Goal: Task Accomplishment & Management: Manage account settings

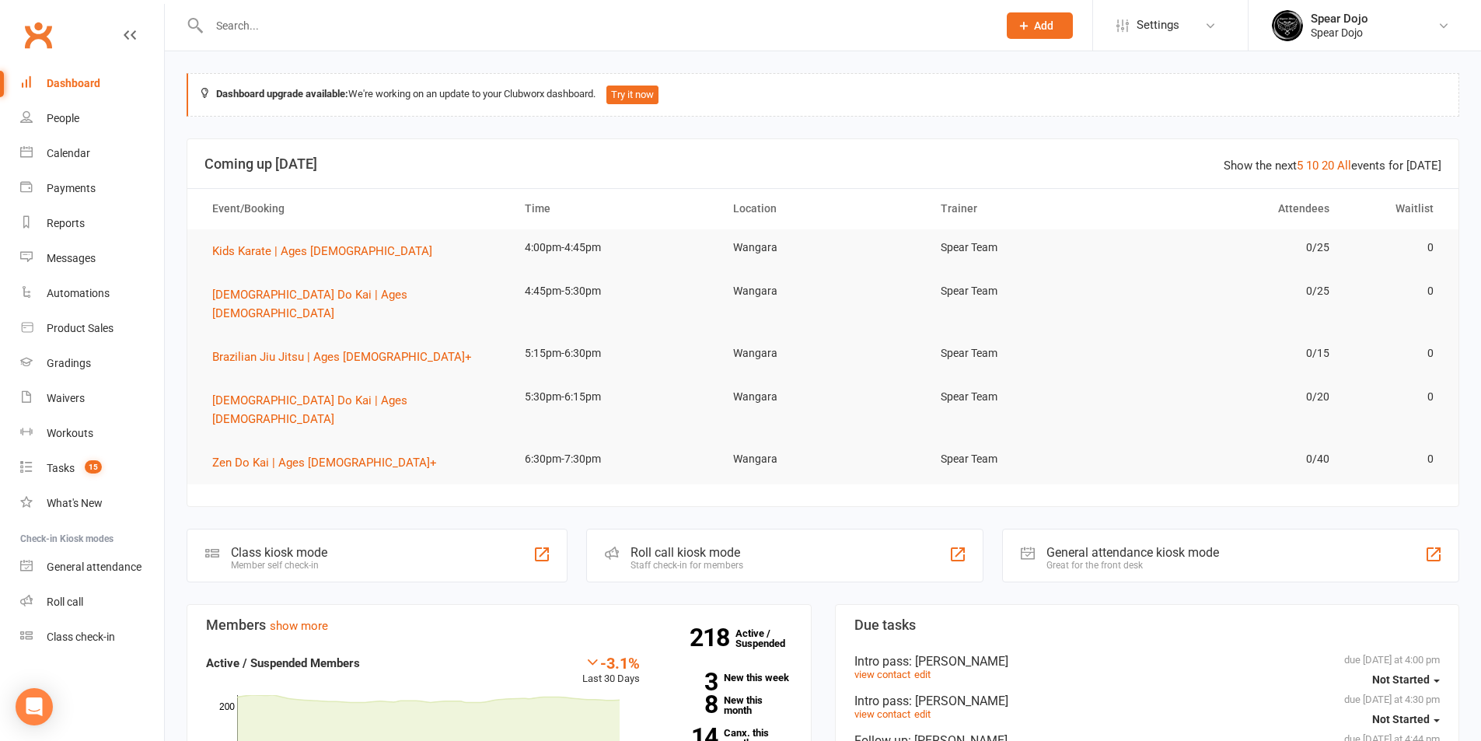
click at [284, 29] on input "text" at bounding box center [596, 26] width 782 height 22
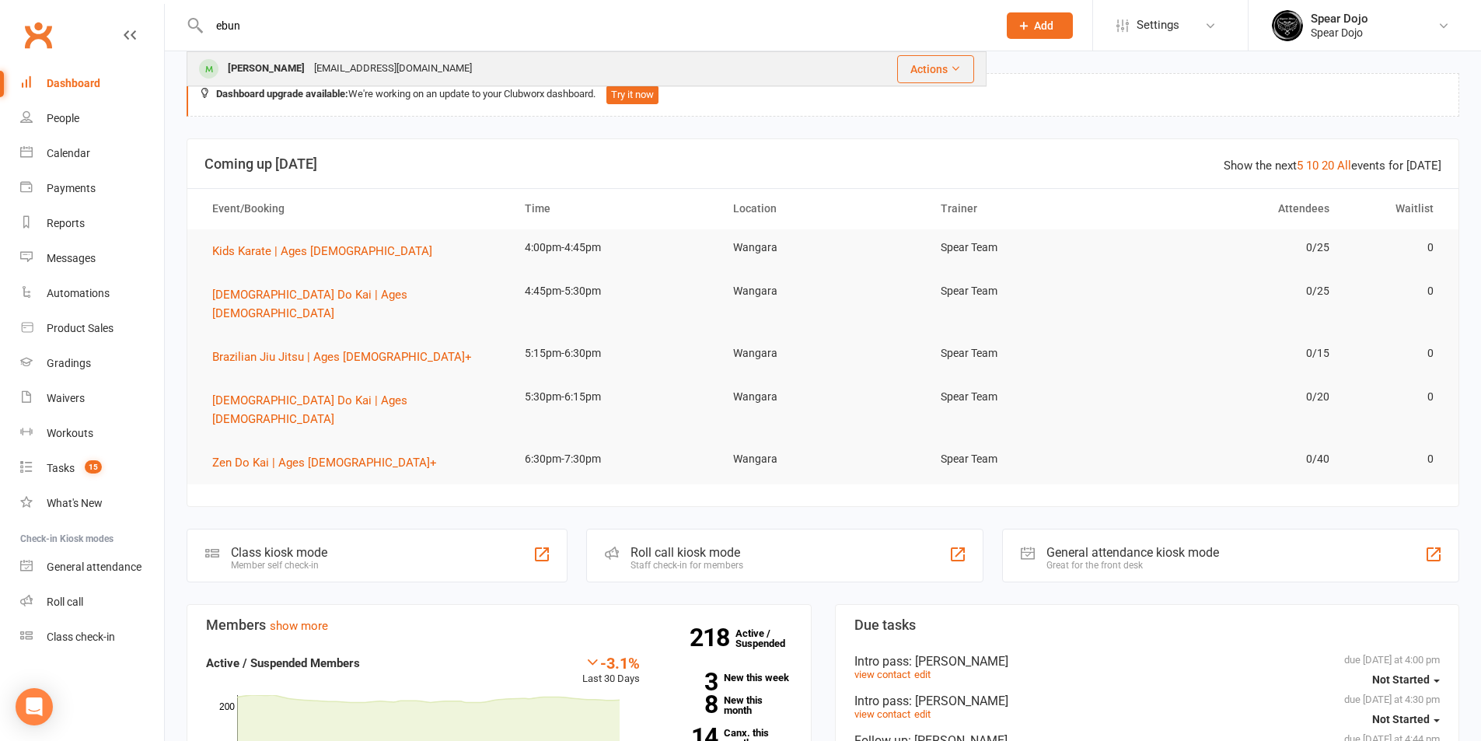
type input "ebun"
click at [313, 63] on div "[EMAIL_ADDRESS][DOMAIN_NAME]" at bounding box center [393, 69] width 167 height 23
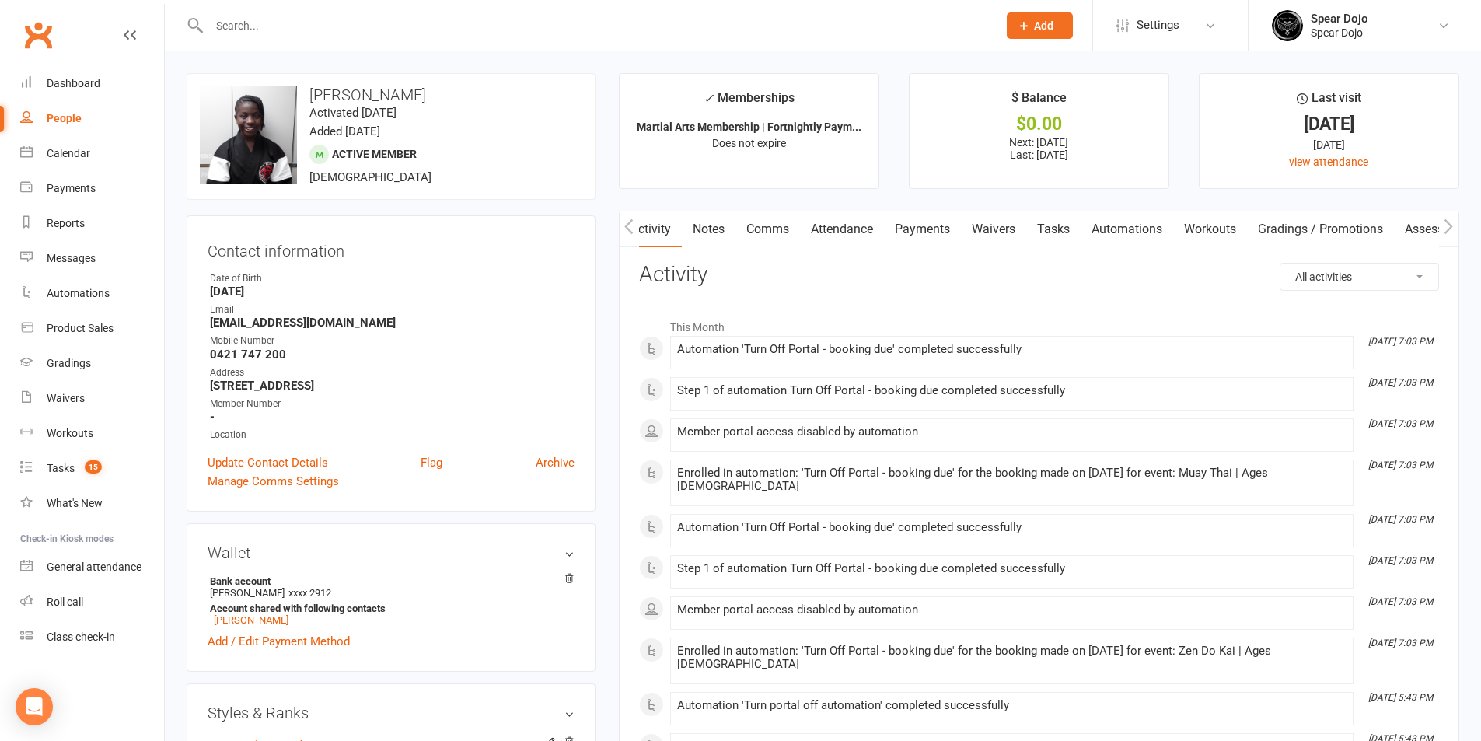
click at [1058, 231] on link "Tasks" at bounding box center [1054, 230] width 54 height 36
select select "incomplete"
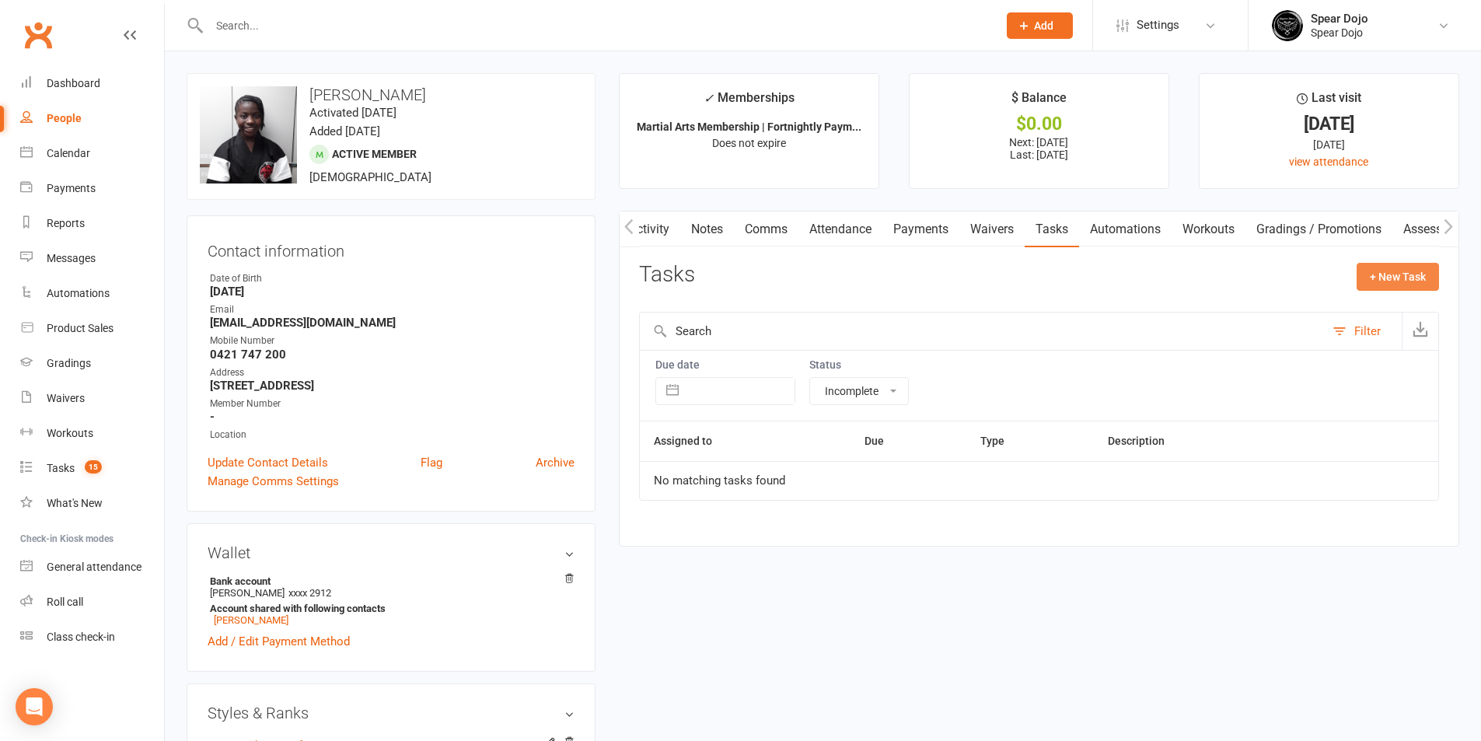
click at [1403, 285] on button "+ New Task" at bounding box center [1398, 277] width 82 height 28
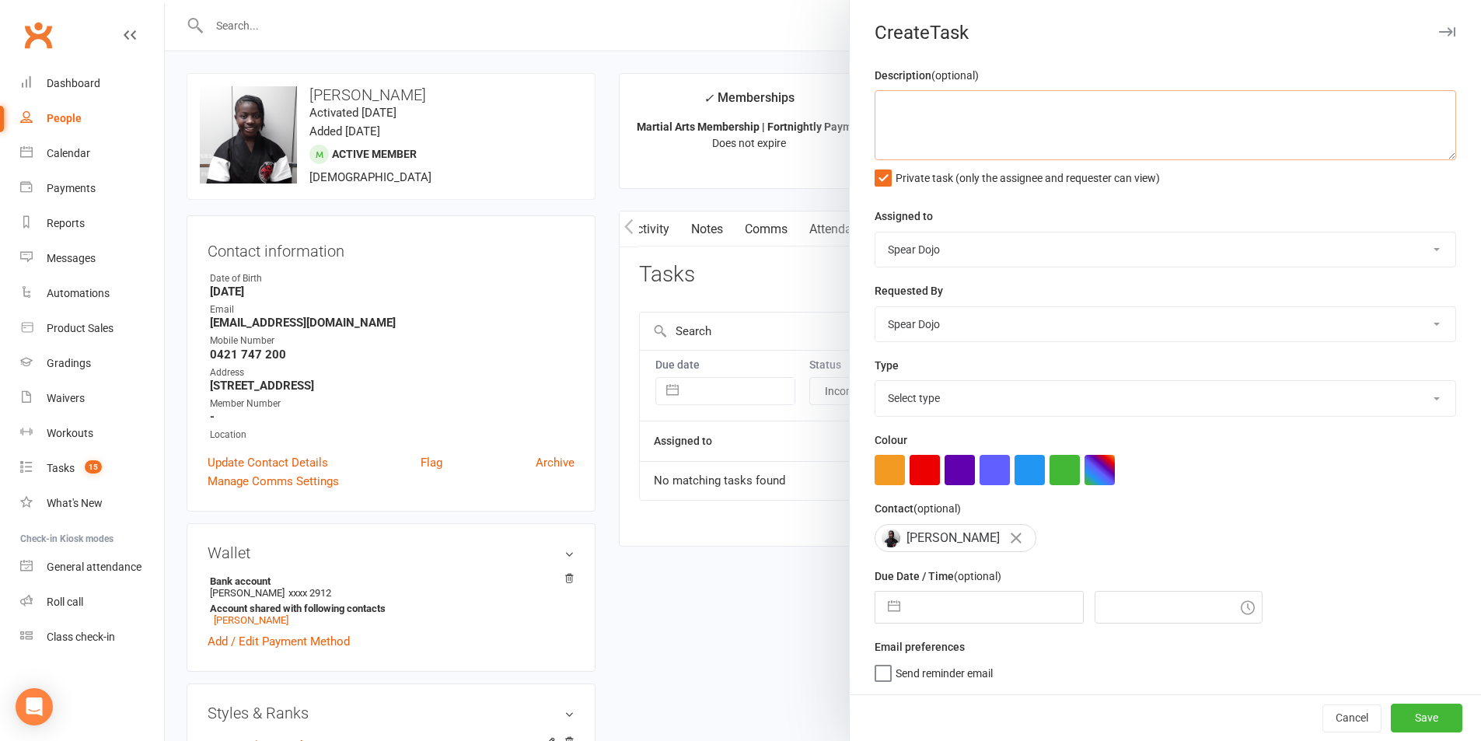
click at [903, 106] on textarea at bounding box center [1166, 125] width 582 height 70
click at [984, 107] on textarea "Jr MT + ZDK | [DATE]" at bounding box center [1166, 125] width 582 height 70
click at [963, 151] on textarea "Jr MT + ZDK | [DATE]" at bounding box center [1166, 125] width 582 height 70
click at [1043, 143] on textarea "Jr MT + ZDK | [DATE]" at bounding box center [1166, 125] width 582 height 70
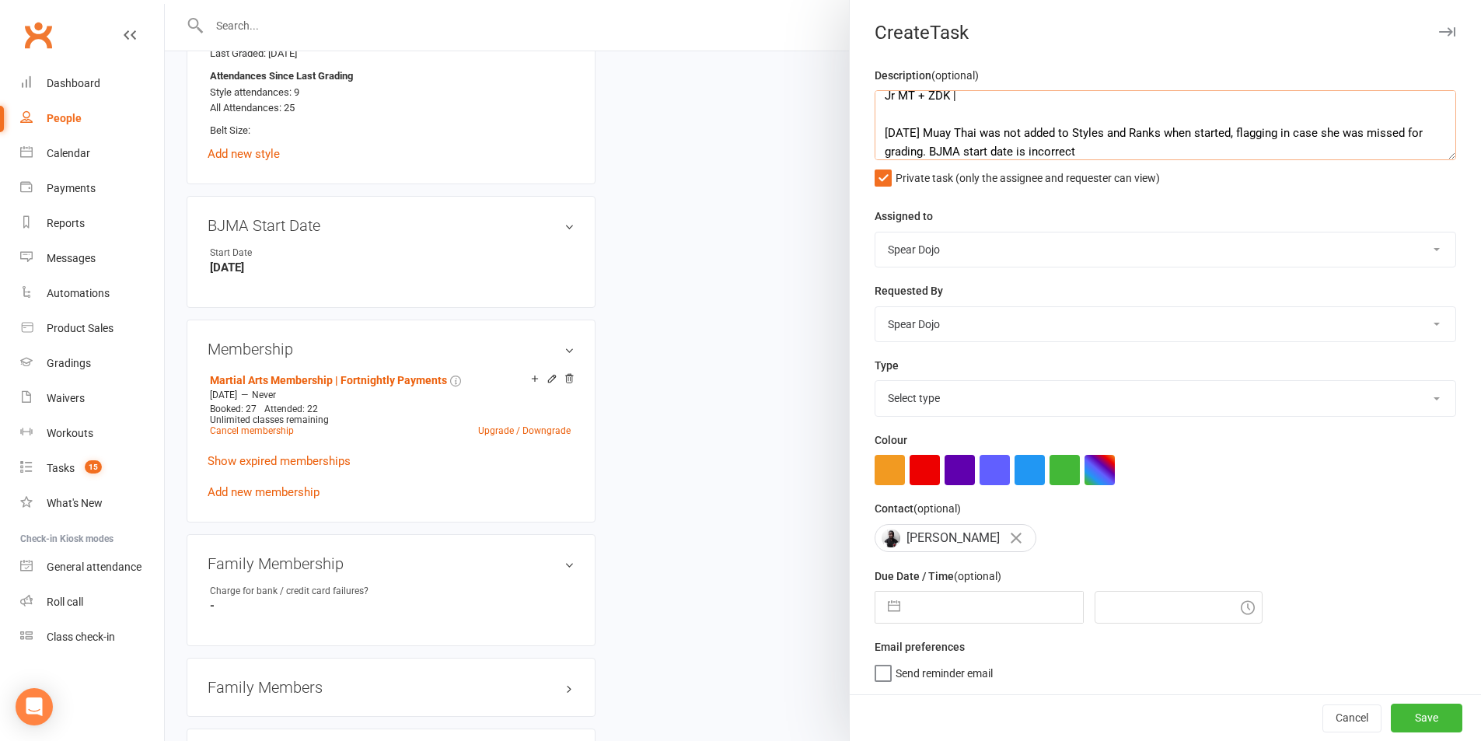
scroll to position [0, 0]
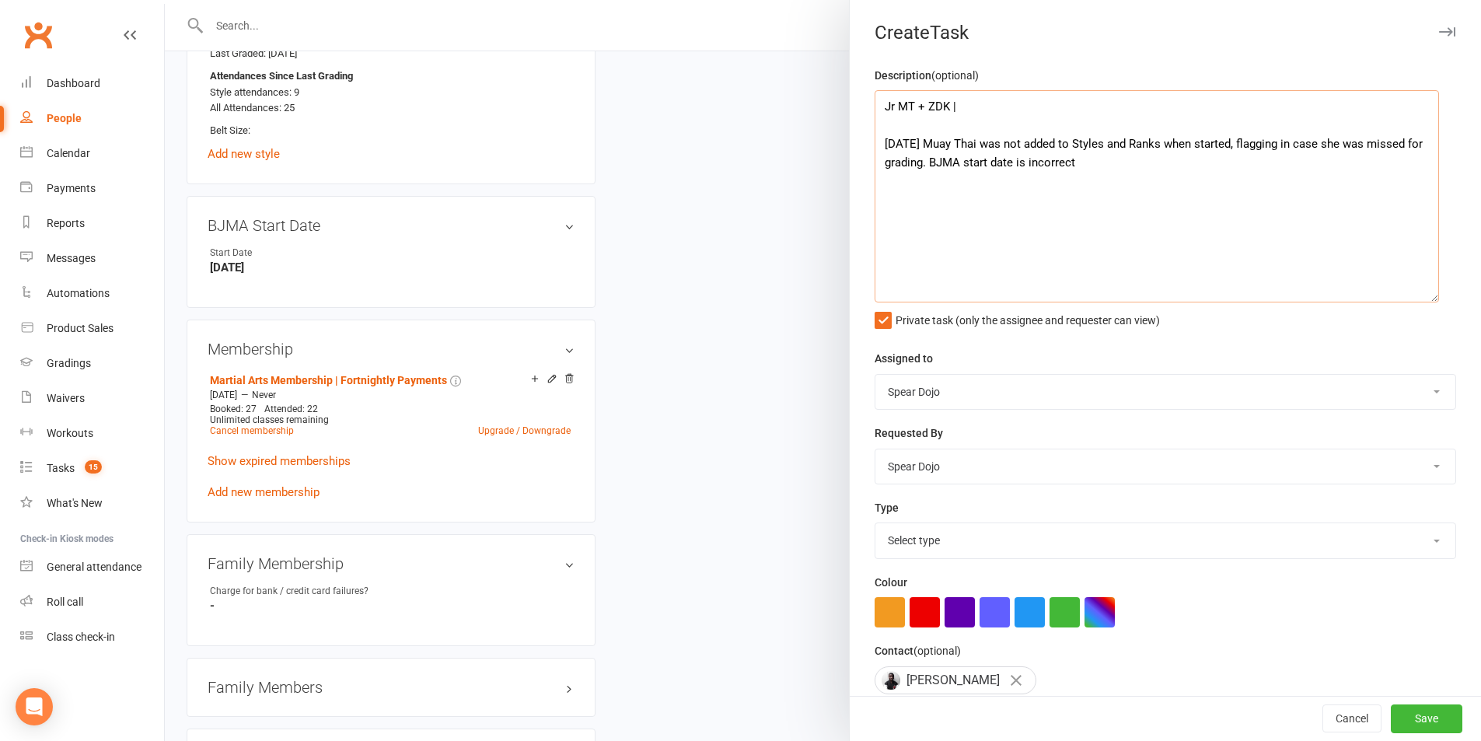
drag, startPoint x: 1425, startPoint y: 152, endPoint x: 1425, endPoint y: 295, distance: 142.3
click at [1425, 295] on textarea "Jr MT + ZDK | [DATE] Muay Thai was not added to Styles and Ranks when started, …" at bounding box center [1157, 196] width 565 height 212
drag, startPoint x: 1013, startPoint y: 184, endPoint x: 877, endPoint y: 146, distance: 140.6
click at [877, 146] on textarea "Jr MT + ZDK | [DATE] Muay Thai was not added to Styles and Ranks when started, …" at bounding box center [1157, 196] width 565 height 212
click at [1288, 147] on textarea "Jr MT + ZDK | [DATE] Muay Thai was not added to Styles and Ranks when started, …" at bounding box center [1157, 196] width 565 height 212
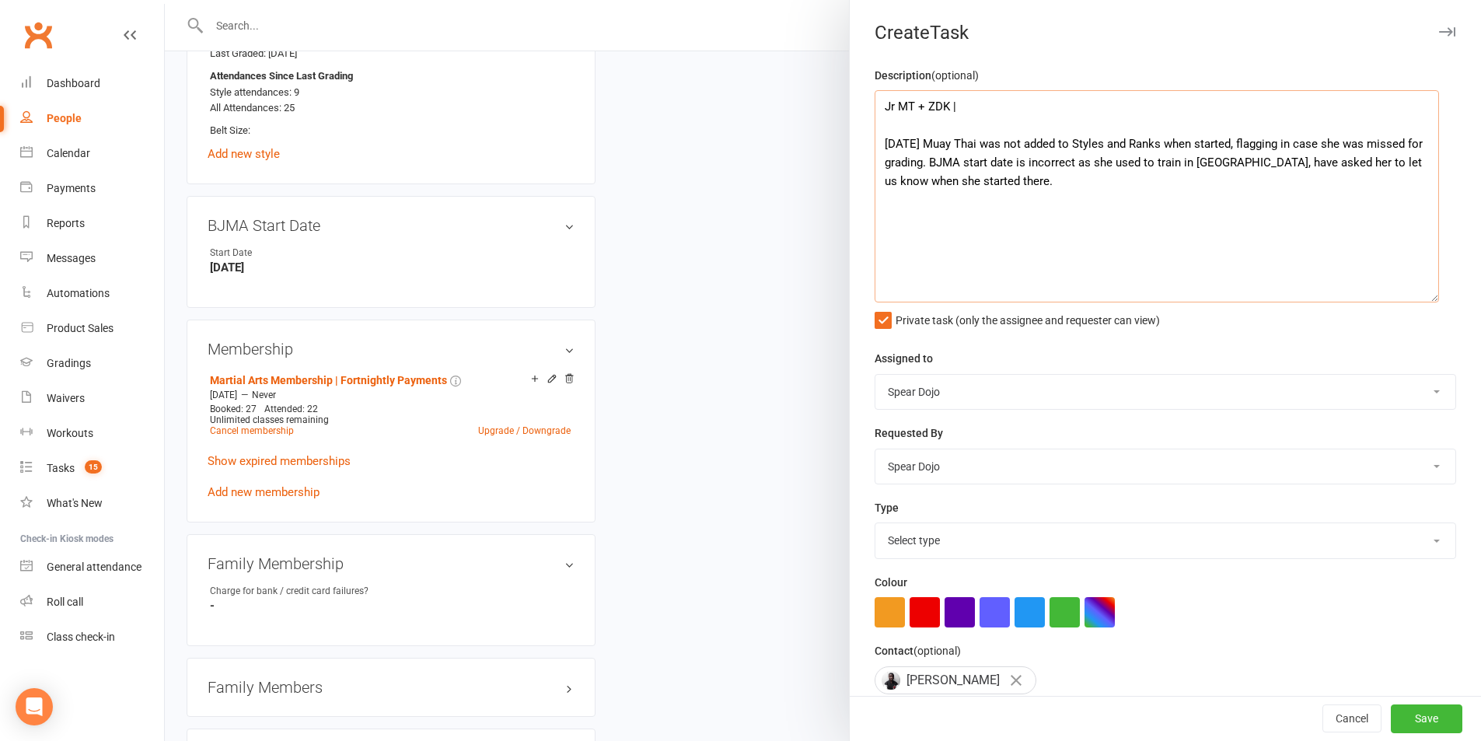
click at [1042, 106] on textarea "Jr MT + ZDK | [DATE] Muay Thai was not added to Styles and Ranks when started, …" at bounding box center [1157, 196] width 565 height 212
drag, startPoint x: 900, startPoint y: 145, endPoint x: 1022, endPoint y: 185, distance: 128.4
click at [1022, 185] on textarea "Jr MT + ZDK | Styles and Ranks error [DATE] Muay Thai was not added to Styles a…" at bounding box center [1157, 196] width 565 height 212
paste textarea "/10/25: Muay Thai wasn’t added to Styles and Ranks when she started — flagging …"
click at [932, 145] on textarea "Jr MT + ZDK | Styles and Ranks error 14//10/25: Muay Thai wasn’t added to Style…" at bounding box center [1157, 196] width 565 height 212
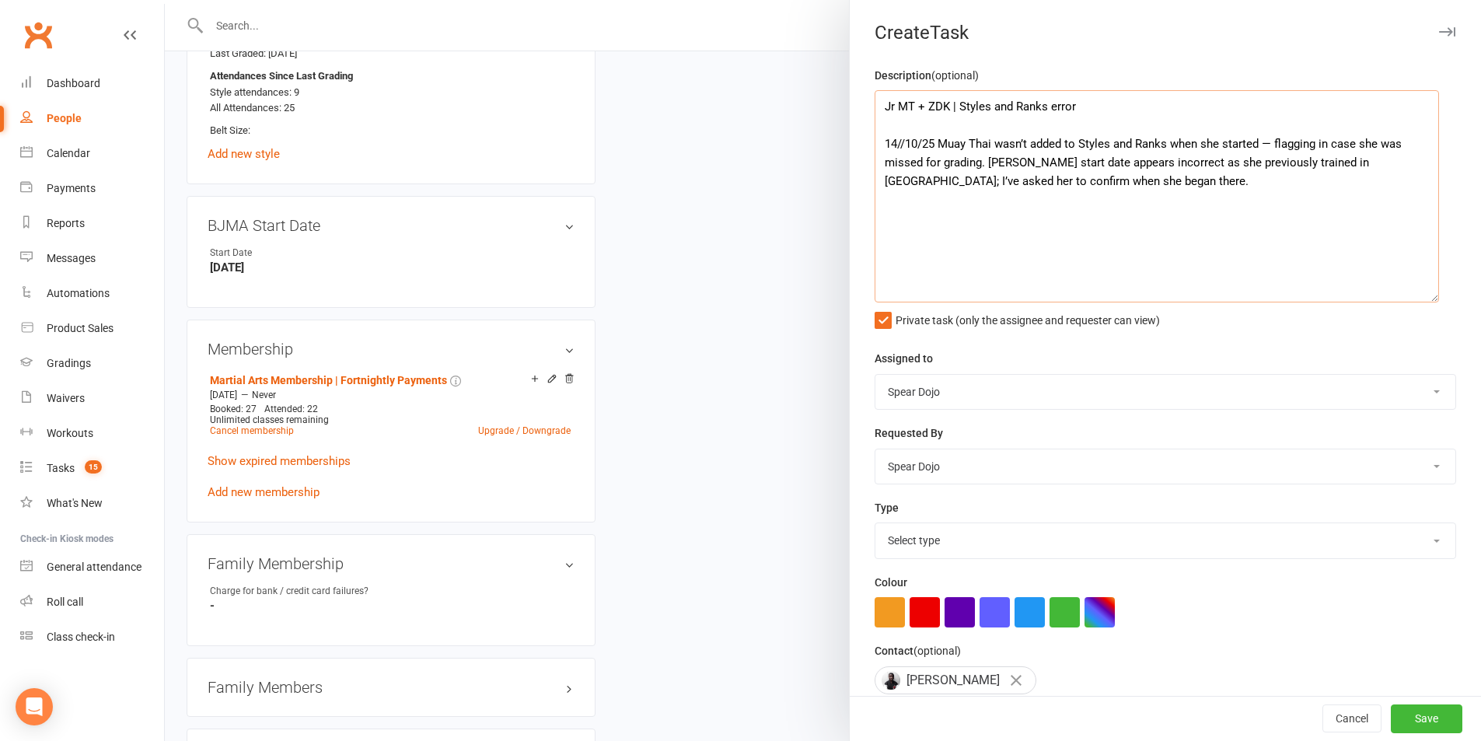
click at [1075, 183] on textarea "Jr MT + ZDK | Styles and Ranks error 14//10/25 Muay Thai wasn’t added to Styles…" at bounding box center [1157, 196] width 565 height 212
click at [1257, 145] on textarea "Jr MT + ZDK | Styles and Ranks error 14//10/25 Muay Thai wasn’t added to Styles…" at bounding box center [1157, 196] width 565 height 212
drag, startPoint x: 1260, startPoint y: 141, endPoint x: 1381, endPoint y: 143, distance: 121.3
click at [1381, 143] on textarea "Jr MT + ZDK | Styles and Ranks error 14//10/25 Muay Thai wasn’t added to Styles…" at bounding box center [1157, 196] width 565 height 212
click at [982, 163] on textarea "Jr MT + ZDK | Styles and Ranks error 14//10/25 Muay Thai wasn’t added to [PERSO…" at bounding box center [1157, 196] width 565 height 212
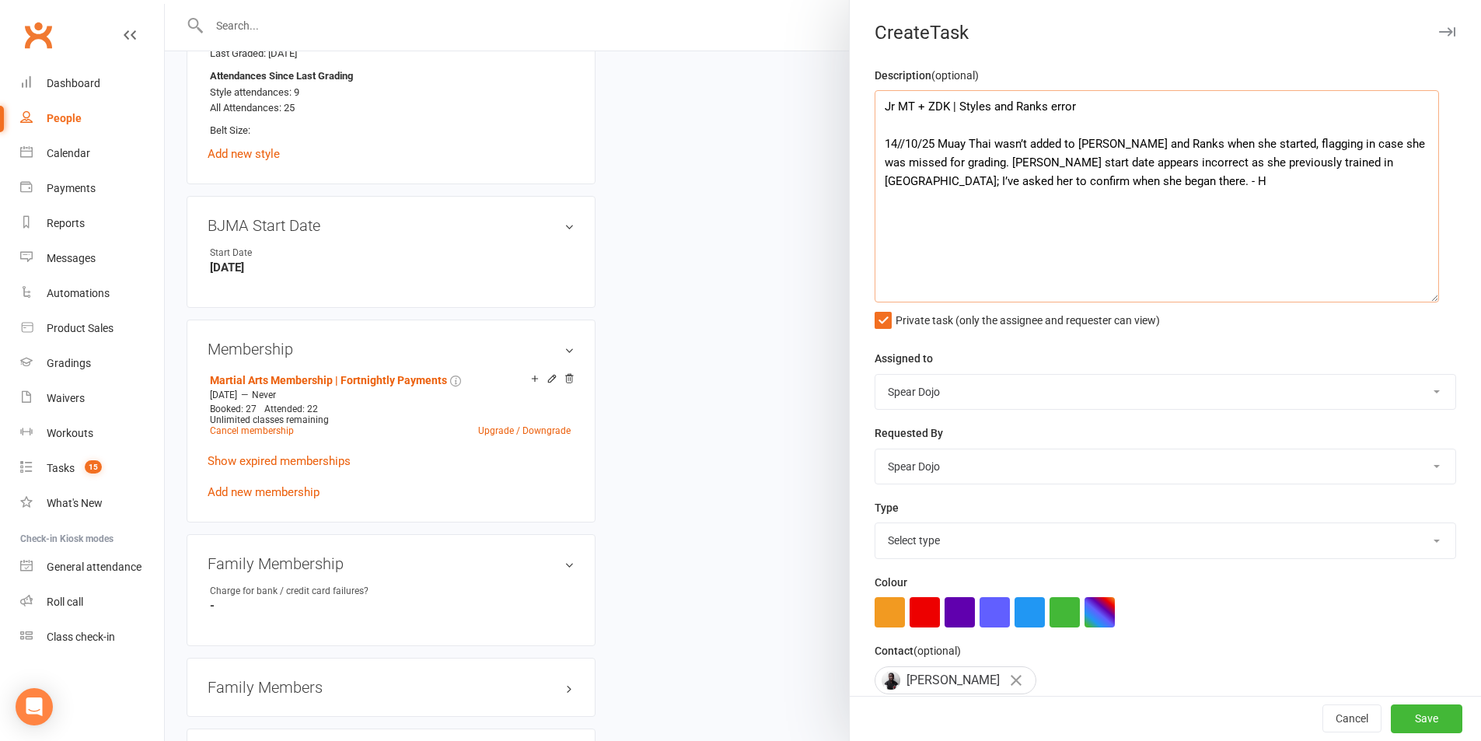
paste textarea "/10/25: Muay Thai wasn’t added to Styles and Ranks when she started — flagging …"
click at [987, 163] on textarea "Jr MT + ZDK | Styles and Ranks error 14//10/25 Muay Thai wasn’t added to [PERSO…" at bounding box center [1157, 196] width 565 height 212
click at [982, 162] on textarea "Jr MT + ZDK | Styles and Ranks error 14//10/25 Muay Thai wasn’t added to [PERSO…" at bounding box center [1157, 196] width 565 height 212
click at [1023, 166] on textarea "Jr MT + ZDK | Styles and Ranks error 14//10/25 Muay Thai wasn’t added to [PERSO…" at bounding box center [1157, 196] width 565 height 212
drag, startPoint x: 953, startPoint y: 107, endPoint x: 1124, endPoint y: 111, distance: 171.1
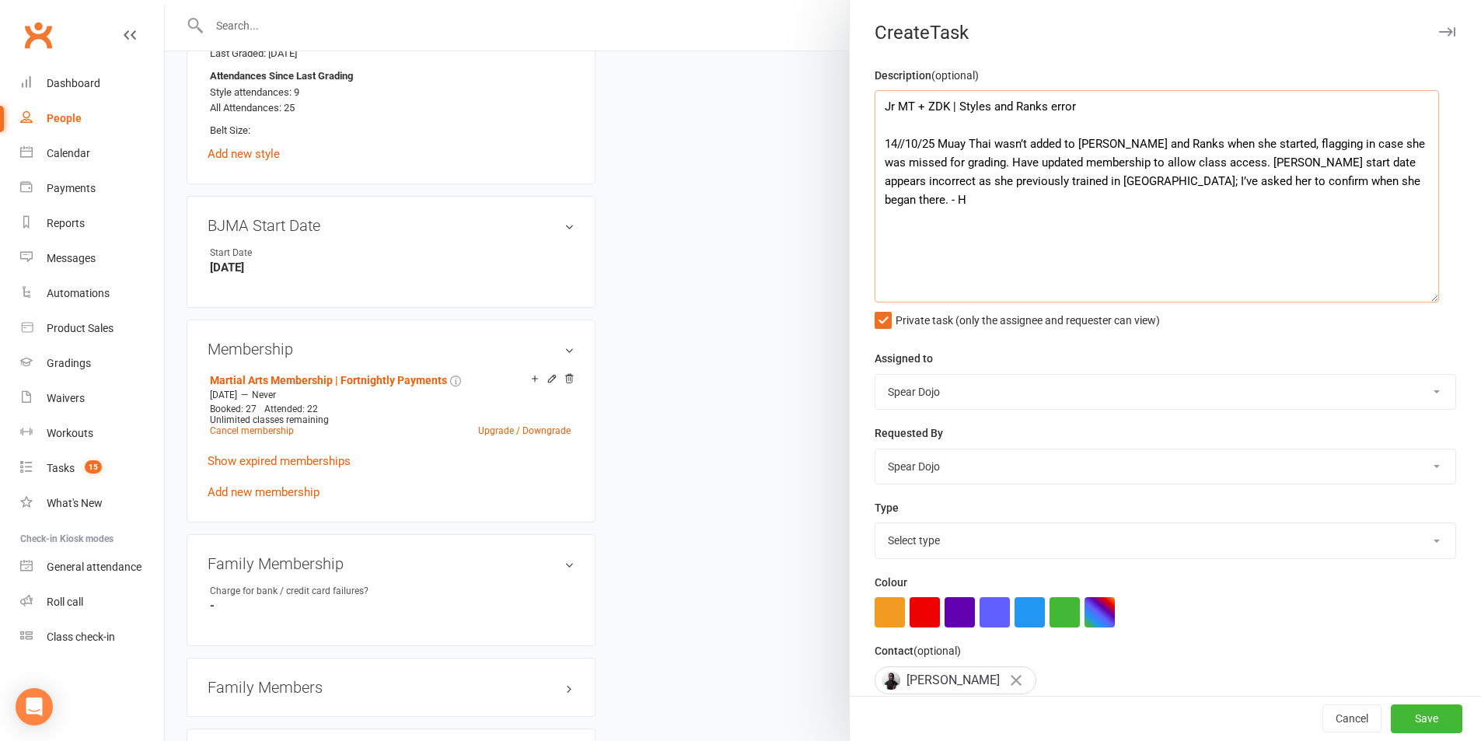
click at [1124, 111] on textarea "Jr MT + ZDK | Styles and Ranks error 14//10/25 Muay Thai wasn’t added to [PERSO…" at bounding box center [1157, 196] width 565 height 212
click at [1030, 112] on textarea "Jr MT + ZDK | Grading 14//10/25 Muay Thai wasn’t added to [PERSON_NAME] and Ran…" at bounding box center [1157, 196] width 565 height 212
click at [998, 106] on textarea "Jr MT + ZDK | Grading check needed, BJMA 14//10/25 Muay Thai wasn’t added to [P…" at bounding box center [1157, 196] width 565 height 212
drag, startPoint x: 1182, startPoint y: 106, endPoint x: 953, endPoint y: 111, distance: 228.7
click at [953, 111] on textarea "Jr MT + ZDK | Grading and BJMA start date check needed 14//10/25 Muay Thai wasn…" at bounding box center [1157, 196] width 565 height 212
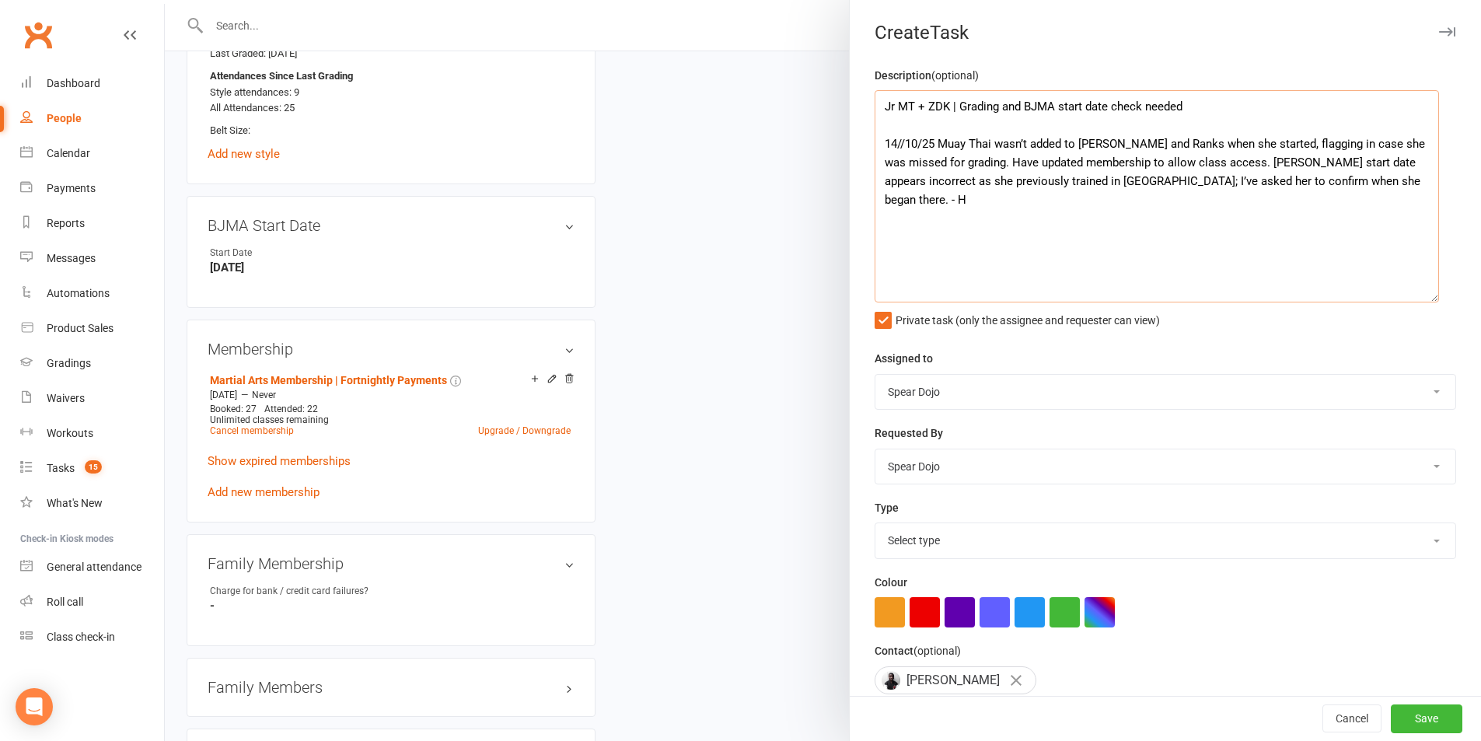
type textarea "Jr MT + ZDK | Grading and BJMA start date check needed 14//10/25 Muay Thai wasn…"
click at [936, 551] on select "Select type 1-month voucher 7-day vip pass Admin Admin - [PERSON_NAME] Admin - …" at bounding box center [1166, 540] width 580 height 34
select select "19839"
click at [876, 526] on select "Select type 1-month voucher 7-day vip pass Admin Admin - [PERSON_NAME] Admin - …" at bounding box center [1166, 540] width 580 height 34
drag, startPoint x: 1314, startPoint y: 189, endPoint x: 857, endPoint y: 107, distance: 464.5
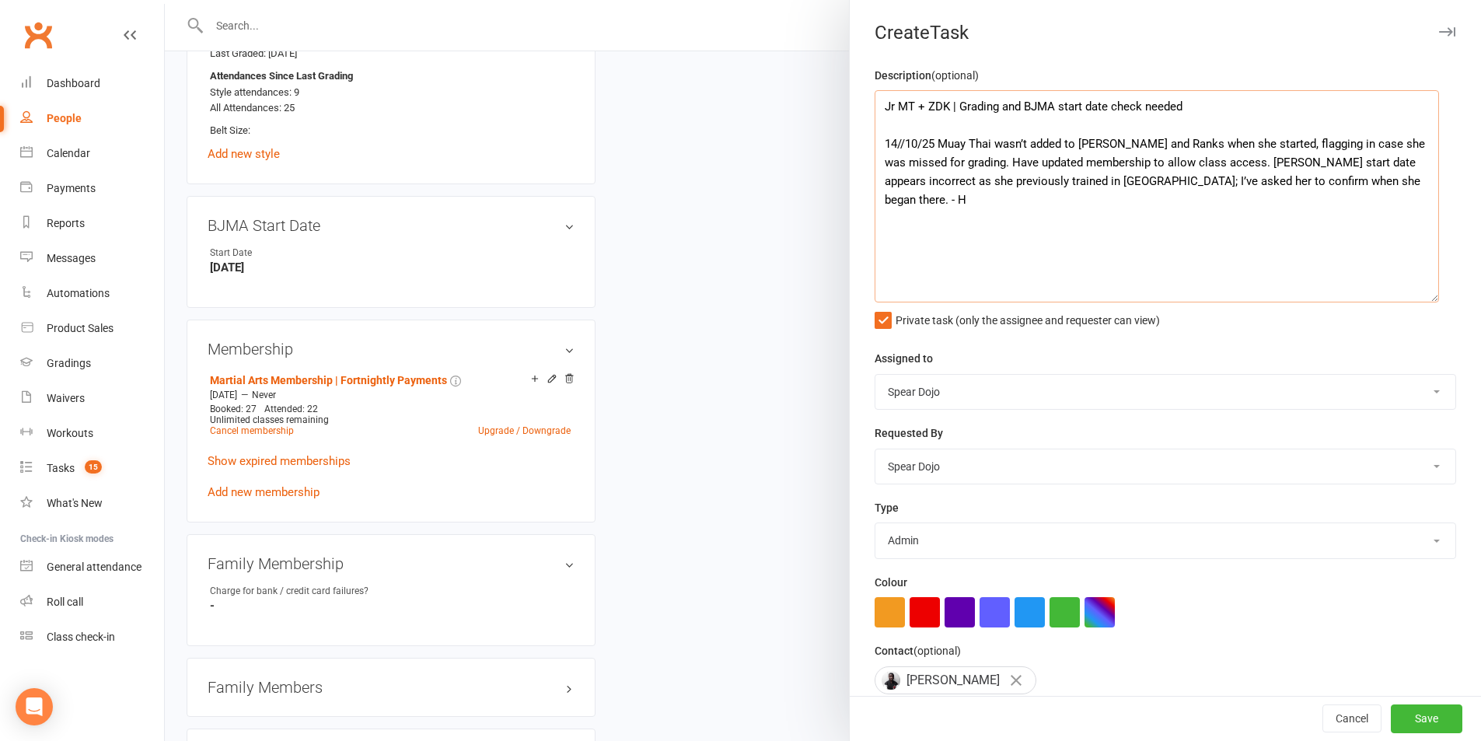
click at [857, 107] on div "Description (optional) Jr MT + ZDK | Grading and BJMA start date check needed 1…" at bounding box center [1165, 451] width 631 height 771
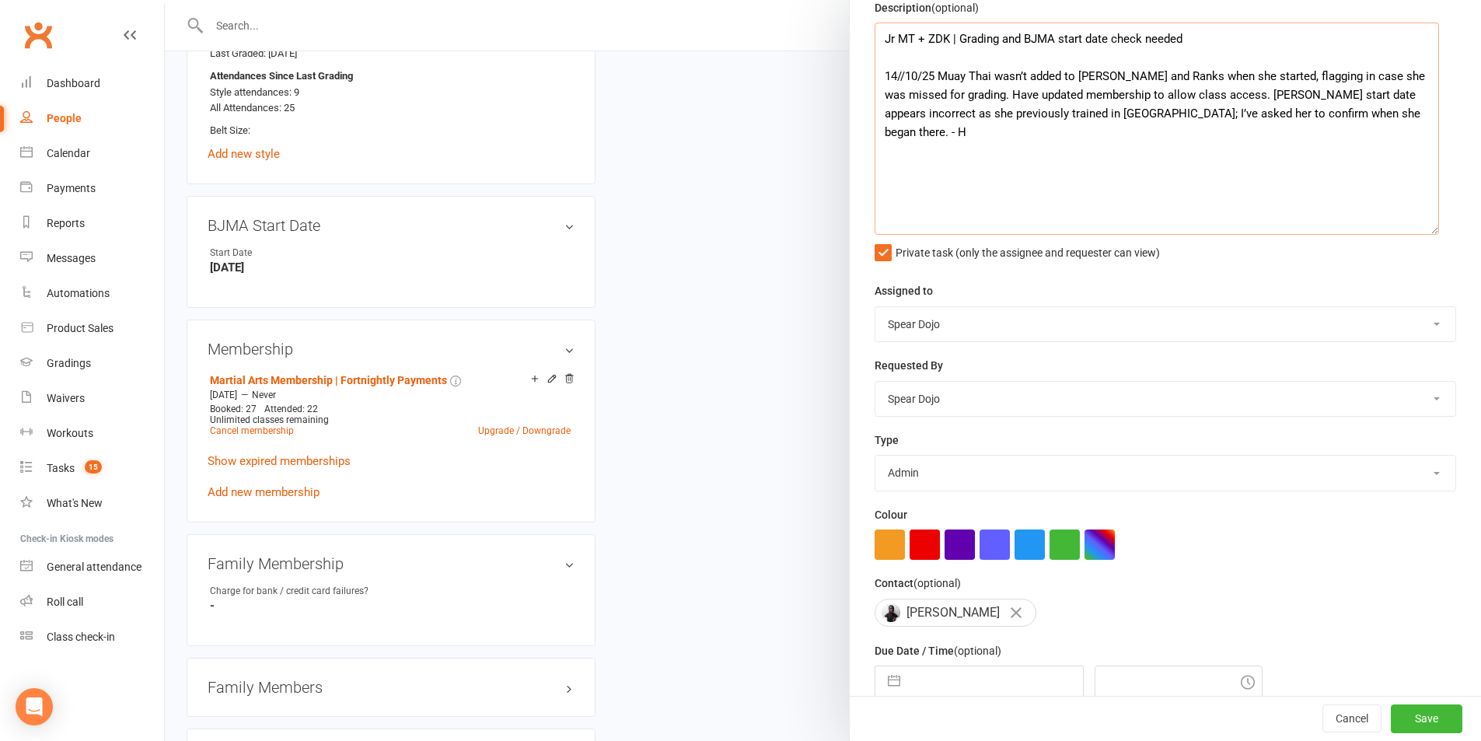
scroll to position [147, 0]
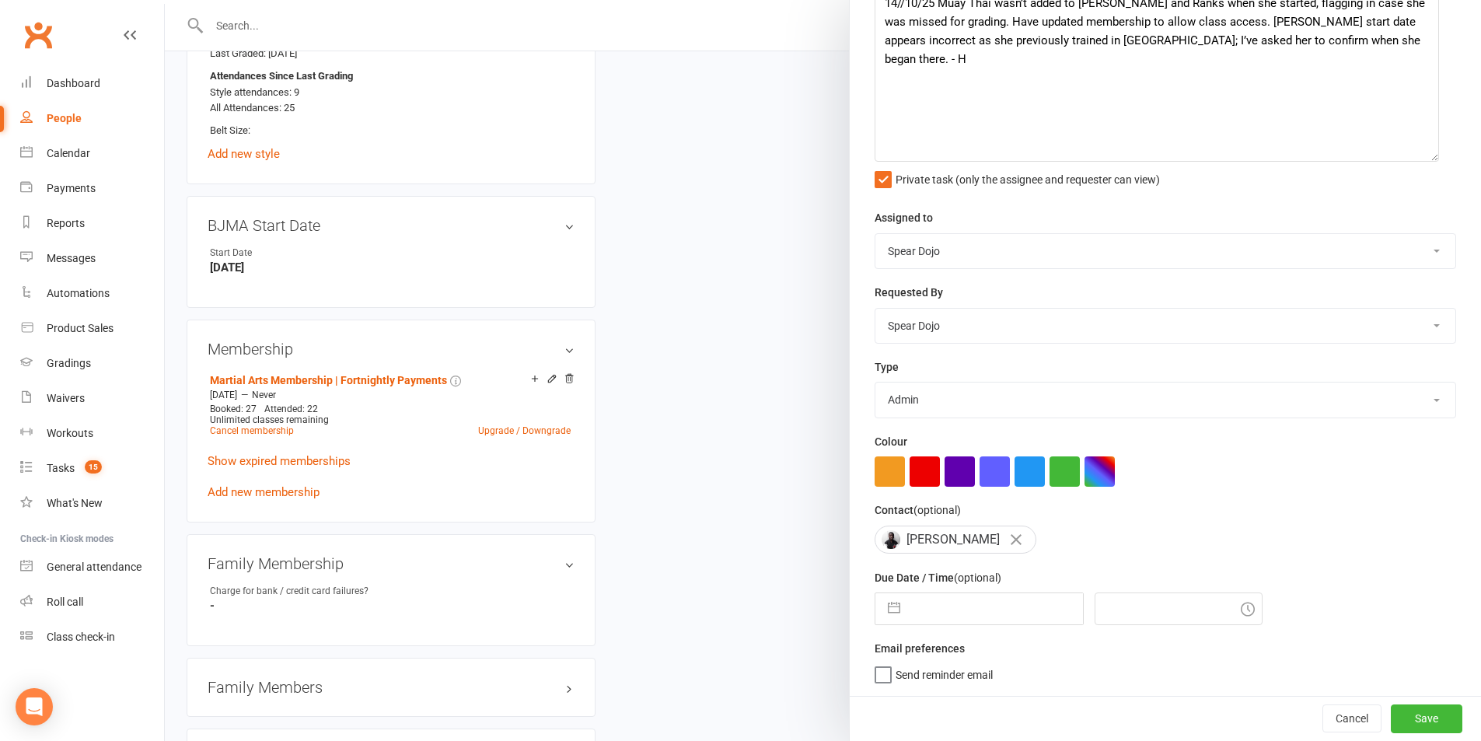
click at [887, 614] on button "button" at bounding box center [894, 608] width 28 height 31
select select "8"
select select "2025"
select select "9"
select select "2025"
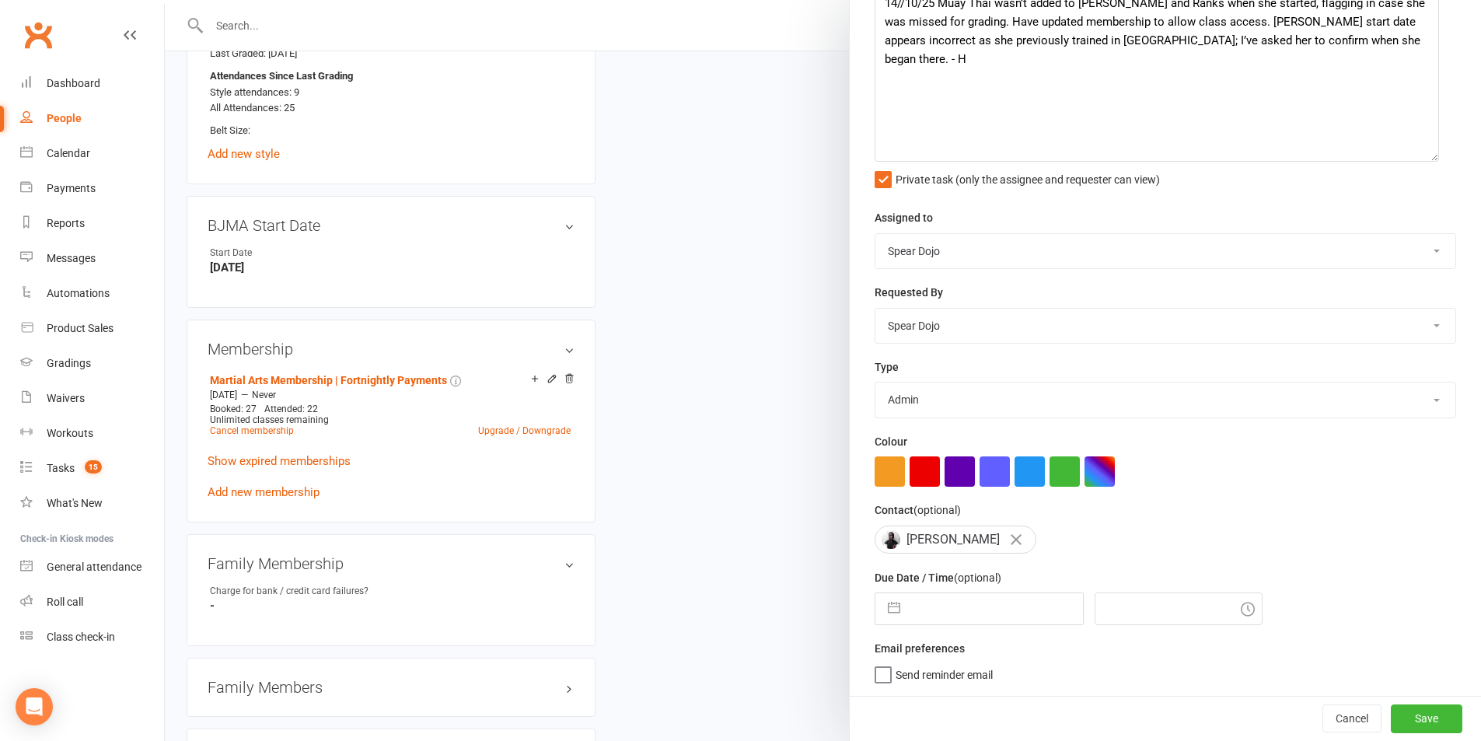
select select "10"
select select "2025"
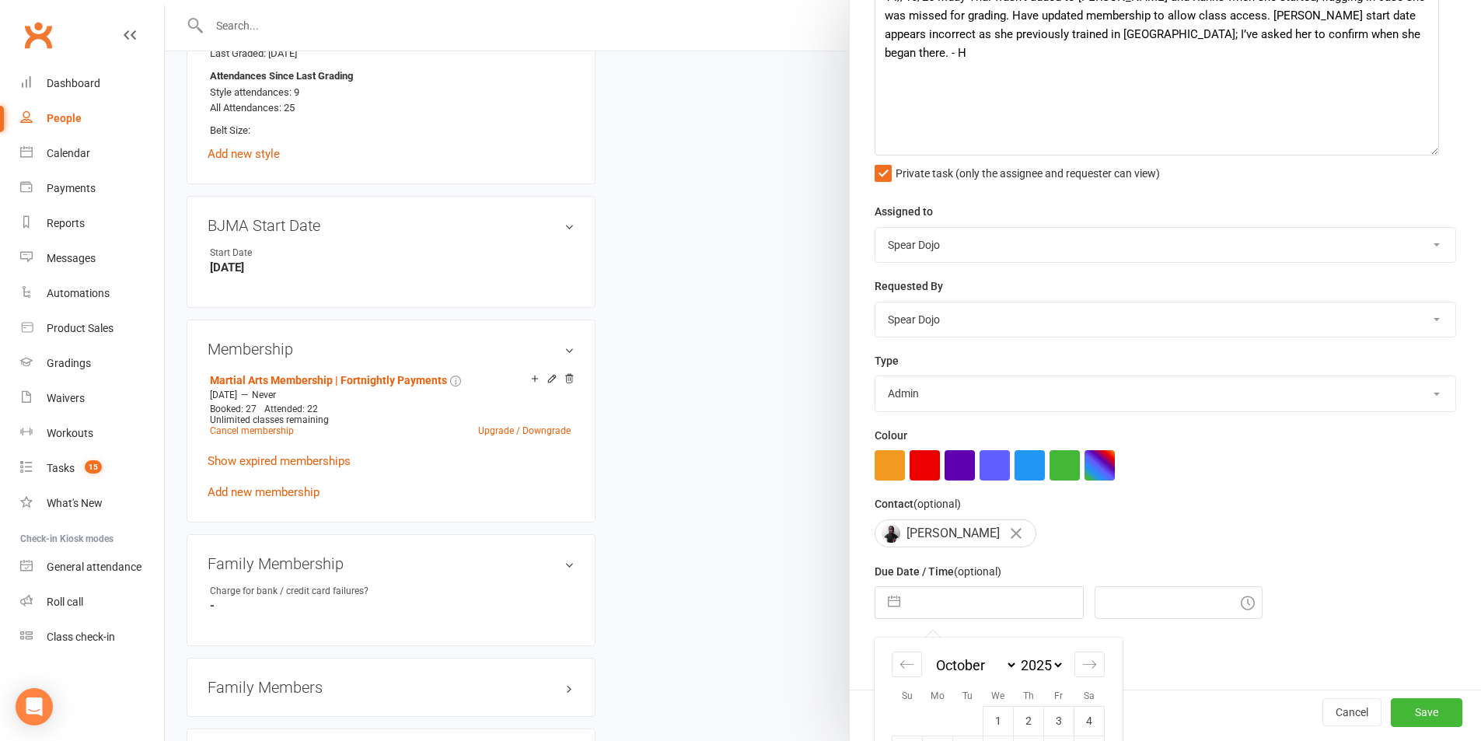
scroll to position [284, 0]
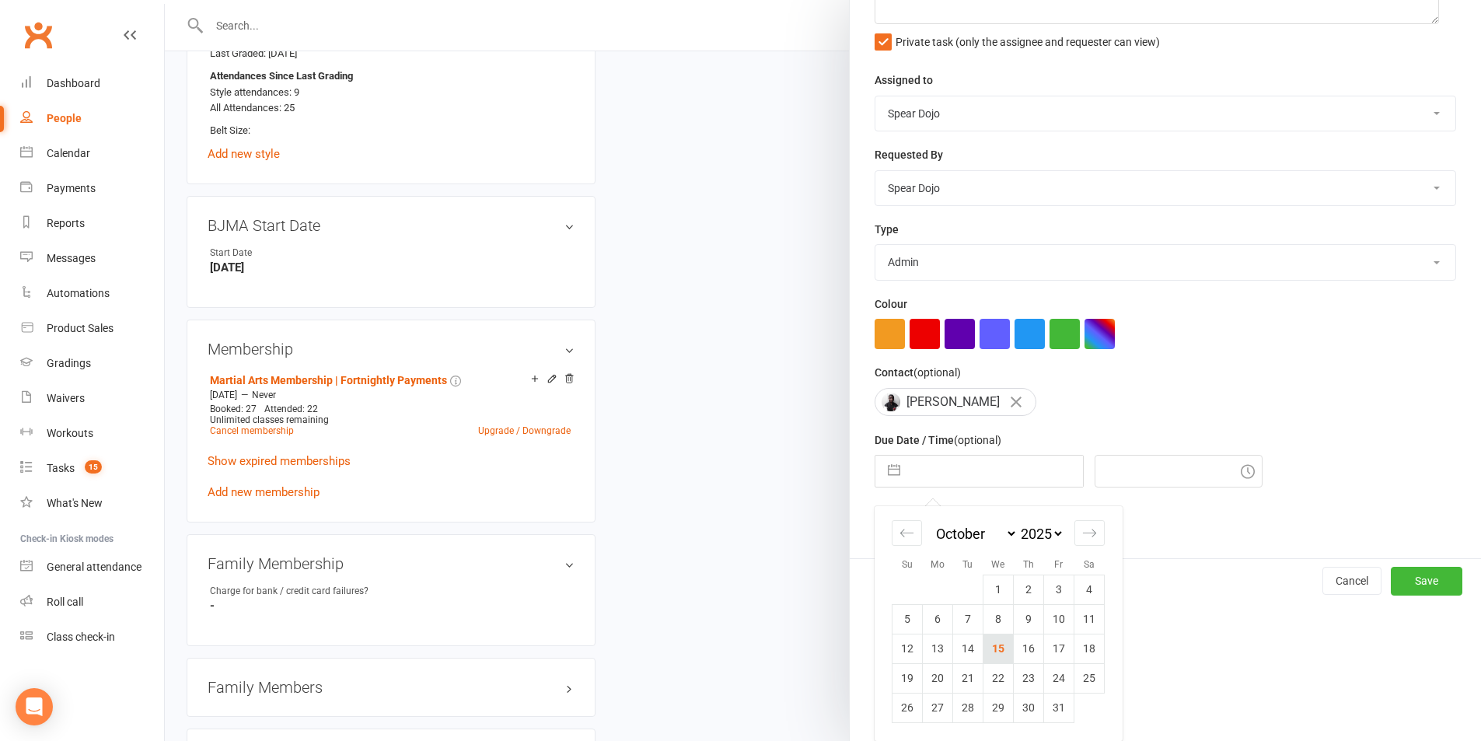
click at [1001, 649] on td "15" at bounding box center [999, 649] width 30 height 30
type input "[DATE]"
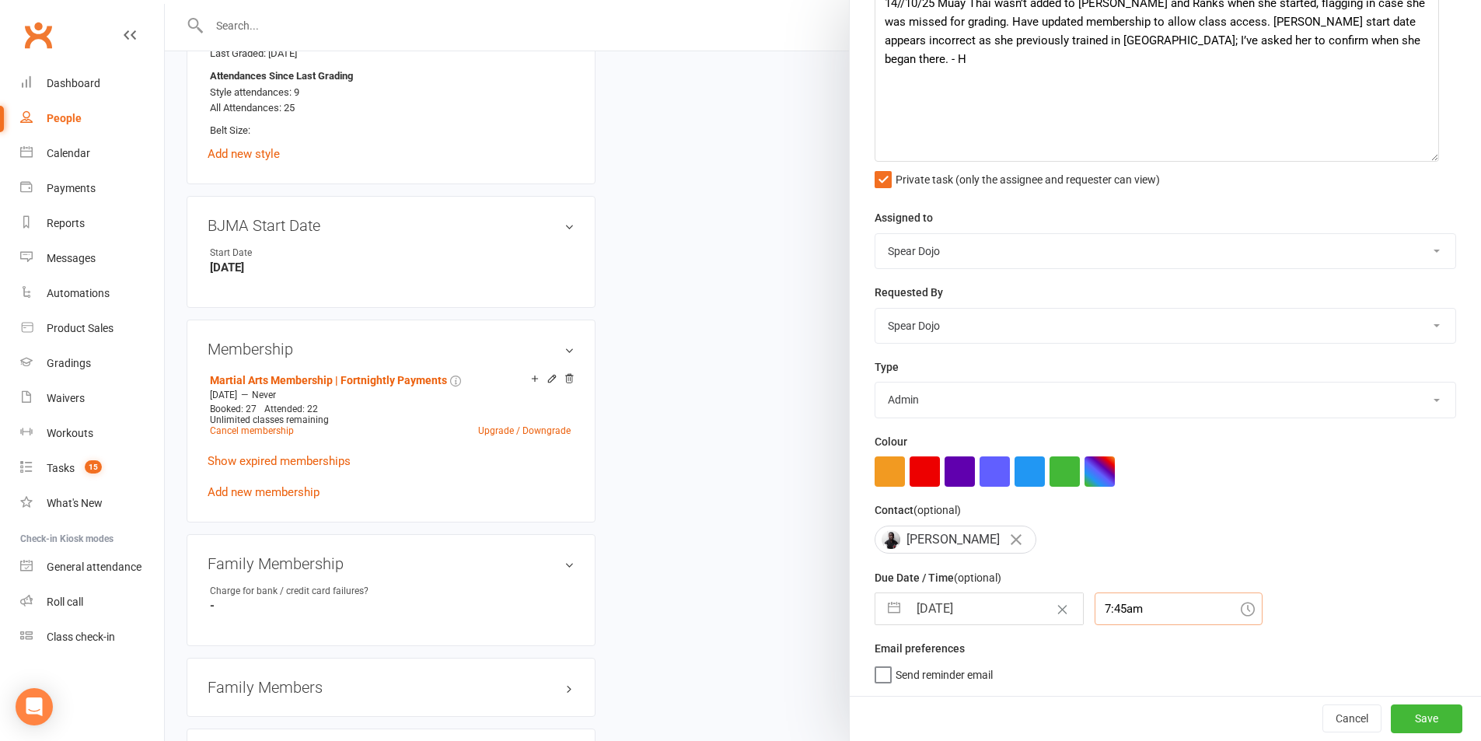
click at [1117, 612] on div "7:45am" at bounding box center [1179, 609] width 168 height 33
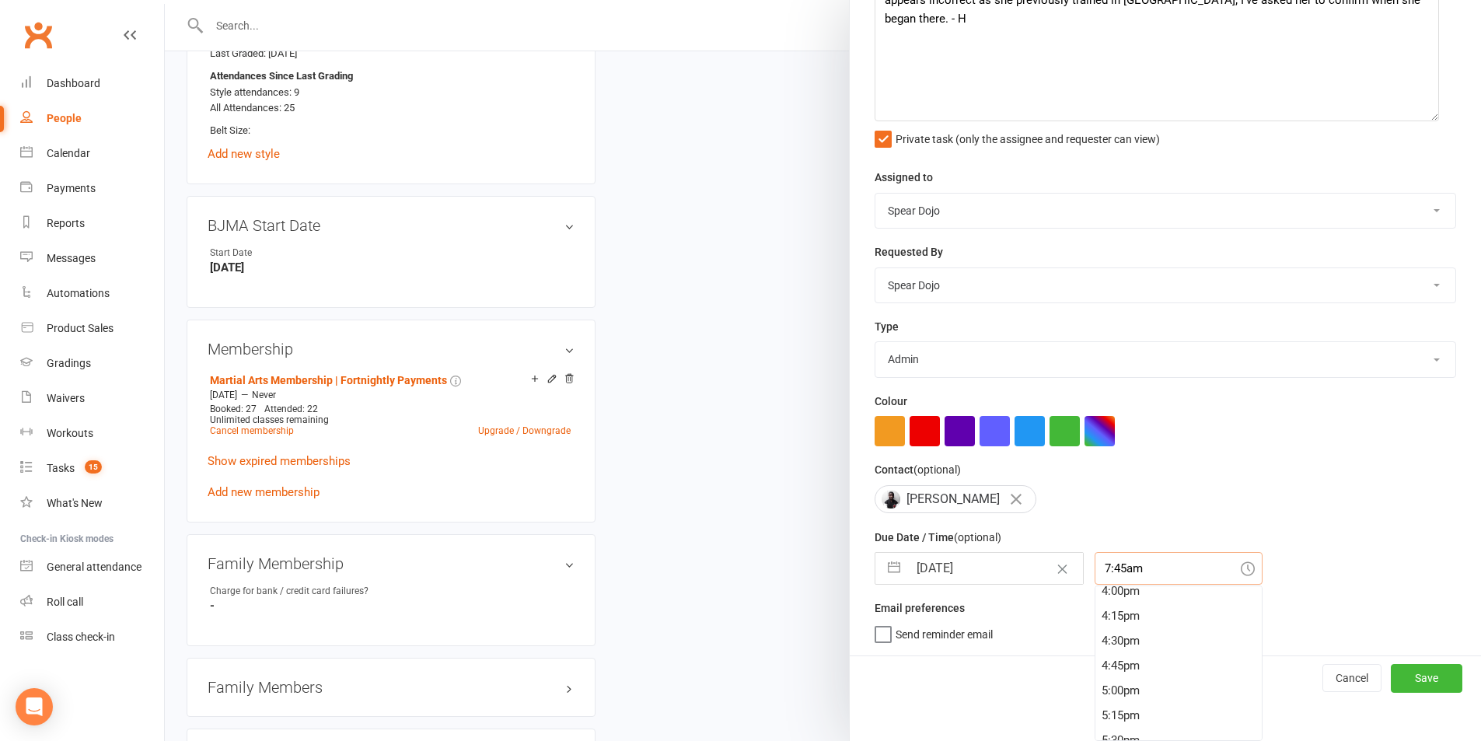
scroll to position [1602, 0]
click at [1155, 663] on div "4:45pm" at bounding box center [1179, 664] width 166 height 25
type input "4:45pm"
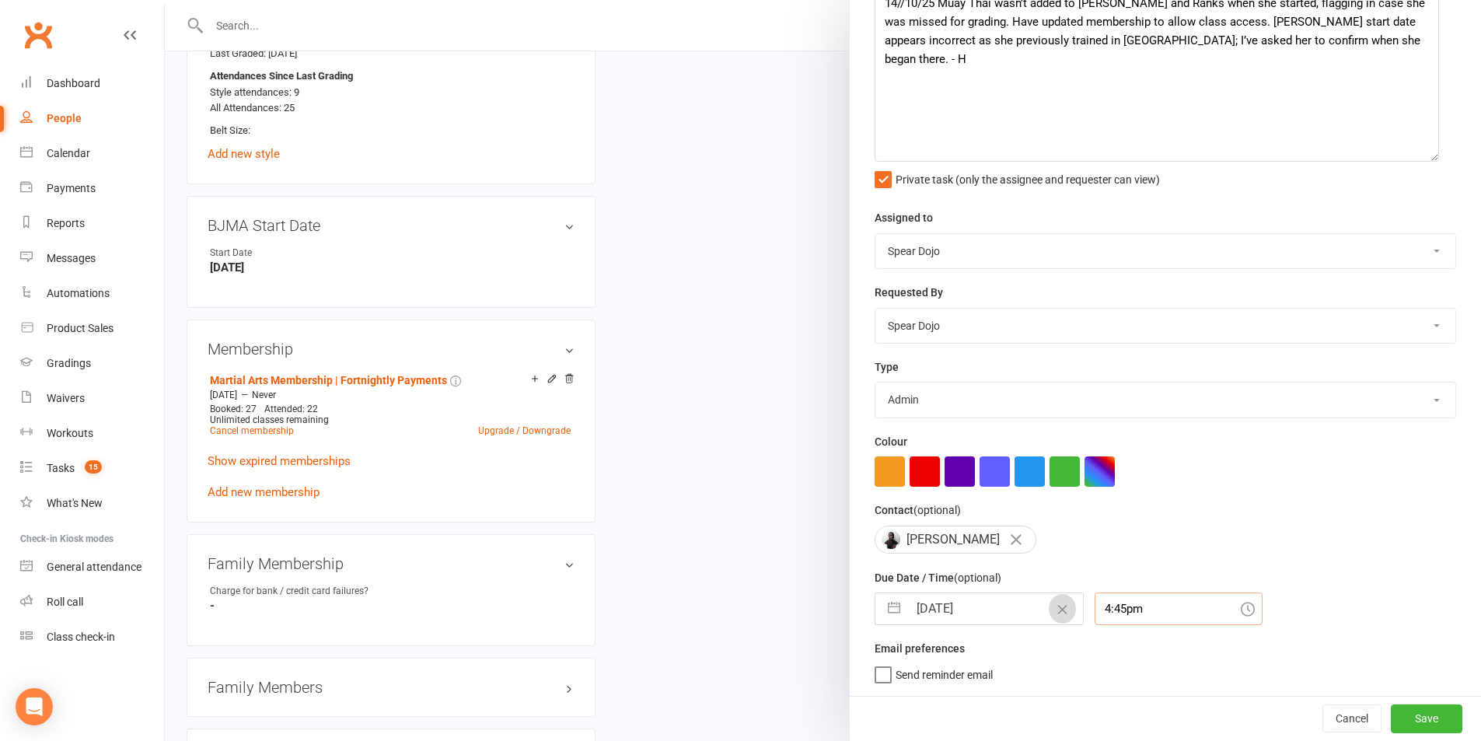
scroll to position [147, 0]
click at [892, 605] on button "button" at bounding box center [894, 608] width 28 height 31
select select "8"
select select "2025"
select select "9"
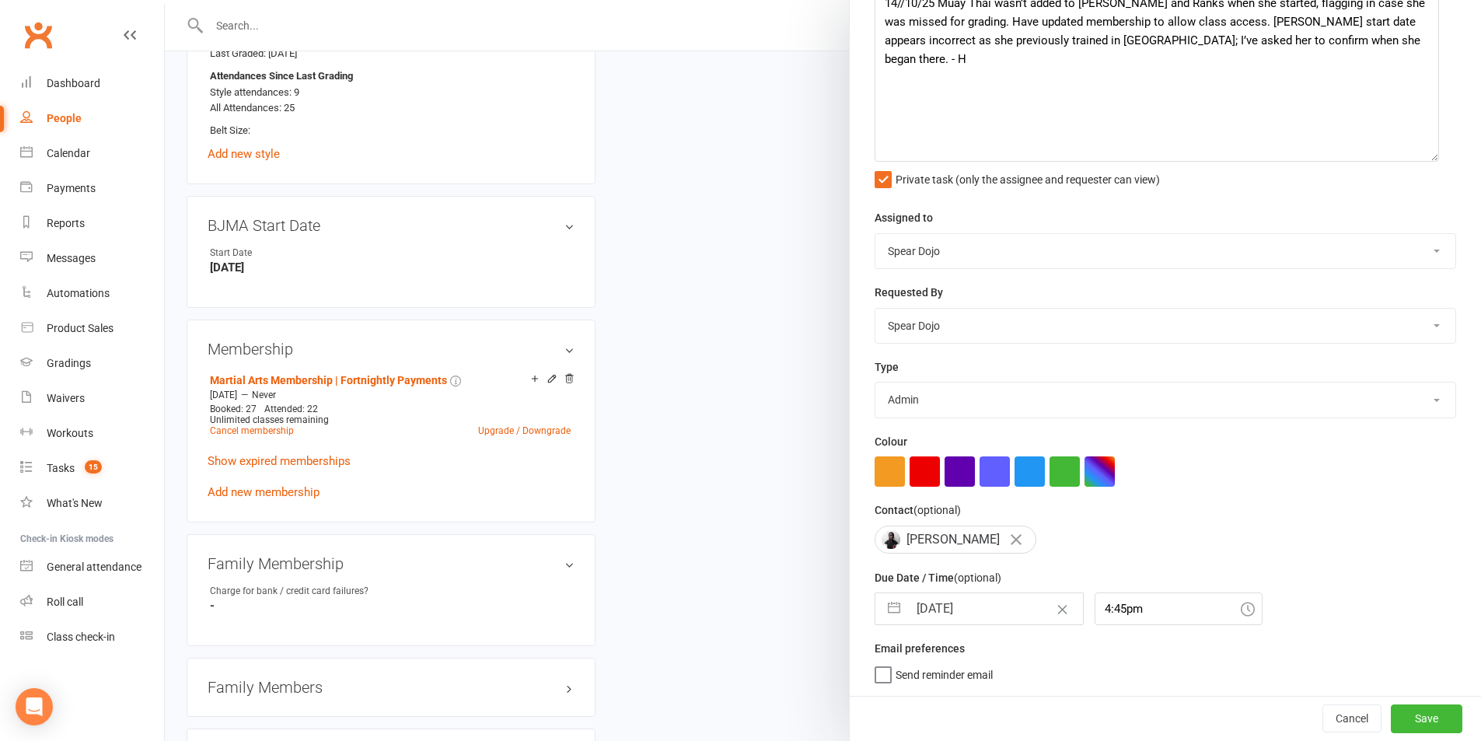
select select "2025"
select select "10"
select select "2025"
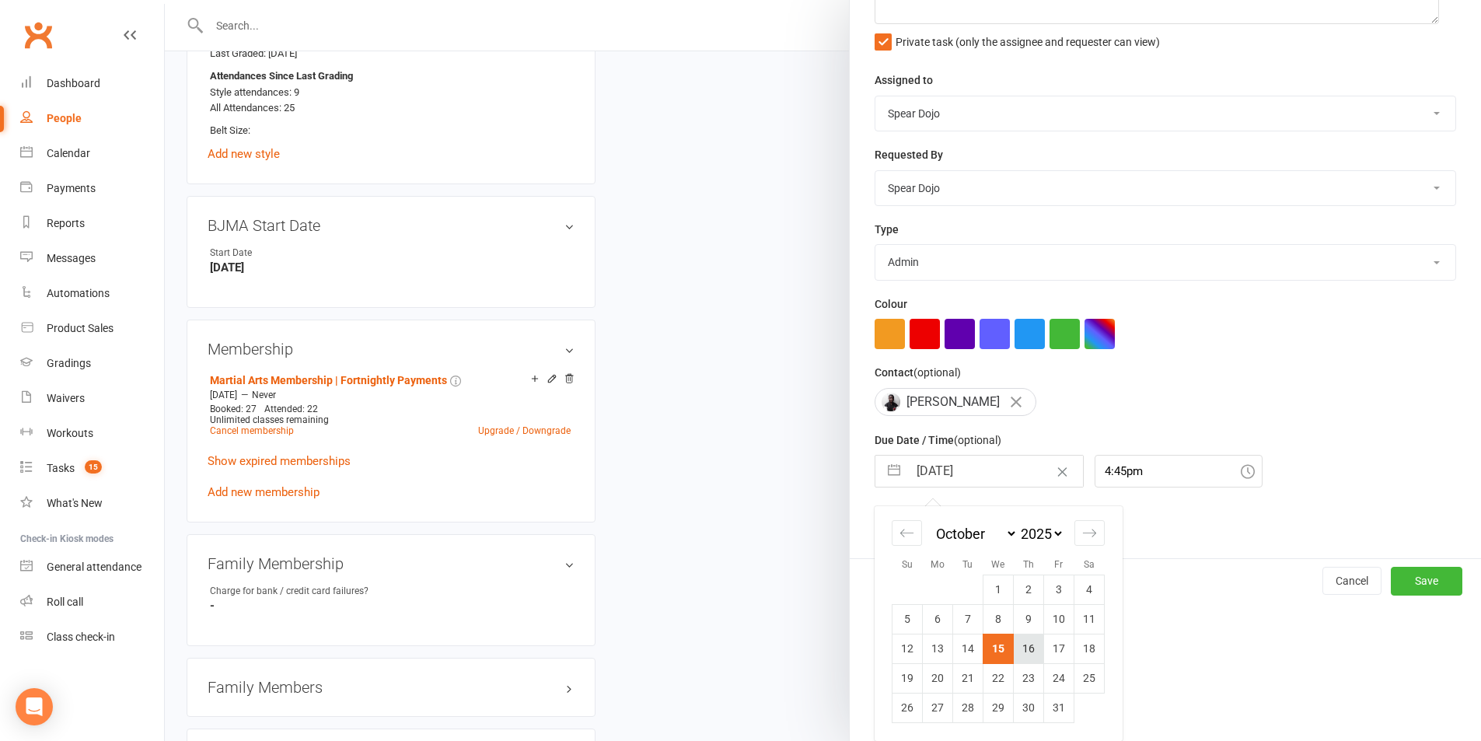
click at [1027, 650] on td "16" at bounding box center [1029, 649] width 30 height 30
type input "[DATE]"
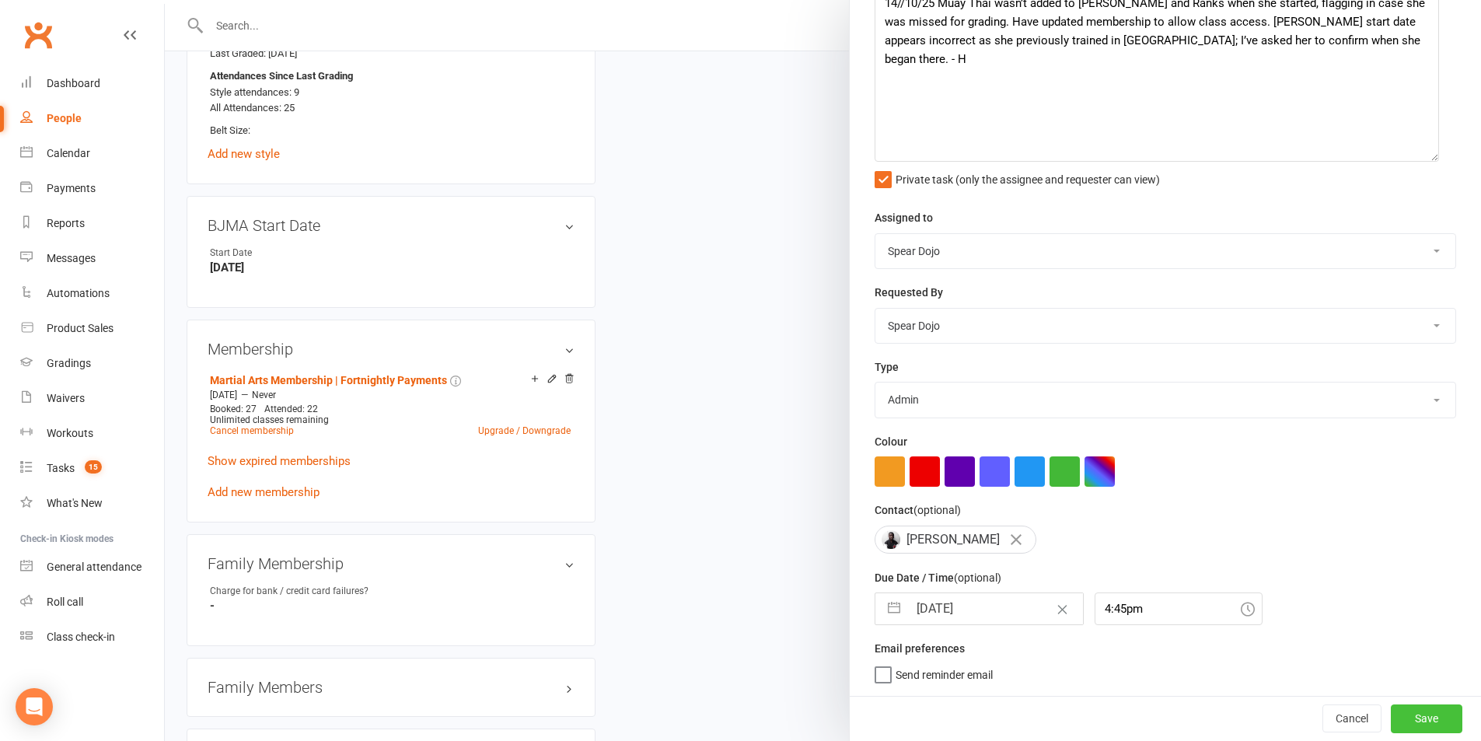
click at [1424, 717] on button "Save" at bounding box center [1427, 719] width 72 height 28
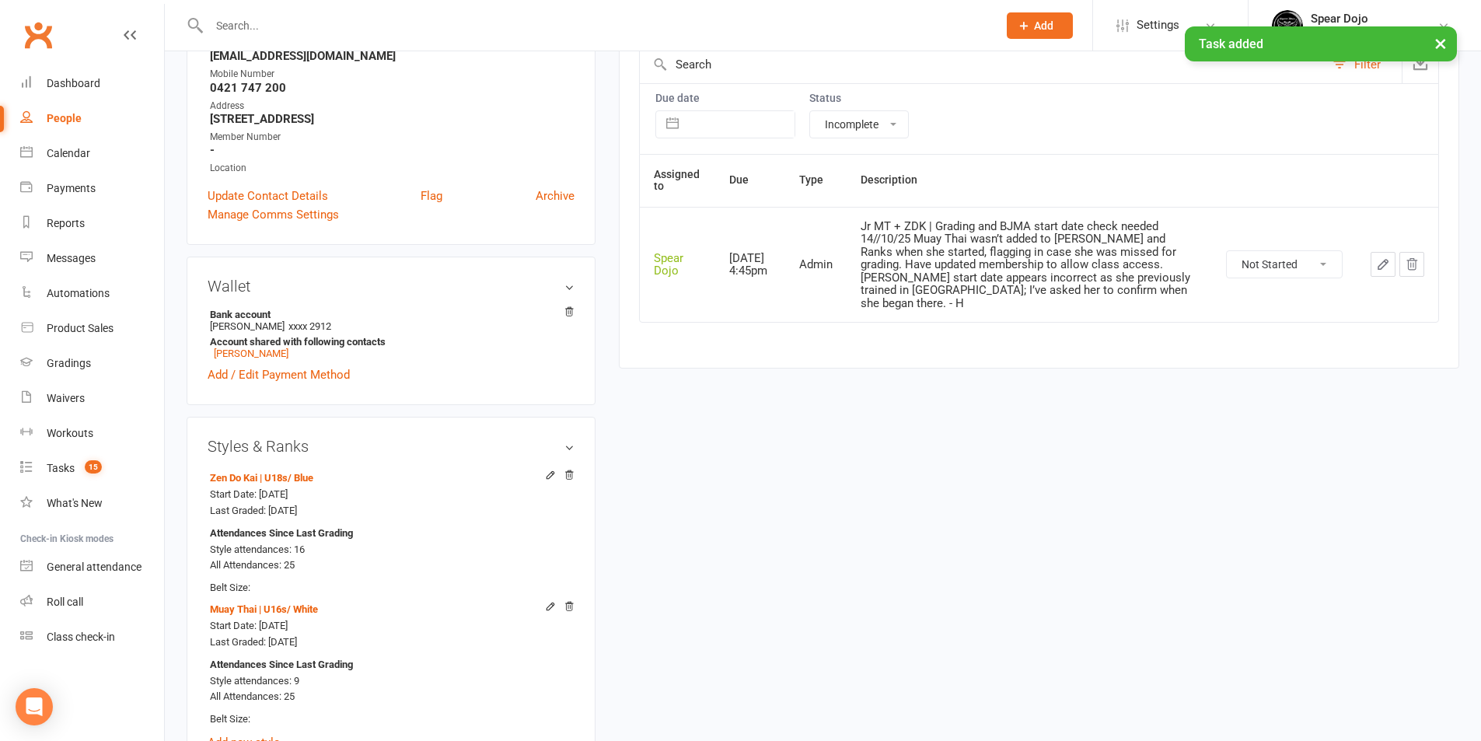
scroll to position [78, 0]
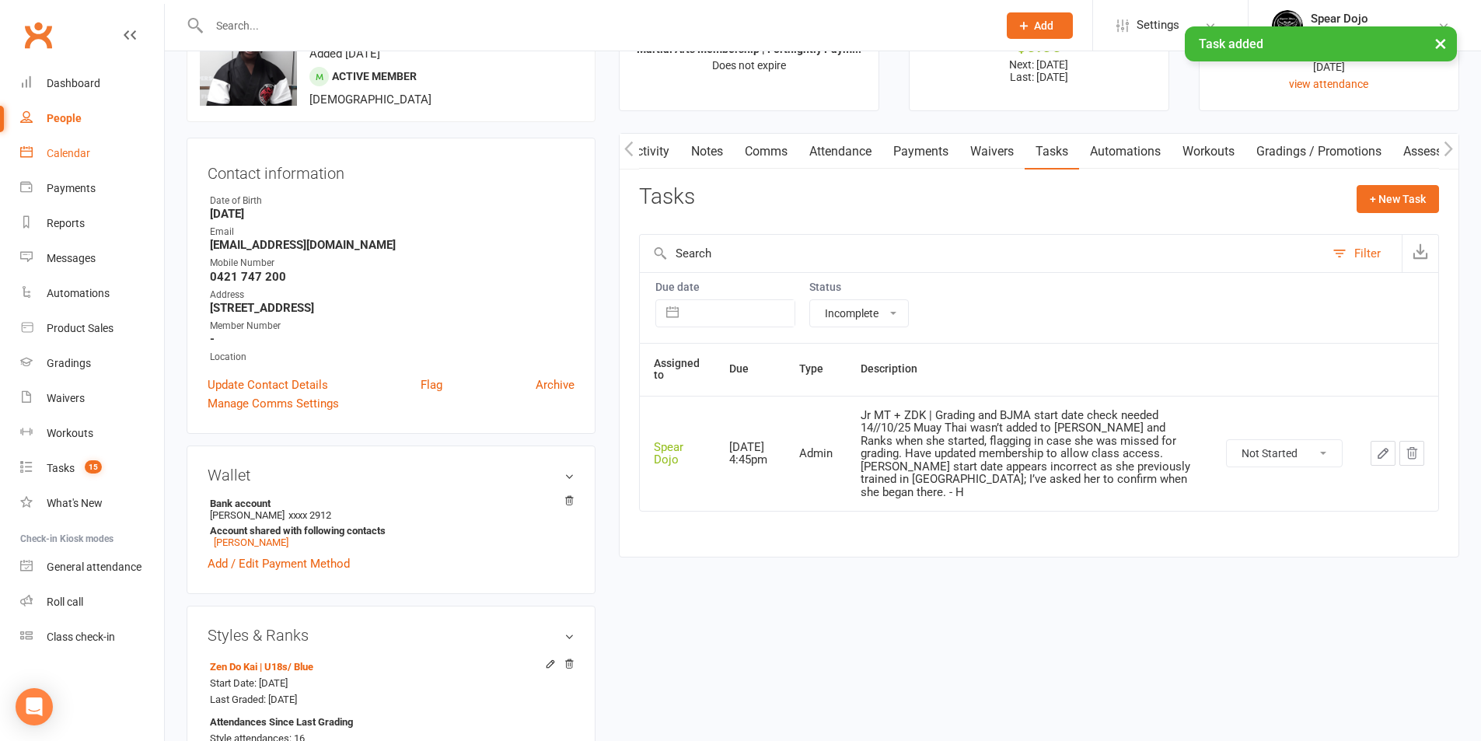
click at [68, 149] on div "Calendar" at bounding box center [69, 153] width 44 height 12
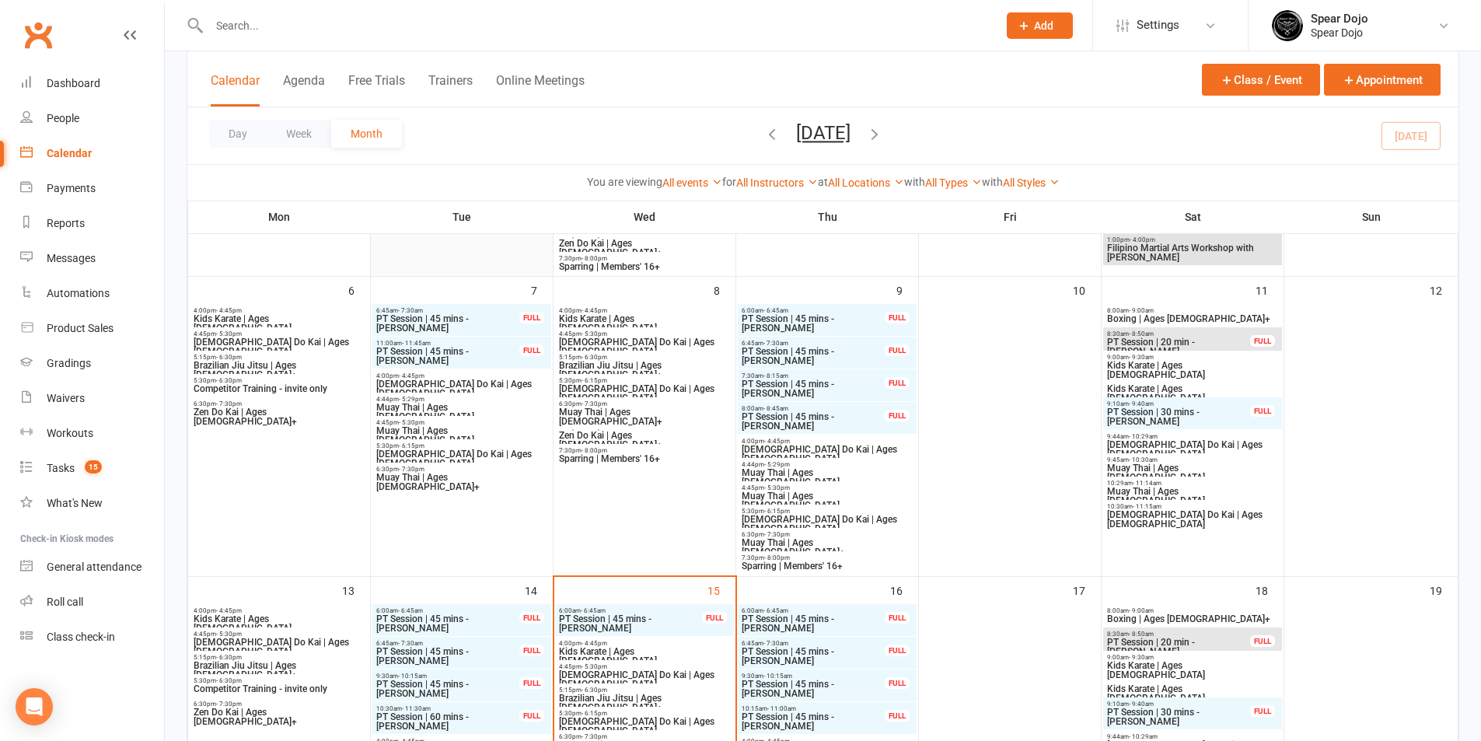
scroll to position [622, 0]
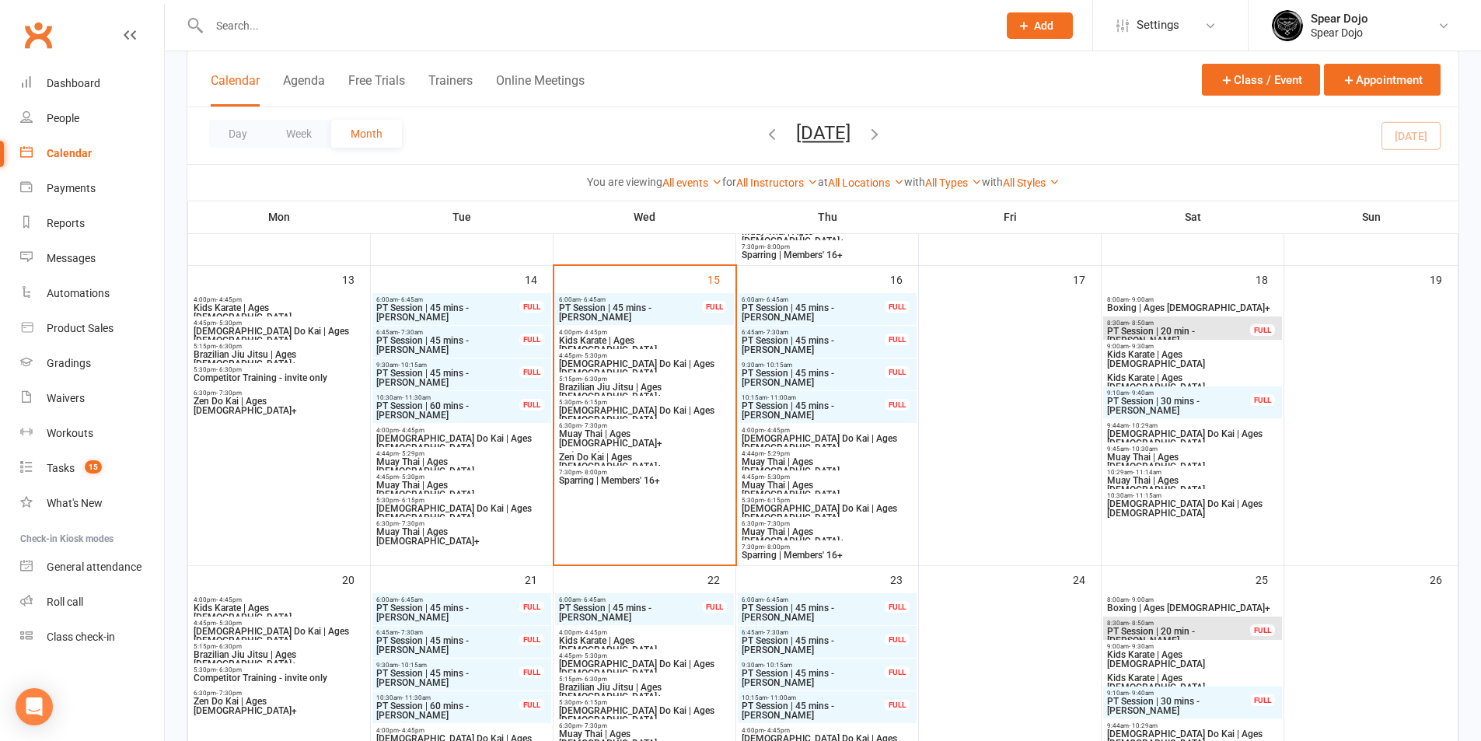
click at [471, 506] on span "[DEMOGRAPHIC_DATA] Do Kai | Ages [DEMOGRAPHIC_DATA]" at bounding box center [462, 513] width 173 height 19
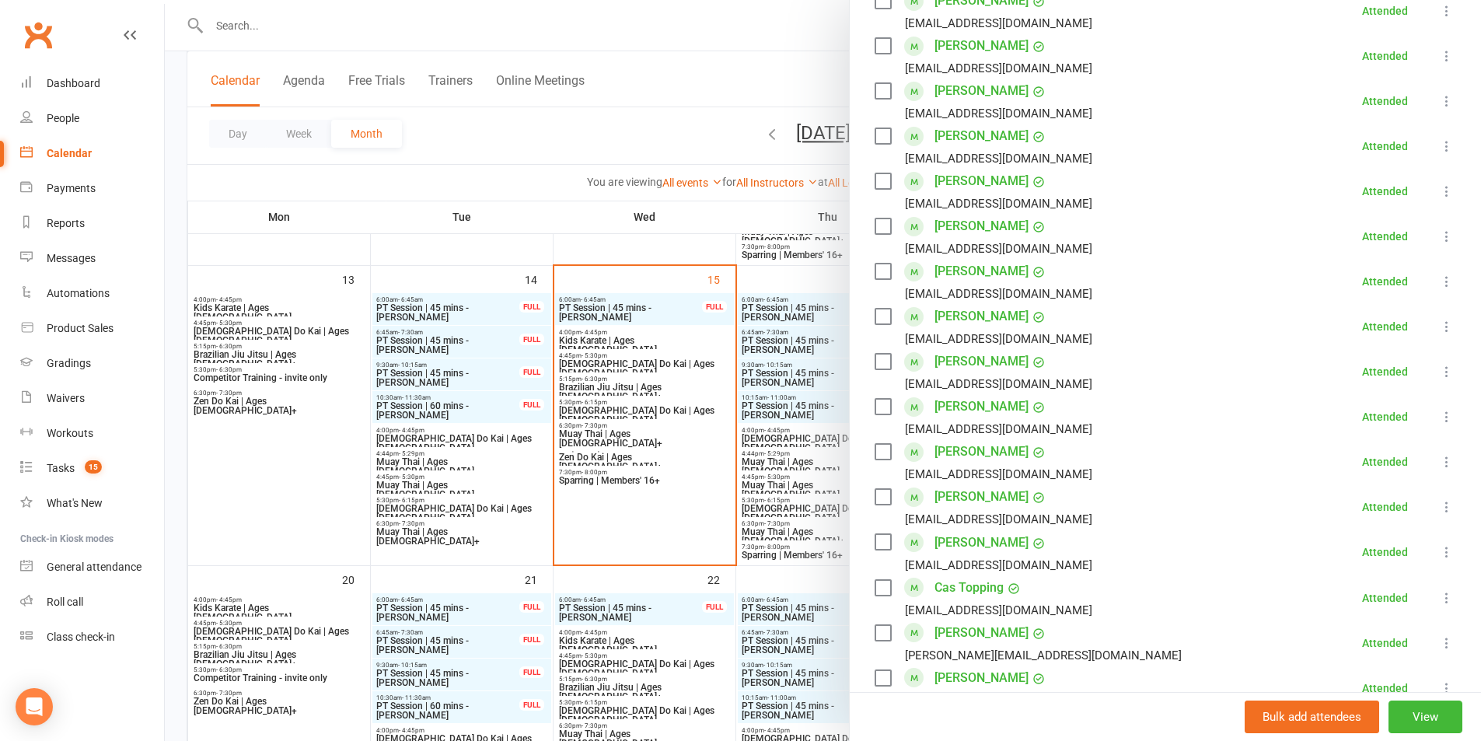
scroll to position [467, 0]
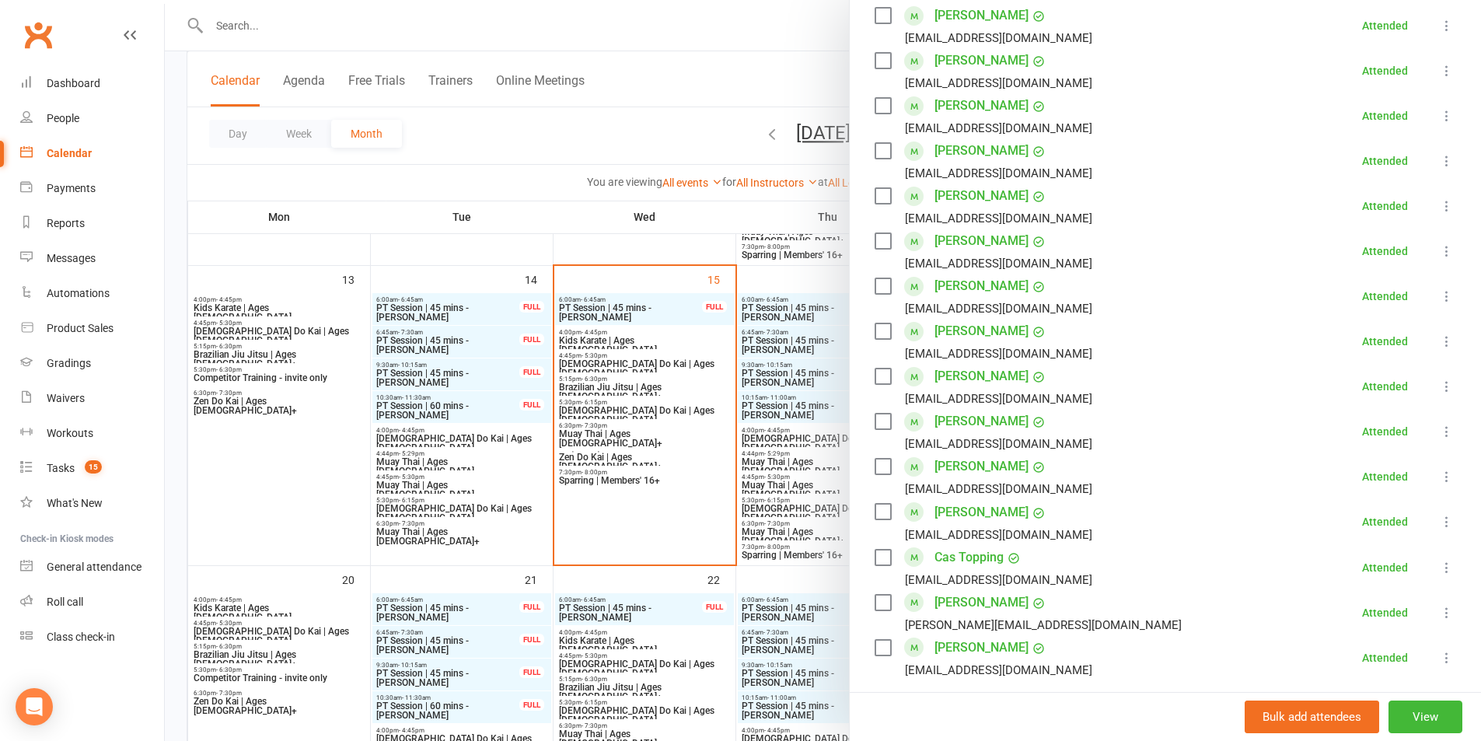
click at [459, 480] on div at bounding box center [823, 370] width 1317 height 741
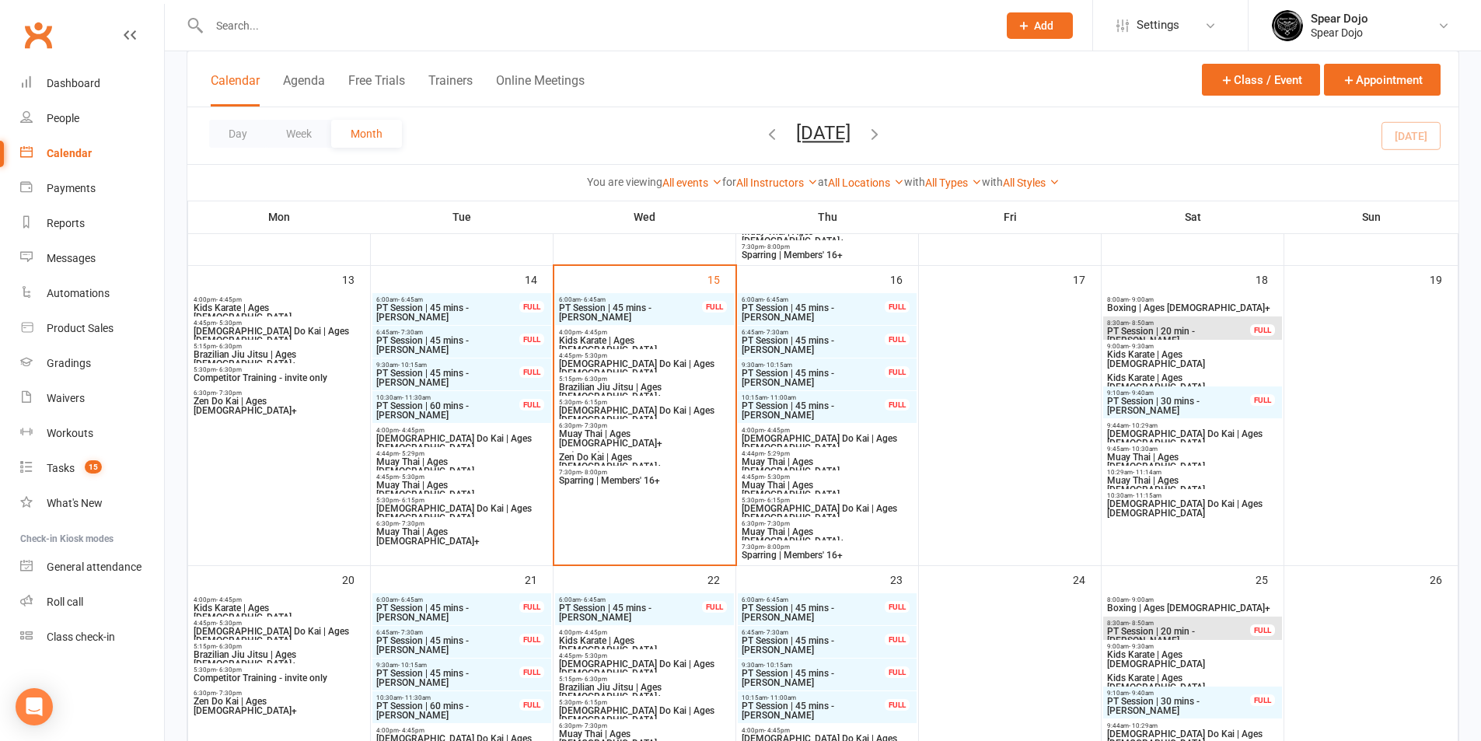
click at [459, 485] on span "Muay Thai | Ages [DEMOGRAPHIC_DATA]" at bounding box center [462, 490] width 173 height 19
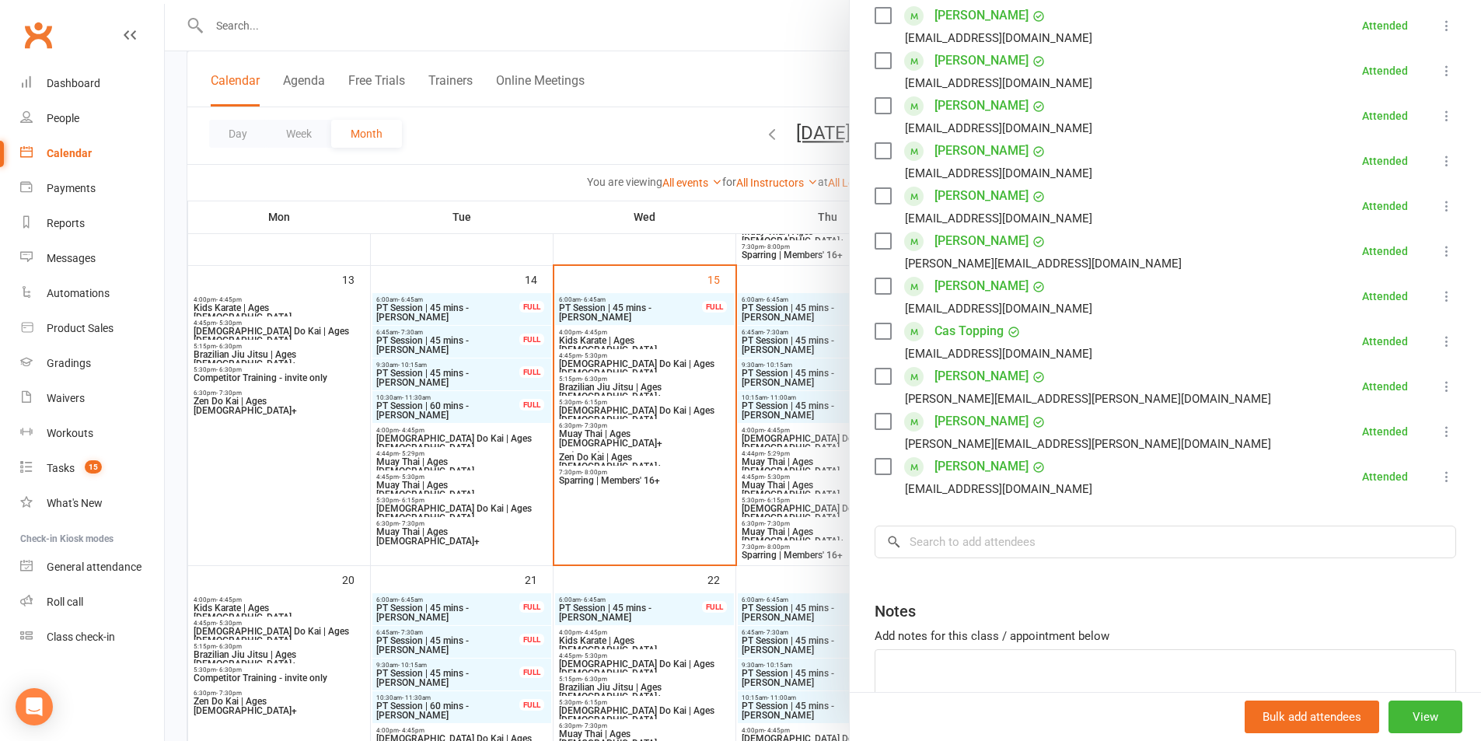
click at [1010, 470] on link "[PERSON_NAME]" at bounding box center [982, 466] width 94 height 25
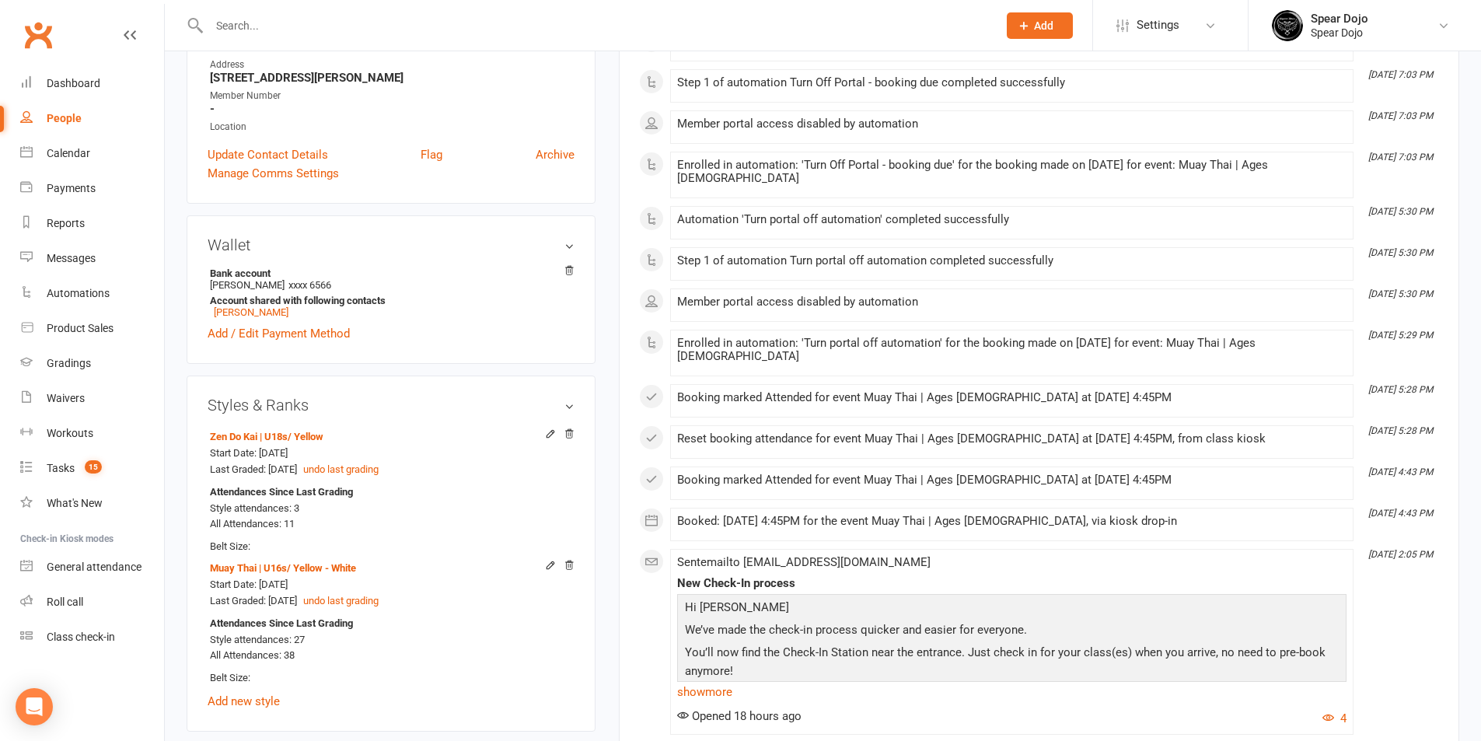
scroll to position [311, 0]
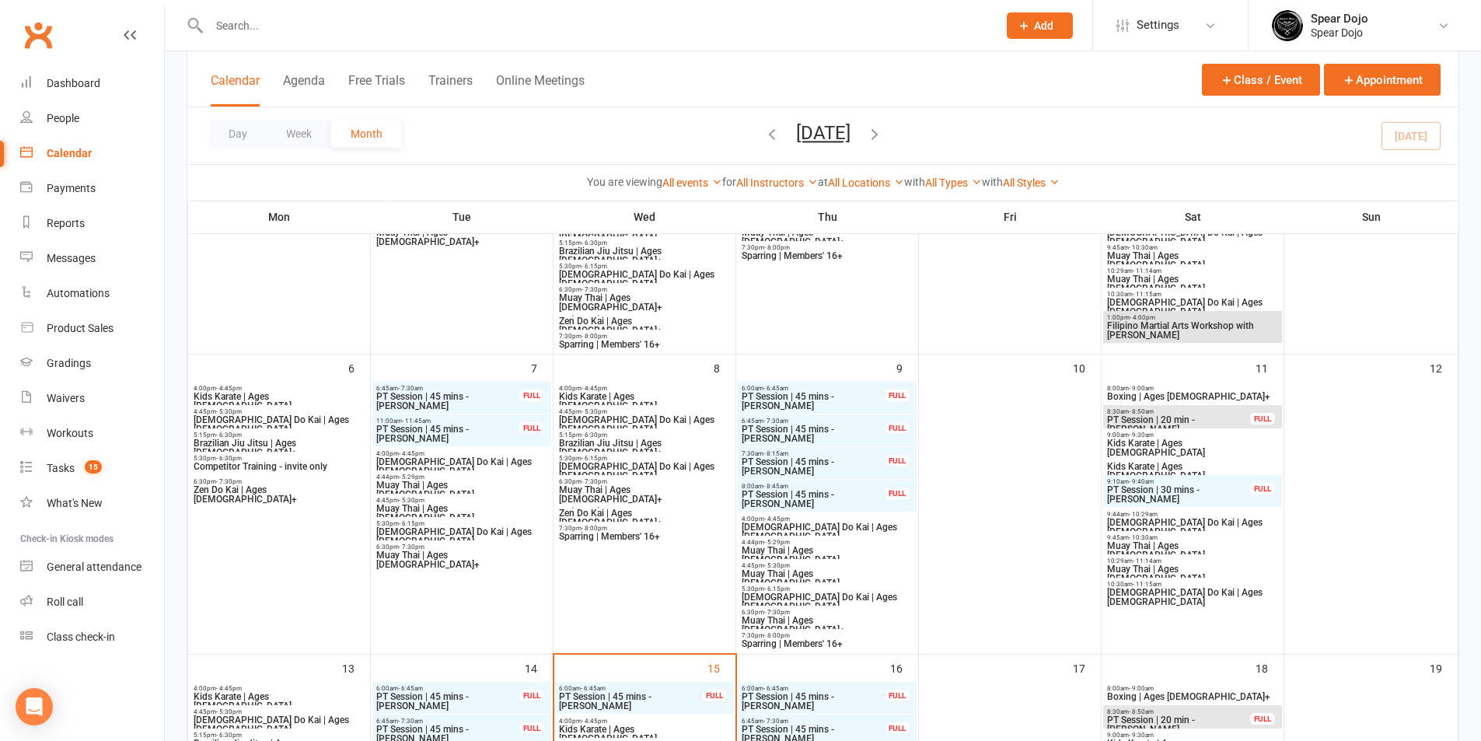
scroll to position [467, 0]
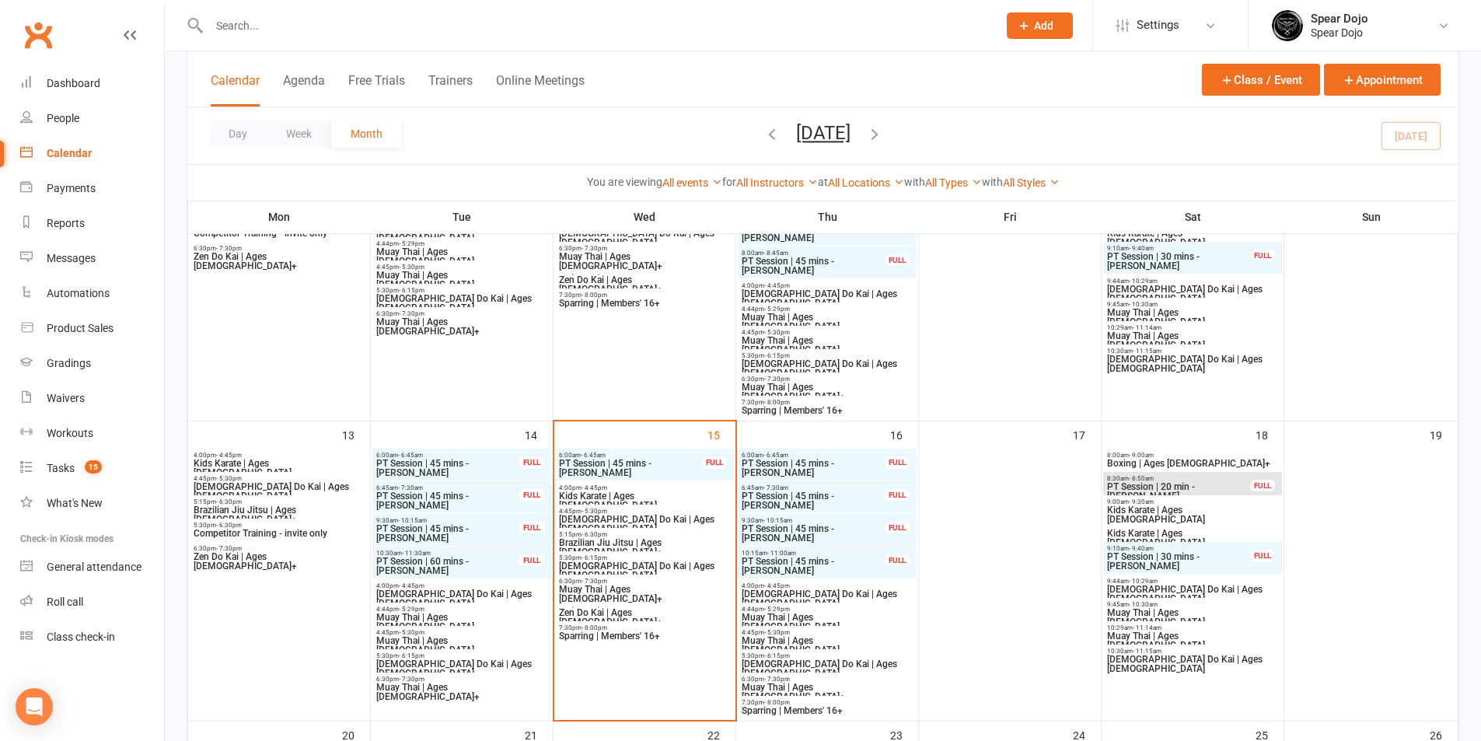
click at [447, 637] on span "Muay Thai | Ages [DEMOGRAPHIC_DATA]" at bounding box center [462, 645] width 173 height 19
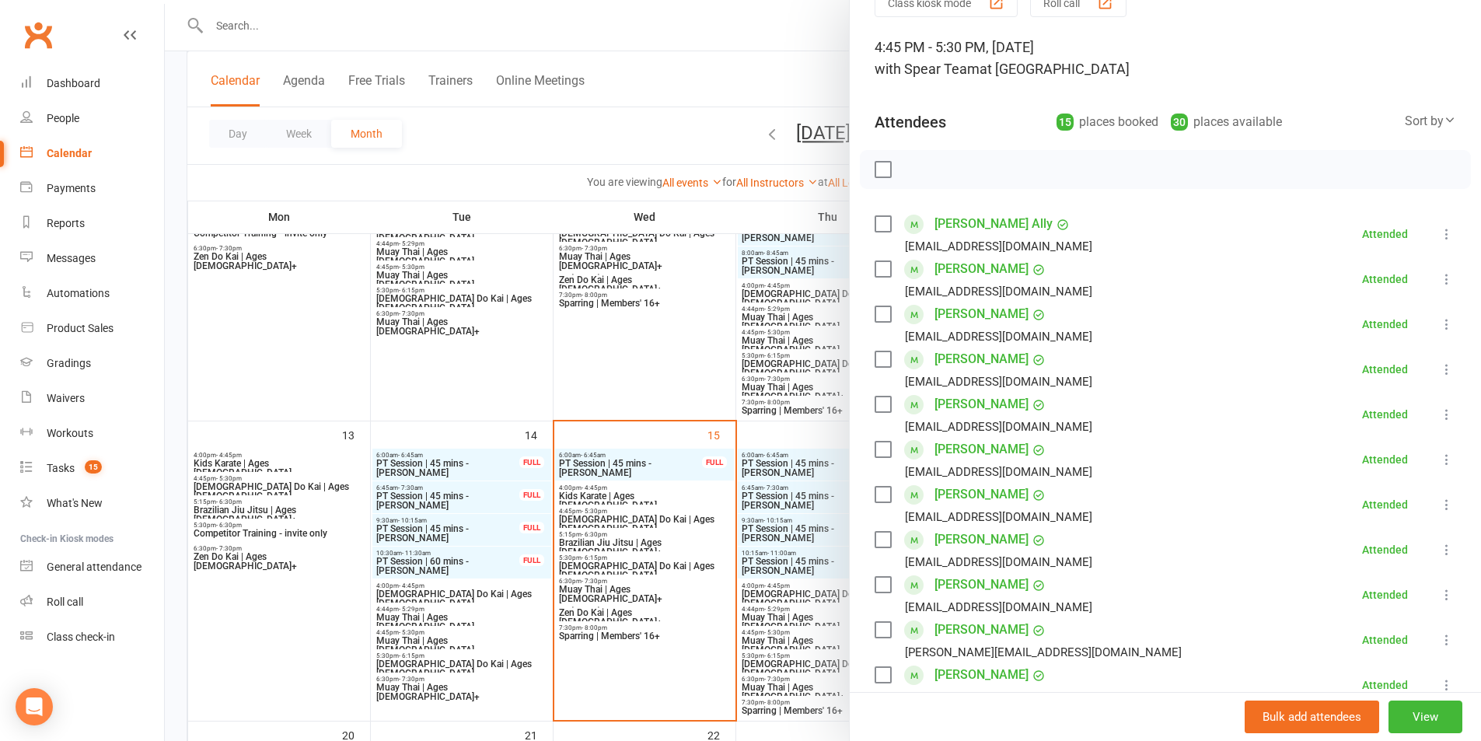
scroll to position [156, 0]
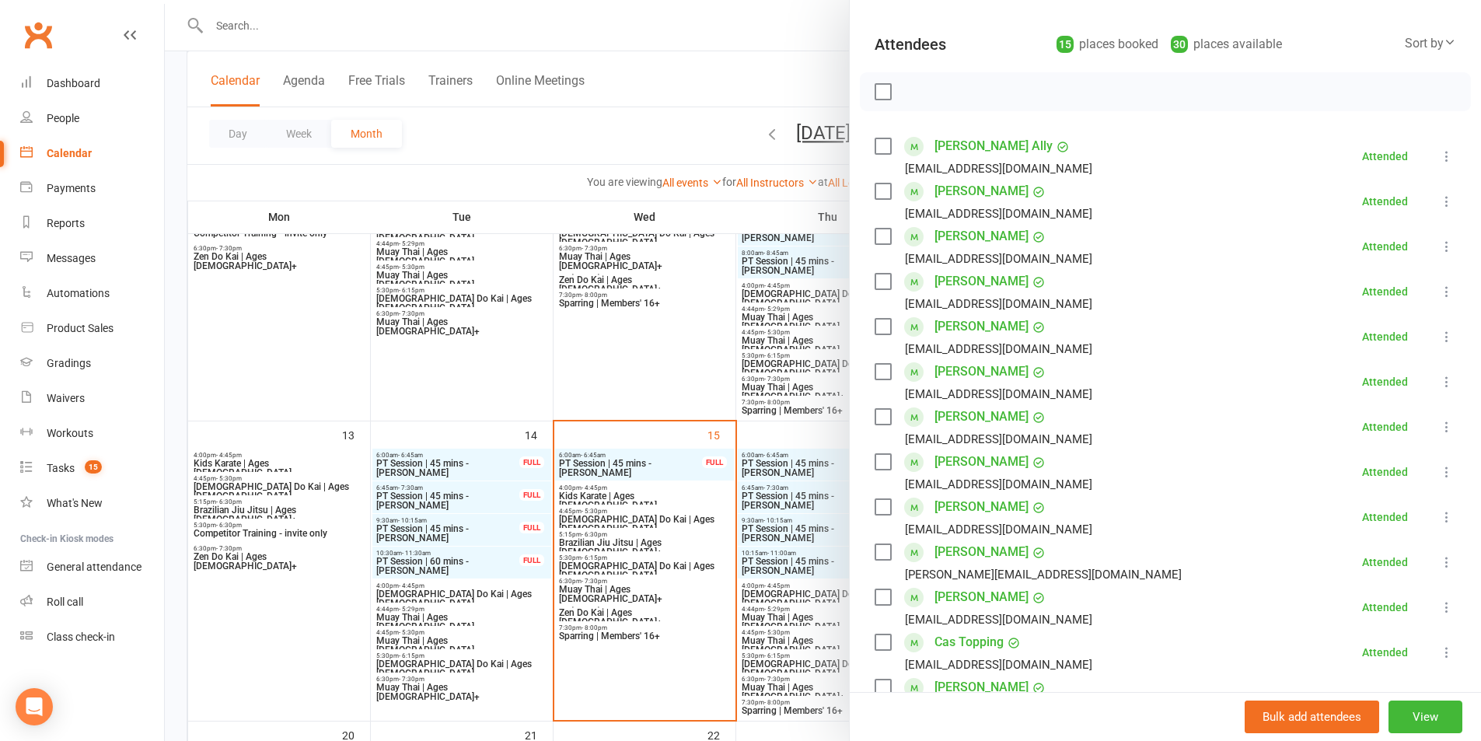
click at [453, 619] on div at bounding box center [823, 370] width 1317 height 741
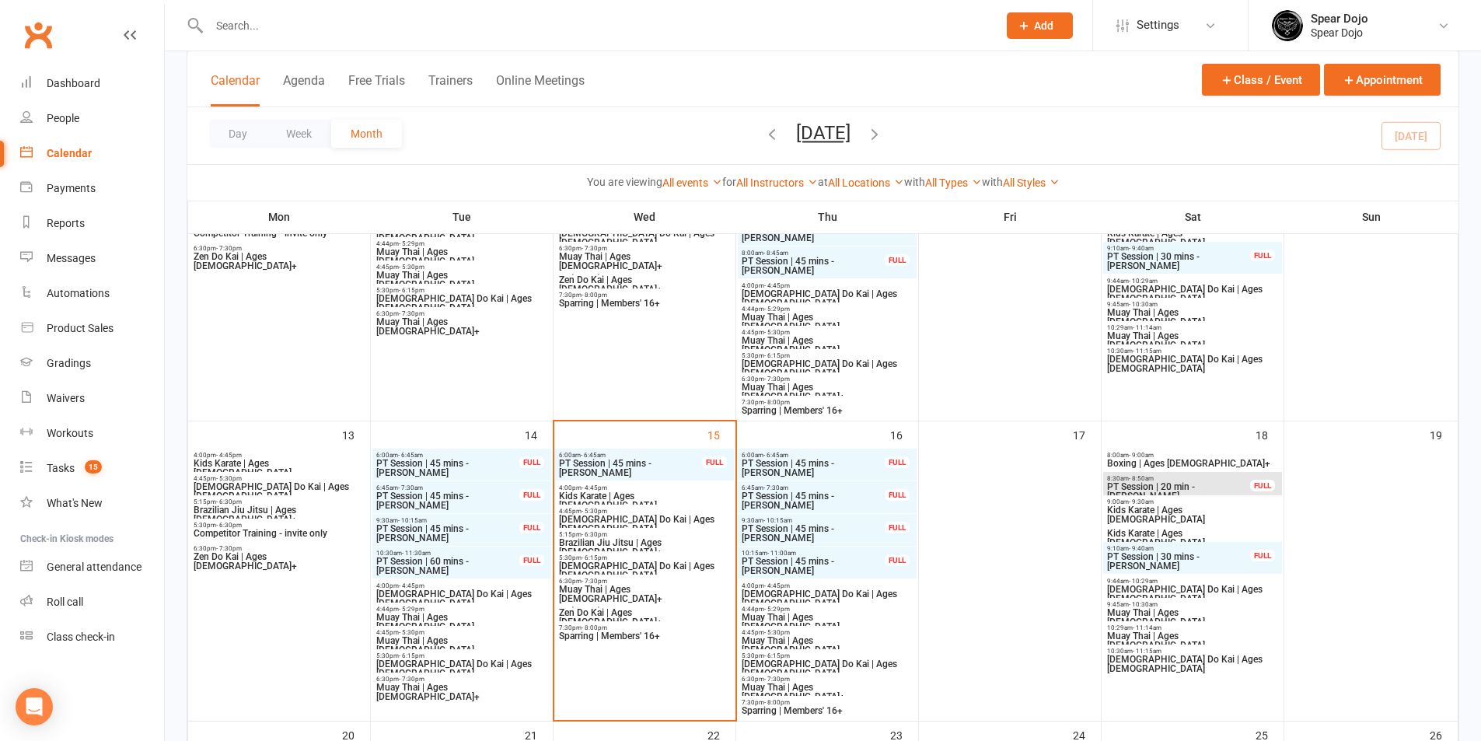
click at [453, 619] on span "Muay Thai | Ages [DEMOGRAPHIC_DATA]" at bounding box center [462, 622] width 173 height 19
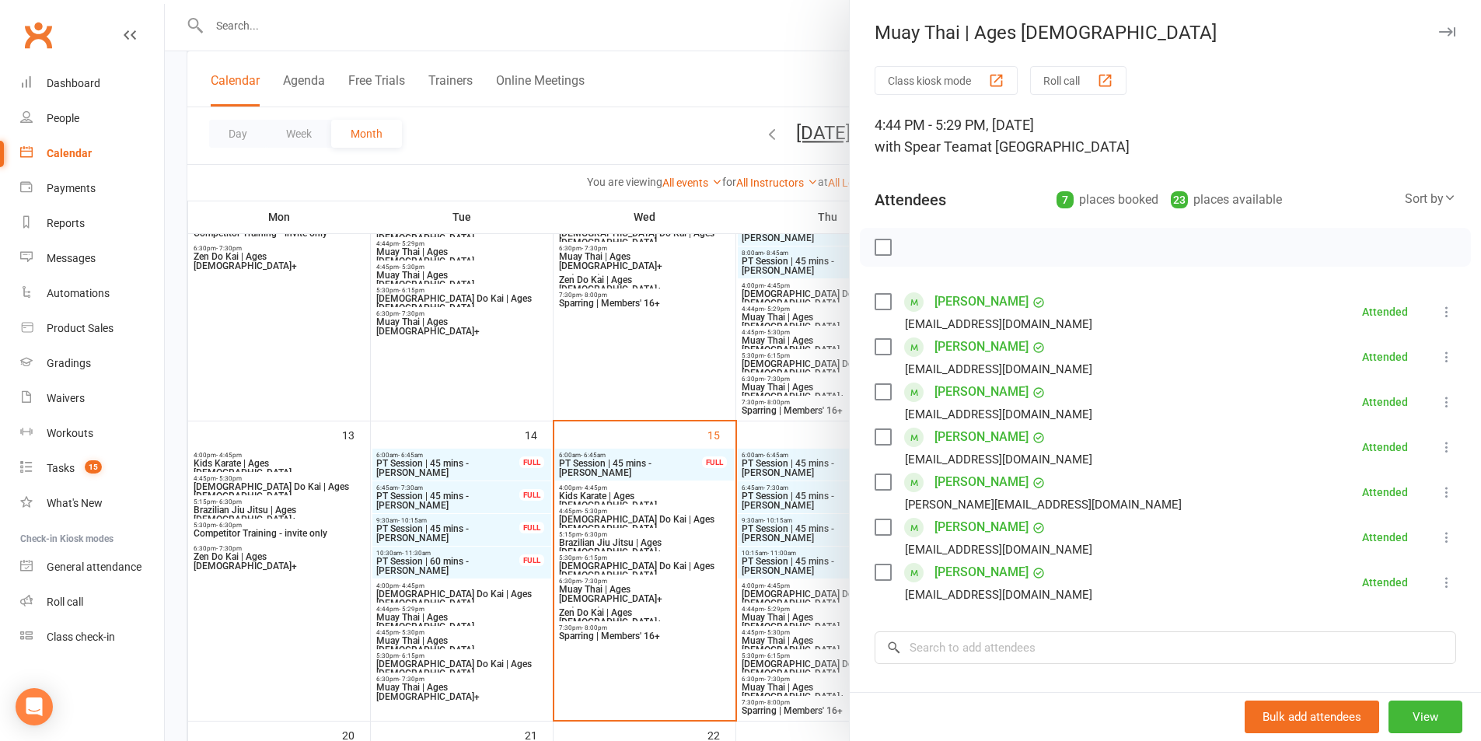
click at [943, 435] on link "[PERSON_NAME]" at bounding box center [982, 437] width 94 height 25
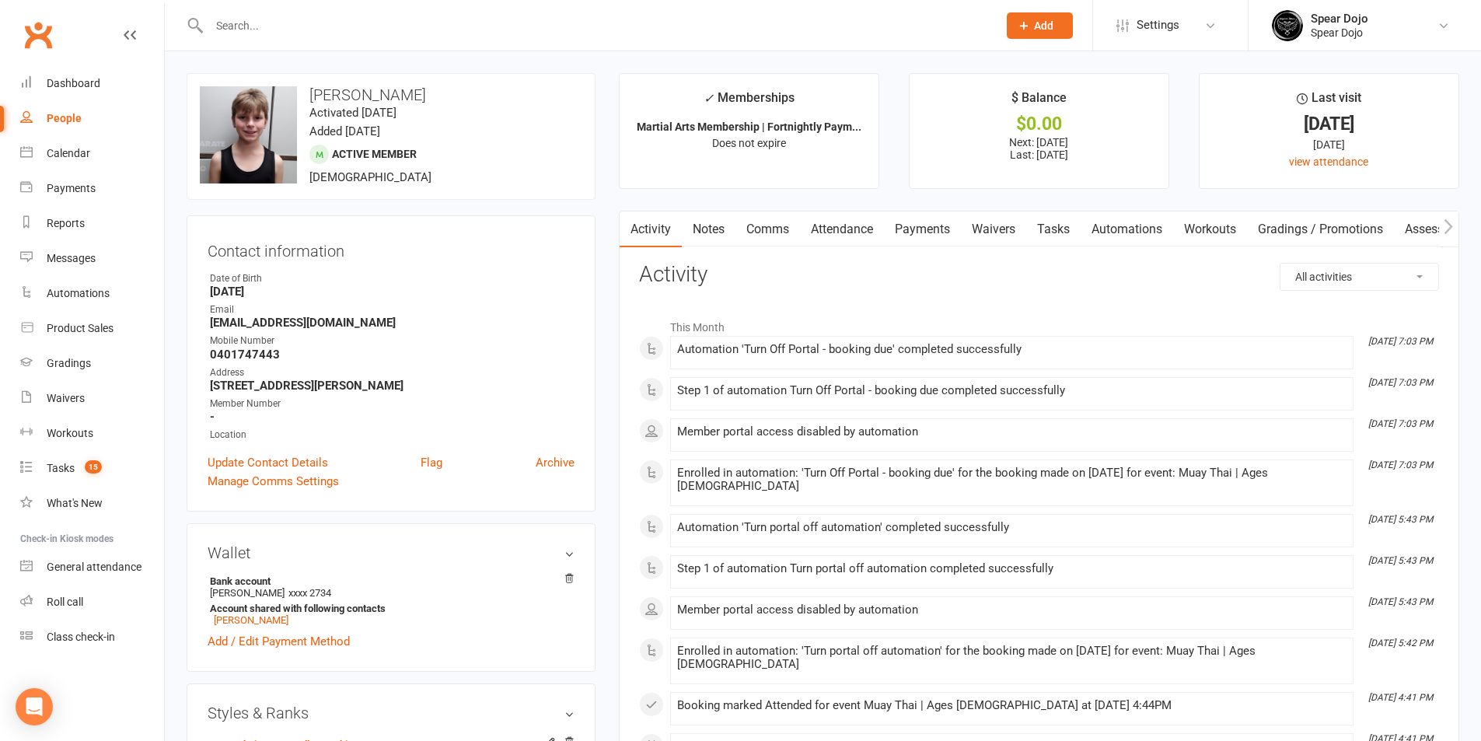
click at [832, 235] on link "Attendance" at bounding box center [842, 230] width 84 height 36
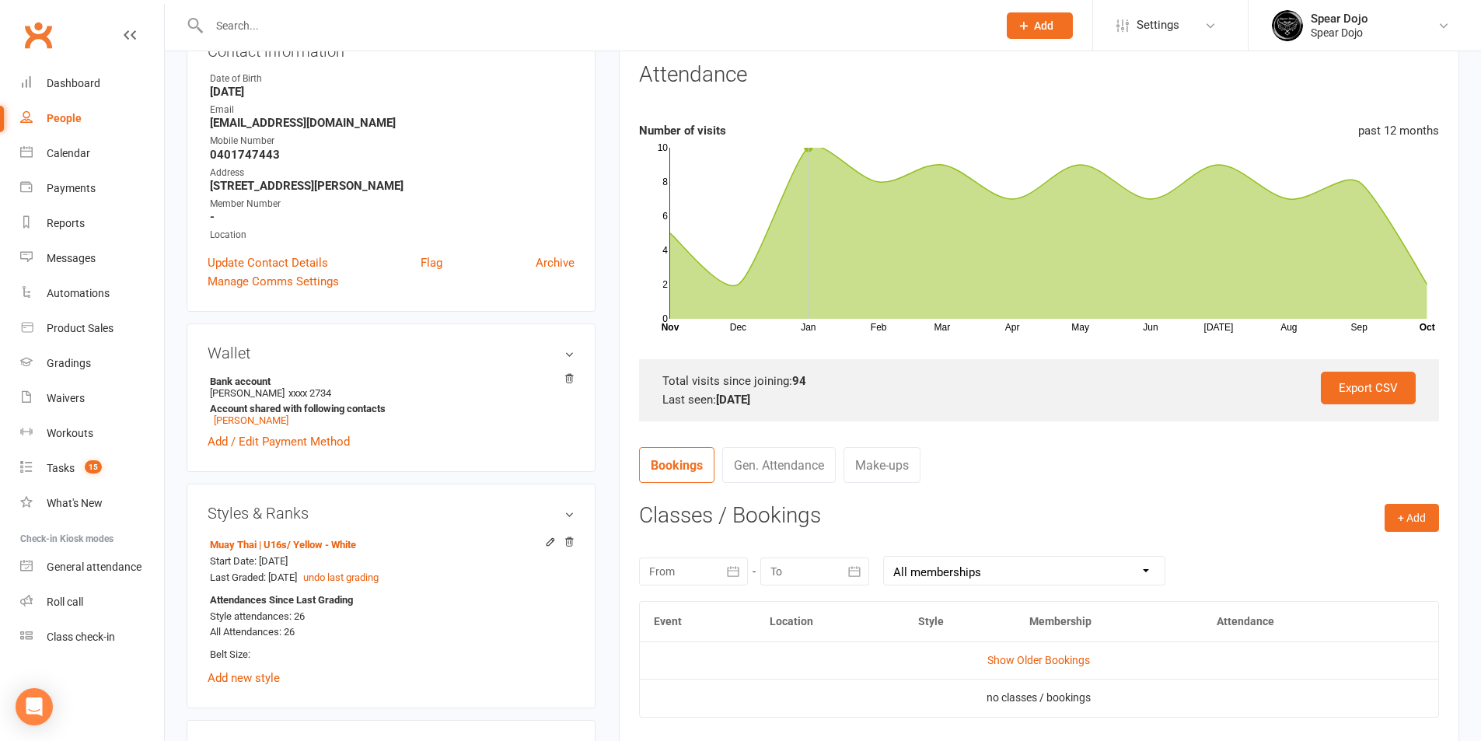
scroll to position [233, 0]
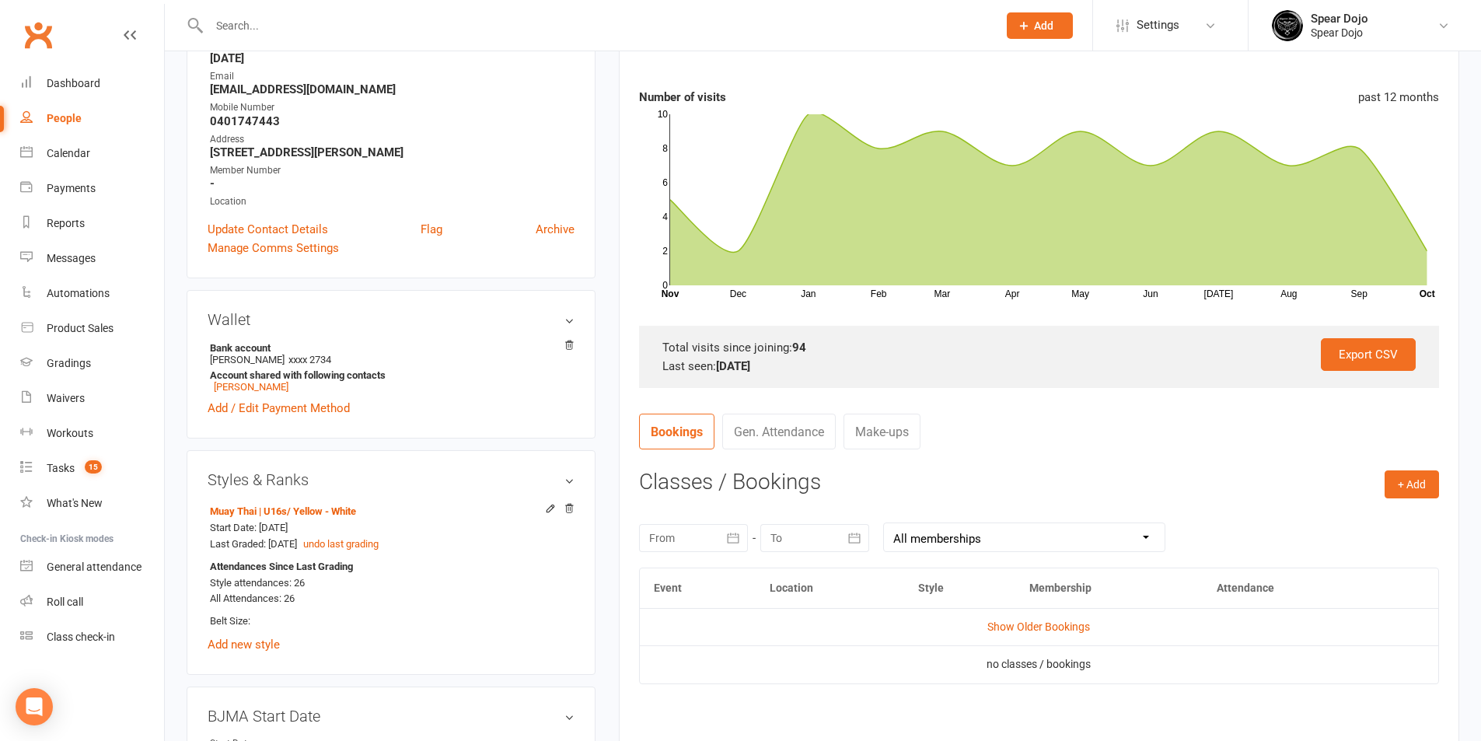
click at [729, 536] on icon "button" at bounding box center [734, 538] width 16 height 16
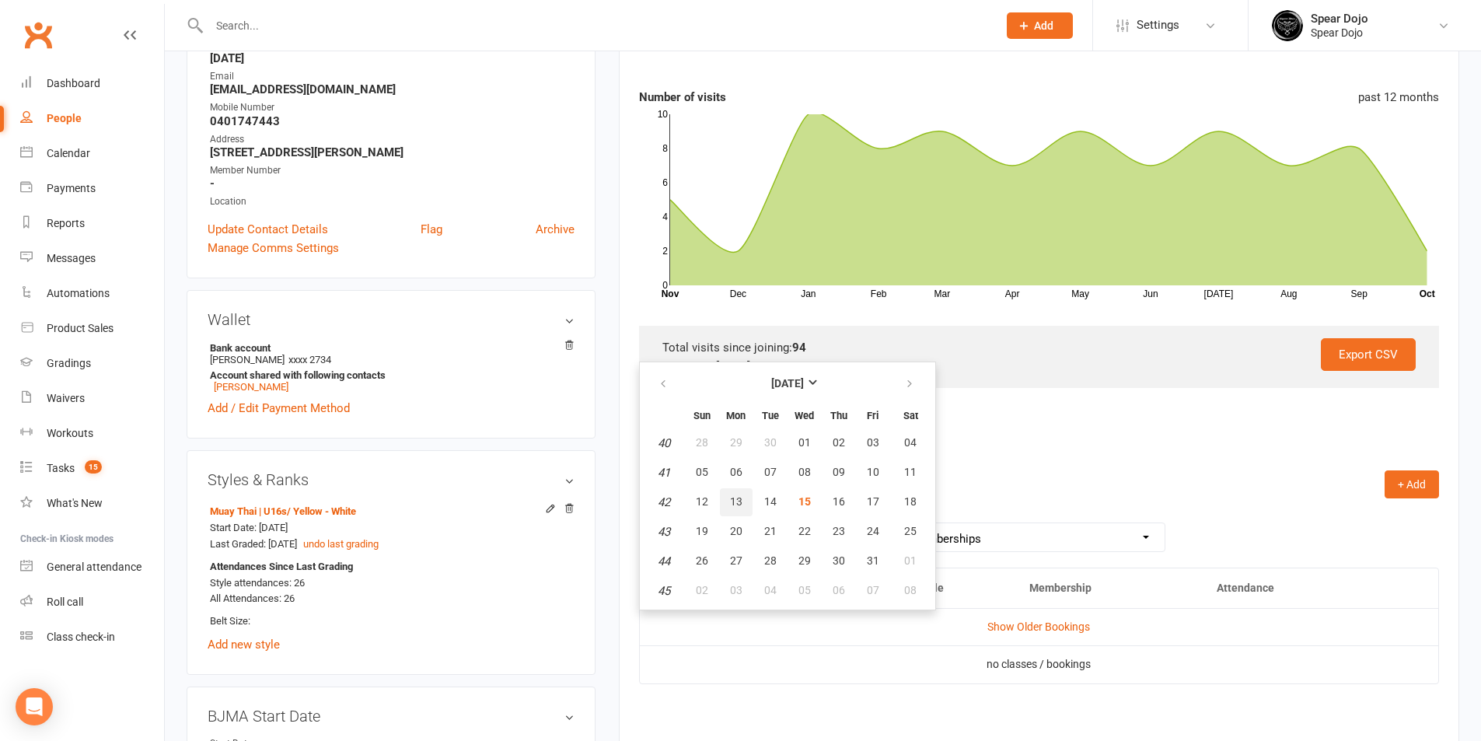
click at [725, 498] on button "13" at bounding box center [736, 502] width 33 height 28
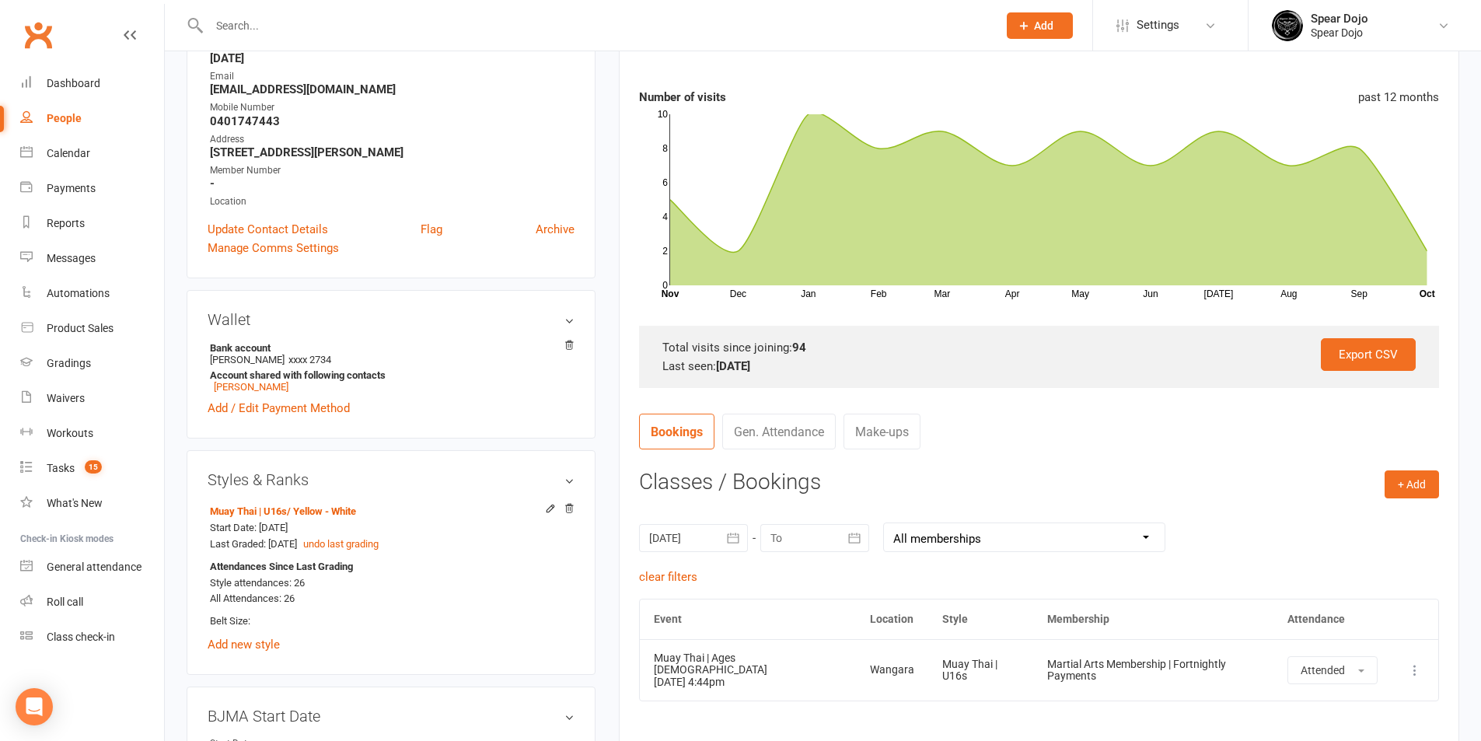
click at [726, 543] on icon "button" at bounding box center [734, 538] width 16 height 16
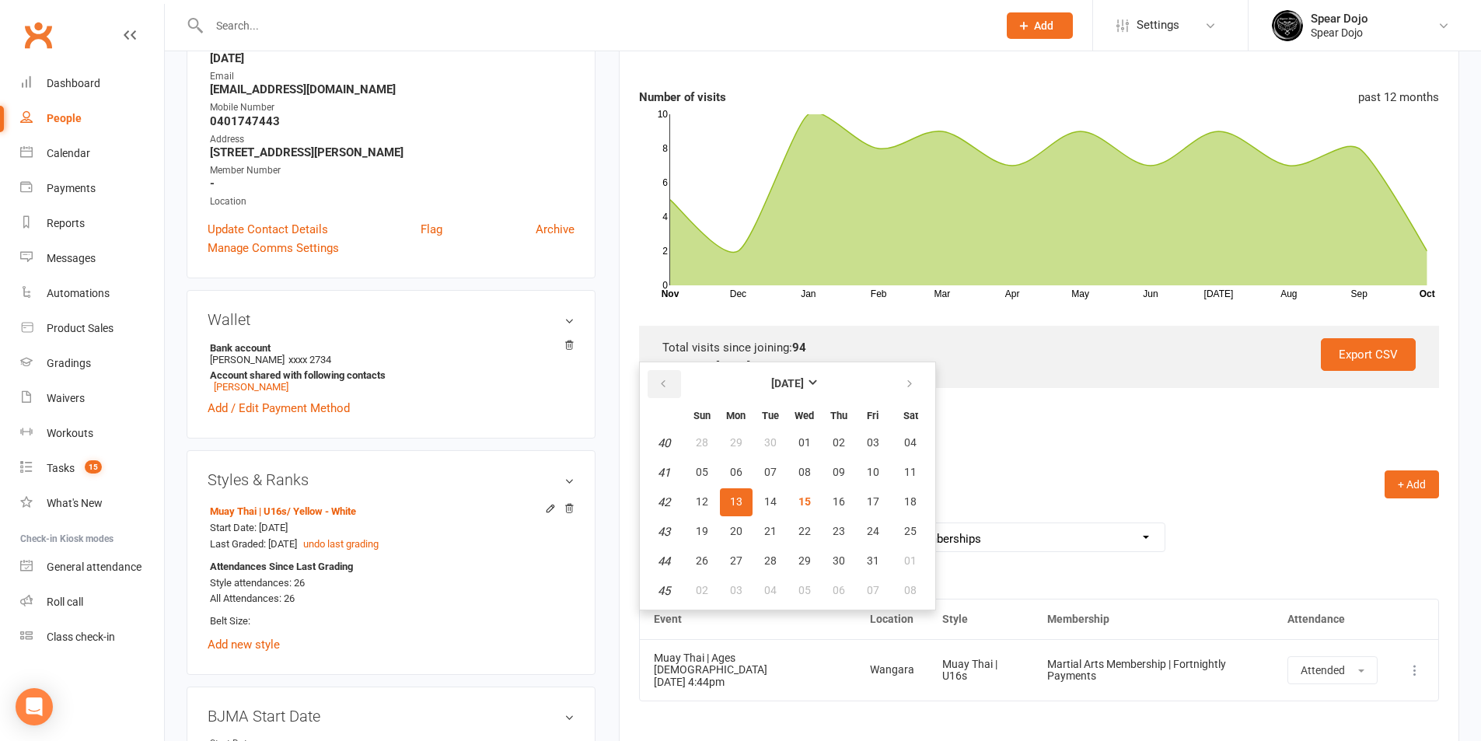
click at [668, 378] on icon "button" at bounding box center [663, 384] width 11 height 12
click at [668, 377] on button "button" at bounding box center [664, 384] width 33 height 28
click at [734, 464] on button "07" at bounding box center [736, 473] width 33 height 28
type input "[DATE]"
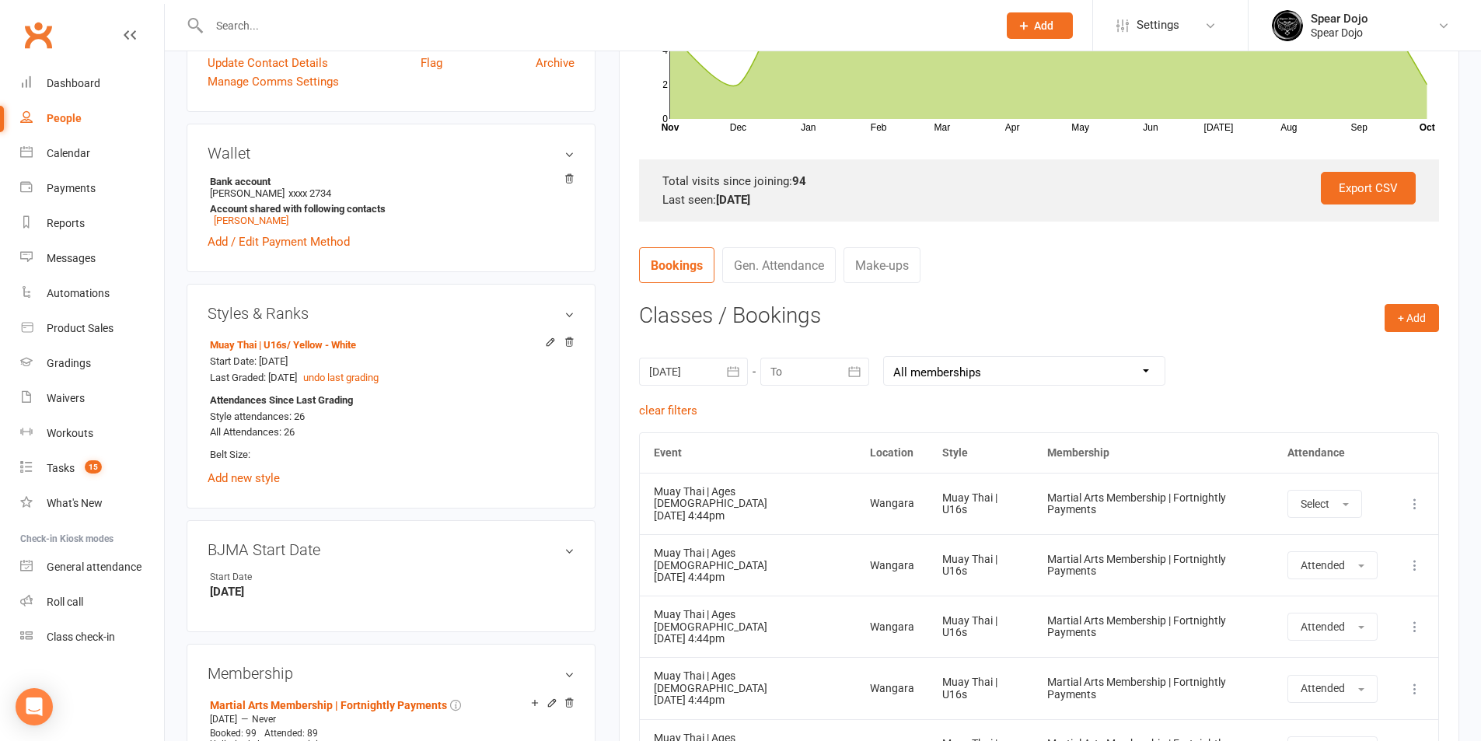
scroll to position [544, 0]
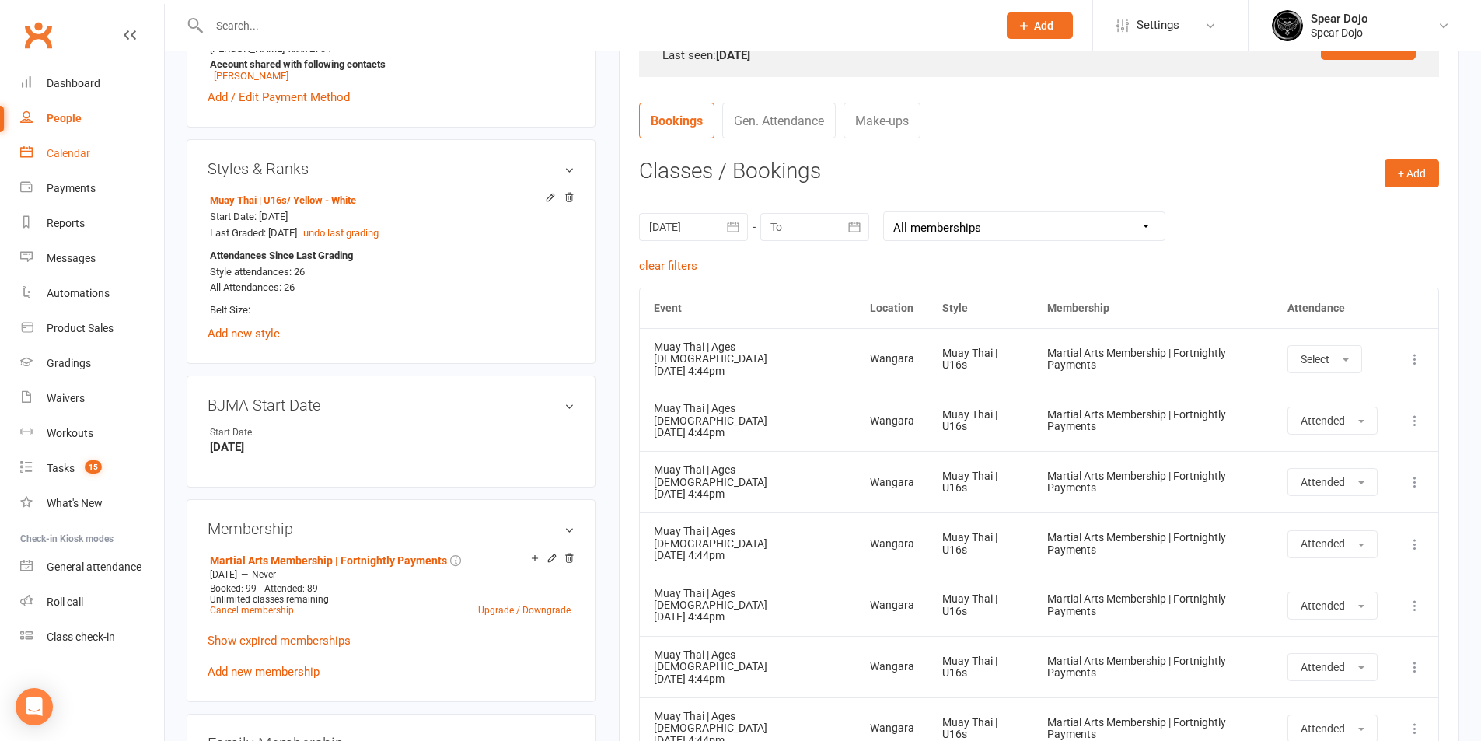
click at [75, 158] on div "Calendar" at bounding box center [69, 153] width 44 height 12
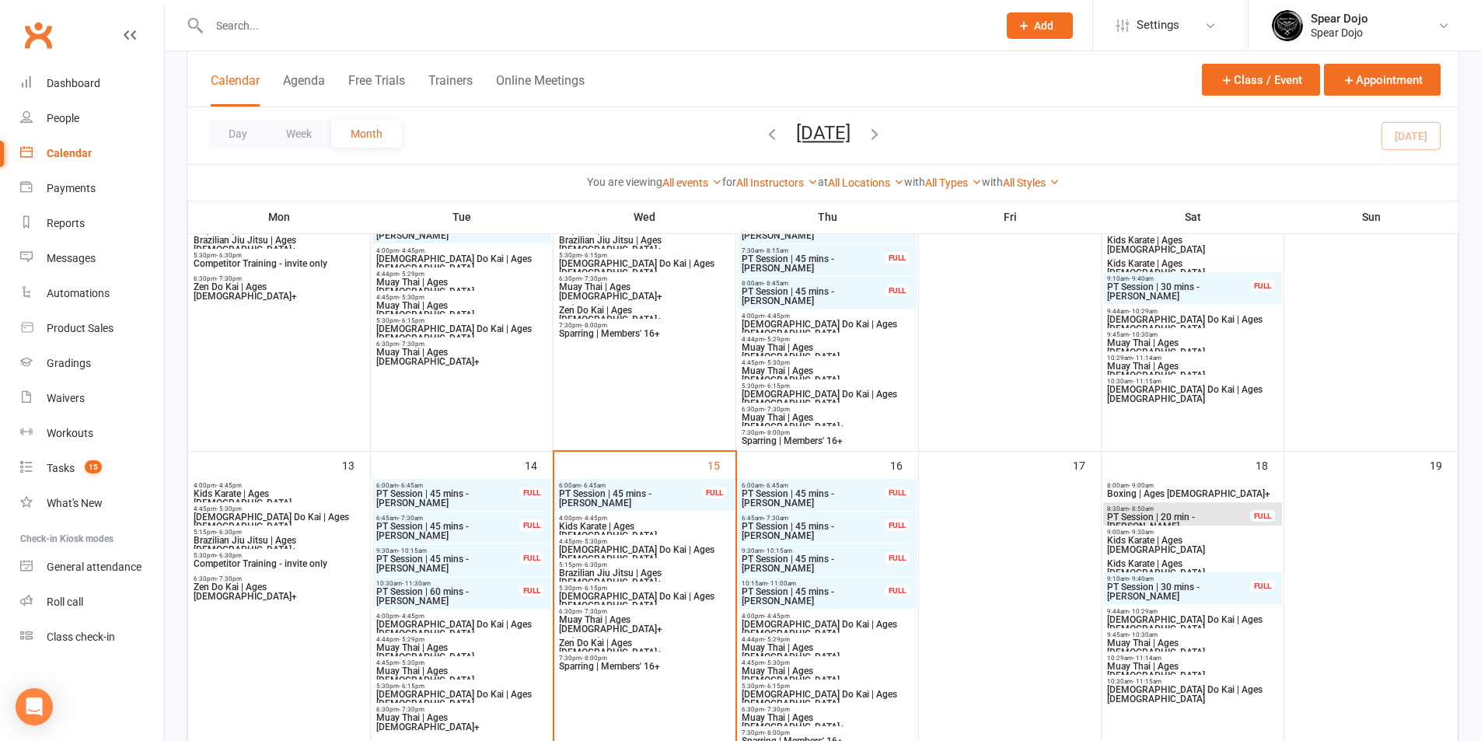
scroll to position [622, 0]
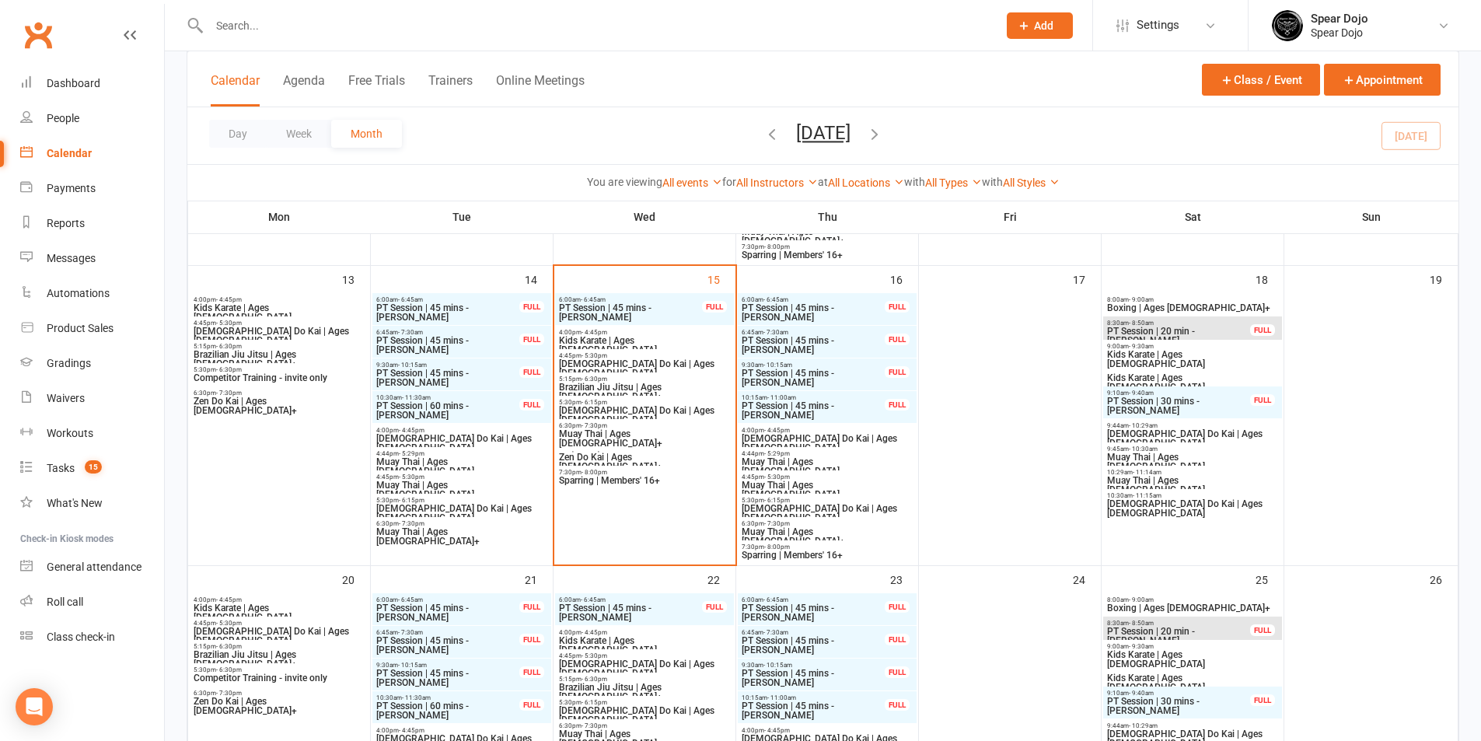
click at [450, 511] on span "[DEMOGRAPHIC_DATA] Do Kai | Ages [DEMOGRAPHIC_DATA]" at bounding box center [462, 513] width 173 height 19
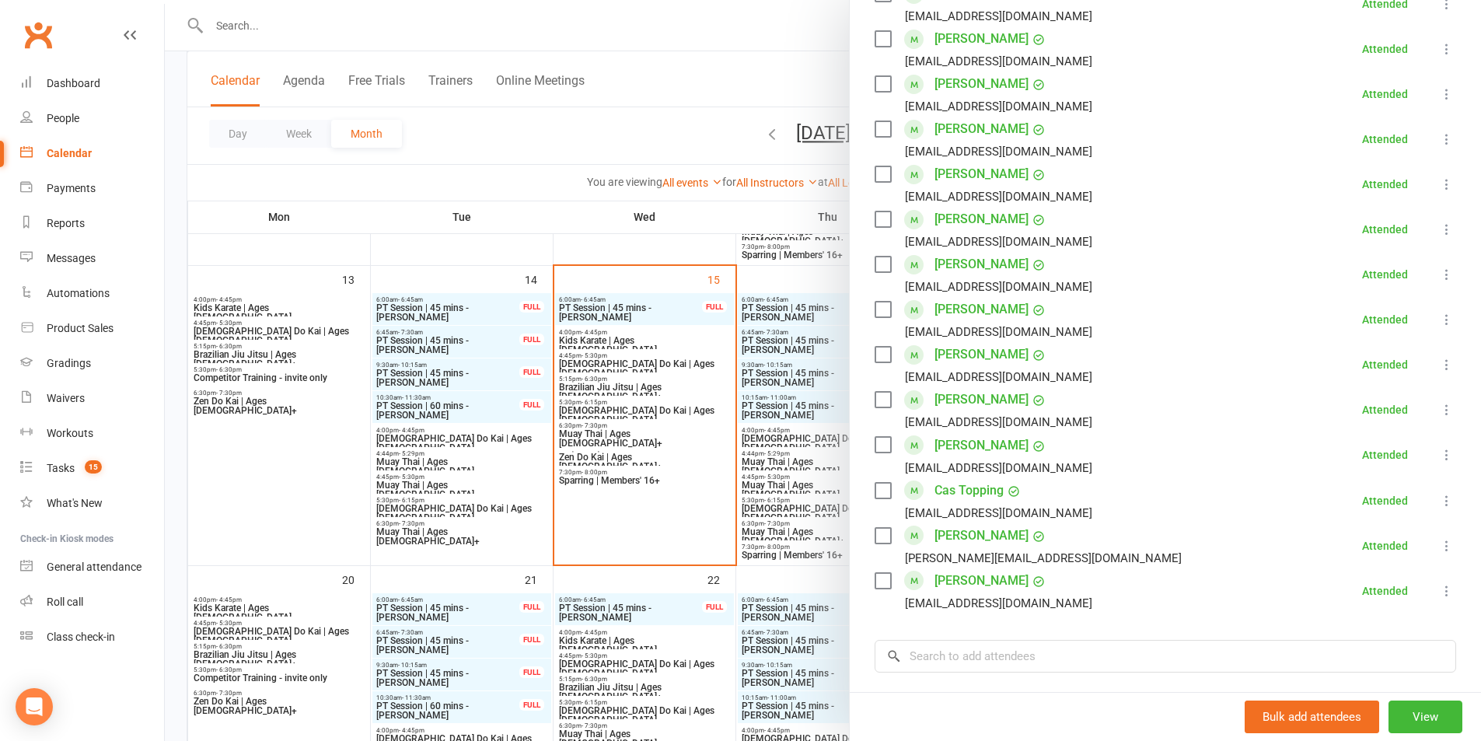
scroll to position [544, 0]
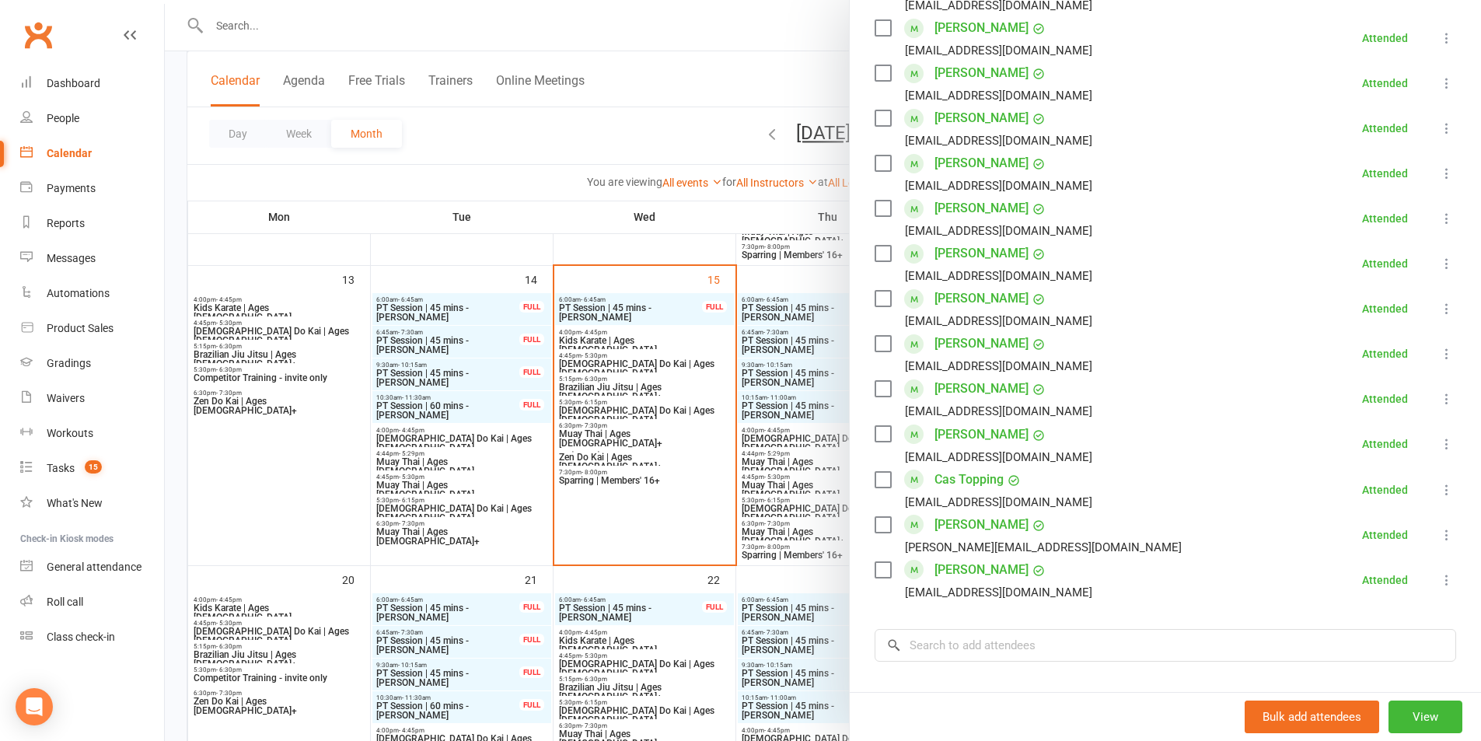
click at [953, 393] on link "[PERSON_NAME]" at bounding box center [982, 388] width 94 height 25
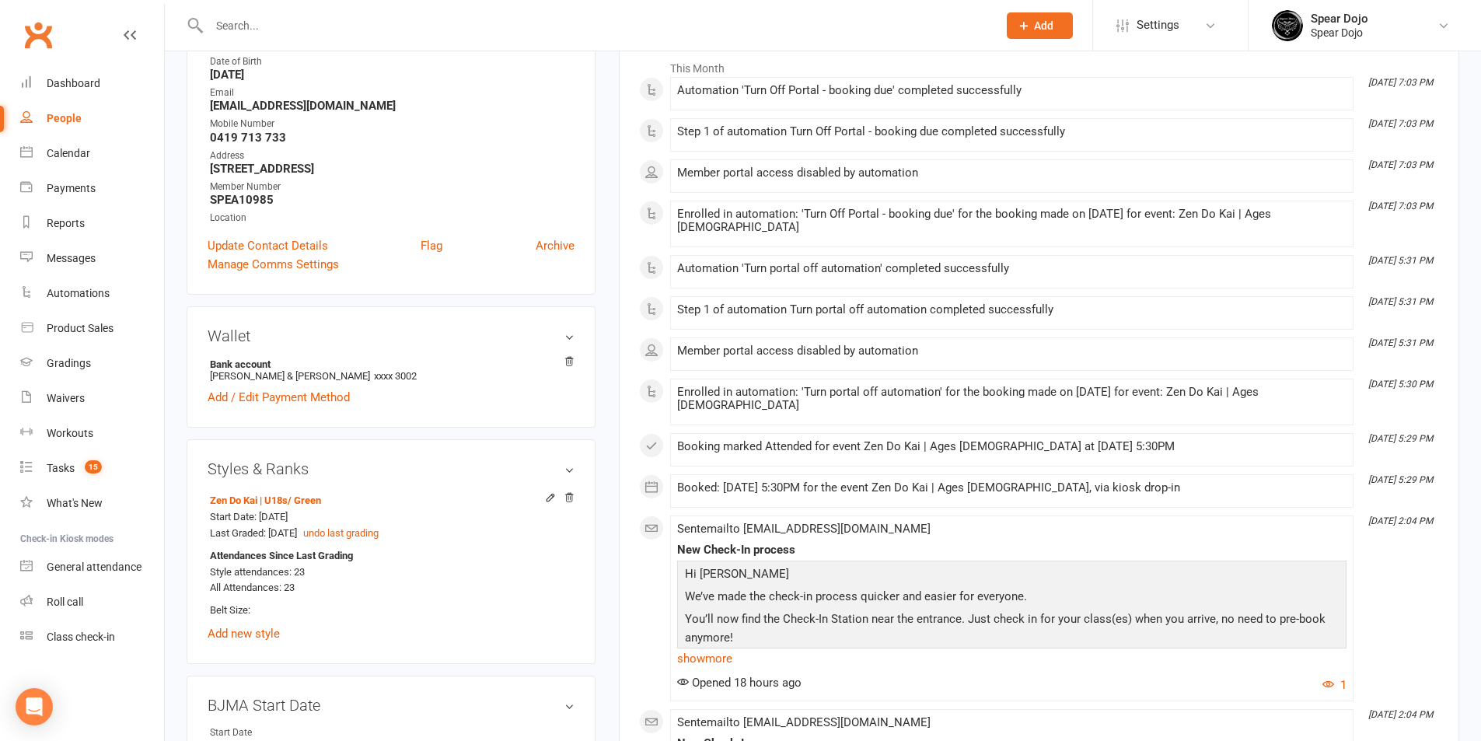
scroll to position [156, 0]
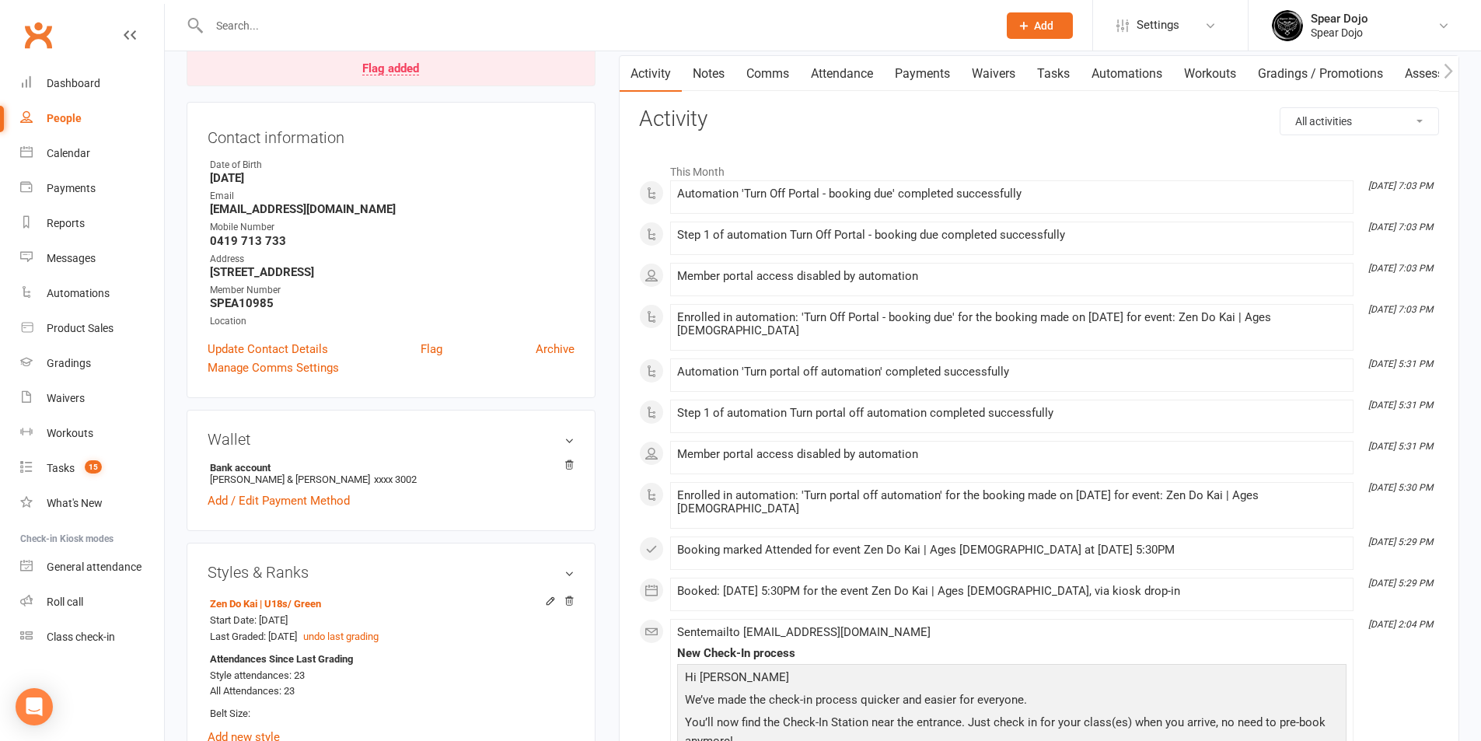
click at [836, 71] on link "Attendance" at bounding box center [842, 74] width 84 height 36
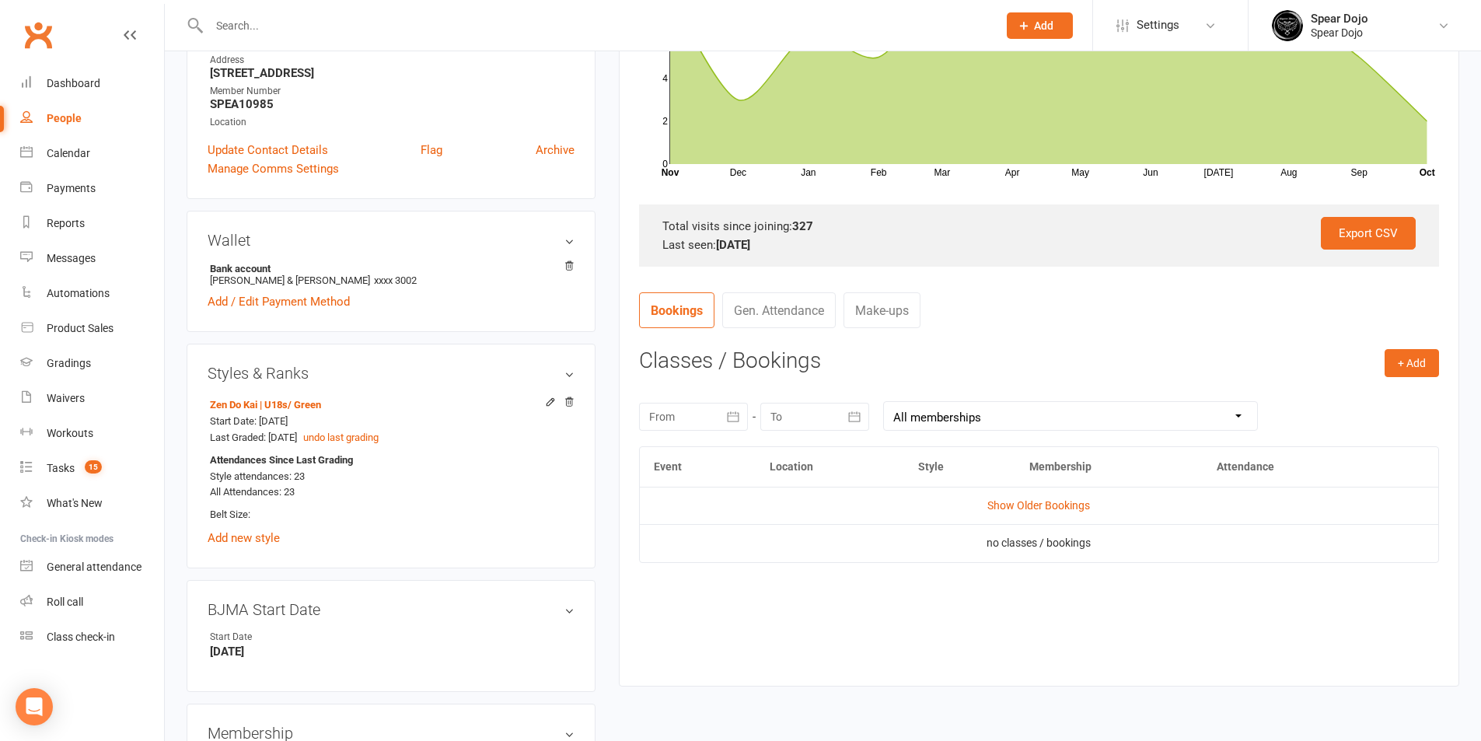
scroll to position [467, 0]
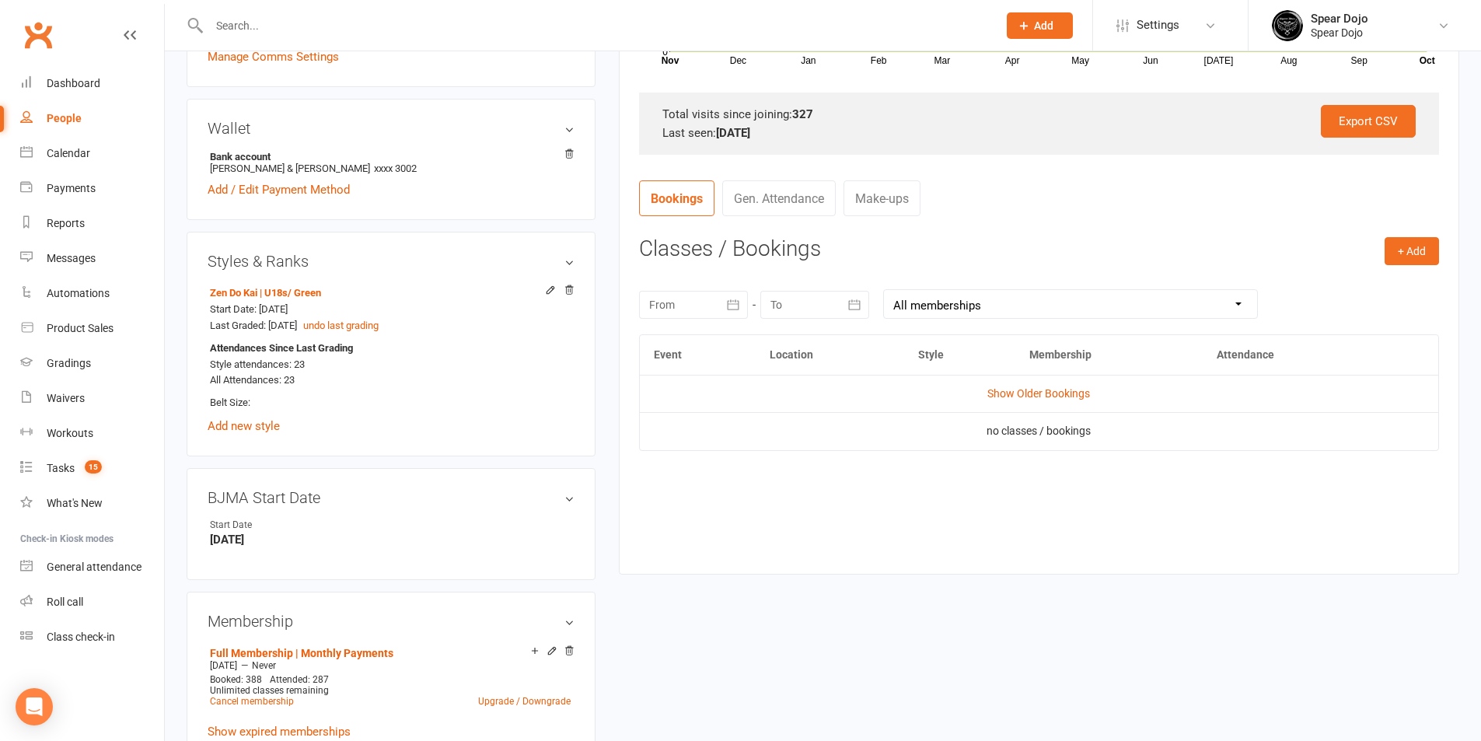
click at [730, 303] on icon "button" at bounding box center [734, 305] width 16 height 16
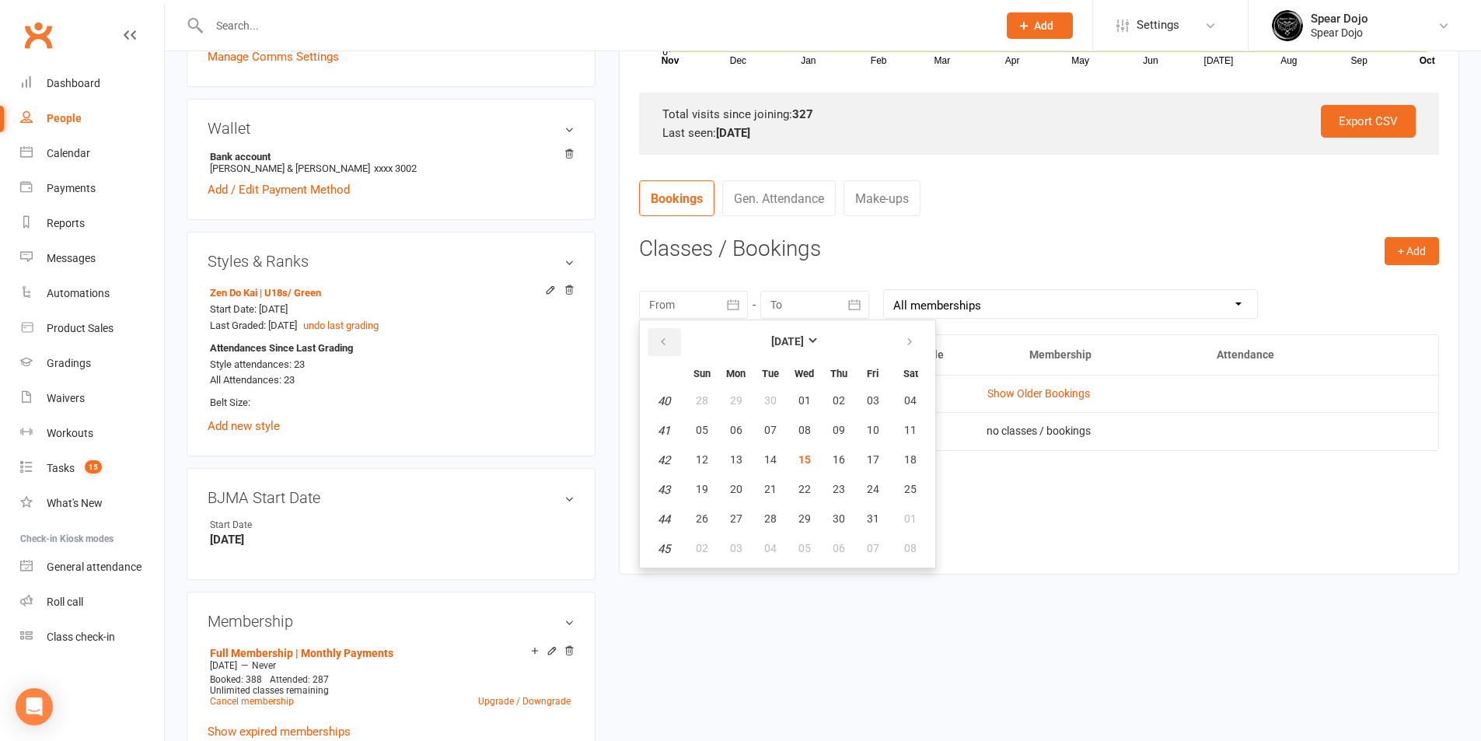
click at [656, 342] on button "button" at bounding box center [664, 342] width 33 height 28
click at [738, 397] on span "01" at bounding box center [736, 400] width 12 height 12
type input "[DATE]"
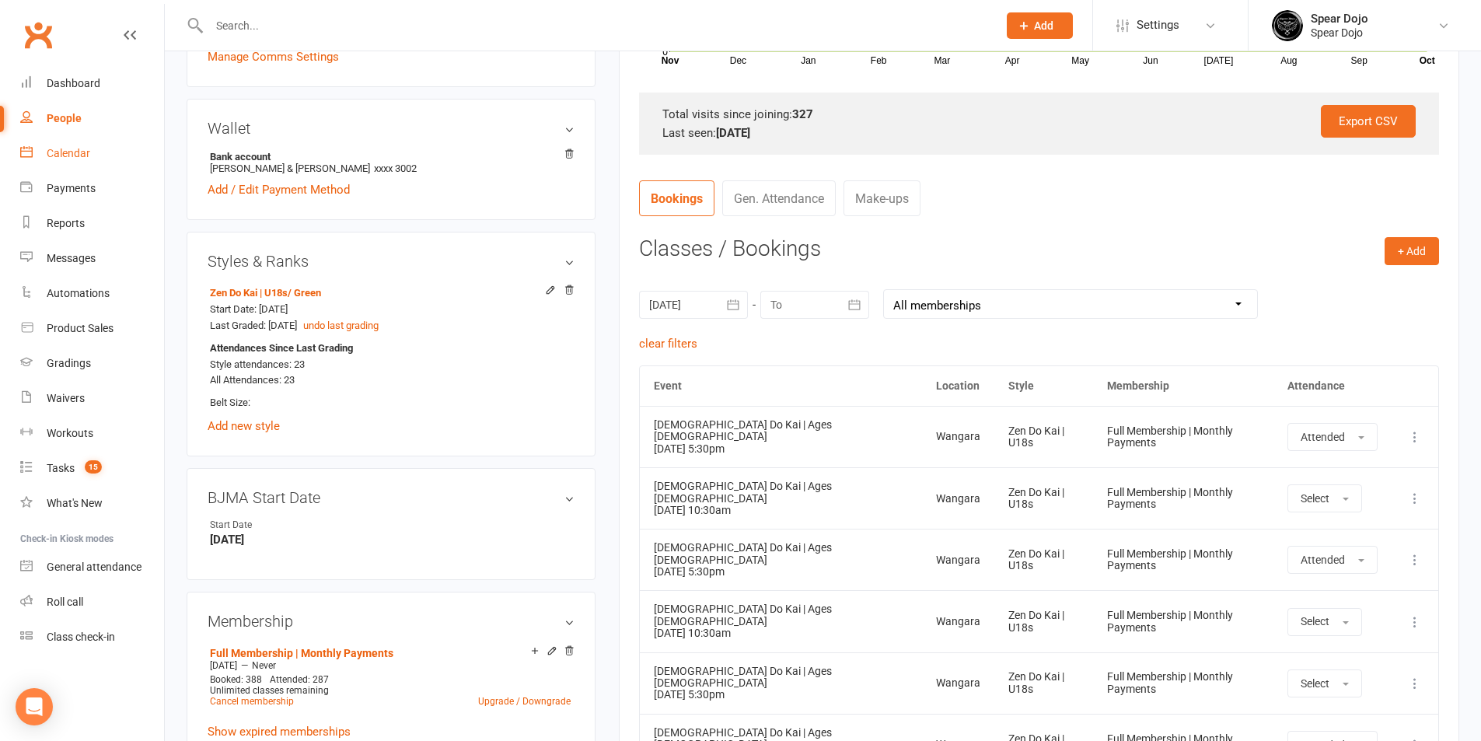
click at [45, 149] on link "Calendar" at bounding box center [92, 153] width 144 height 35
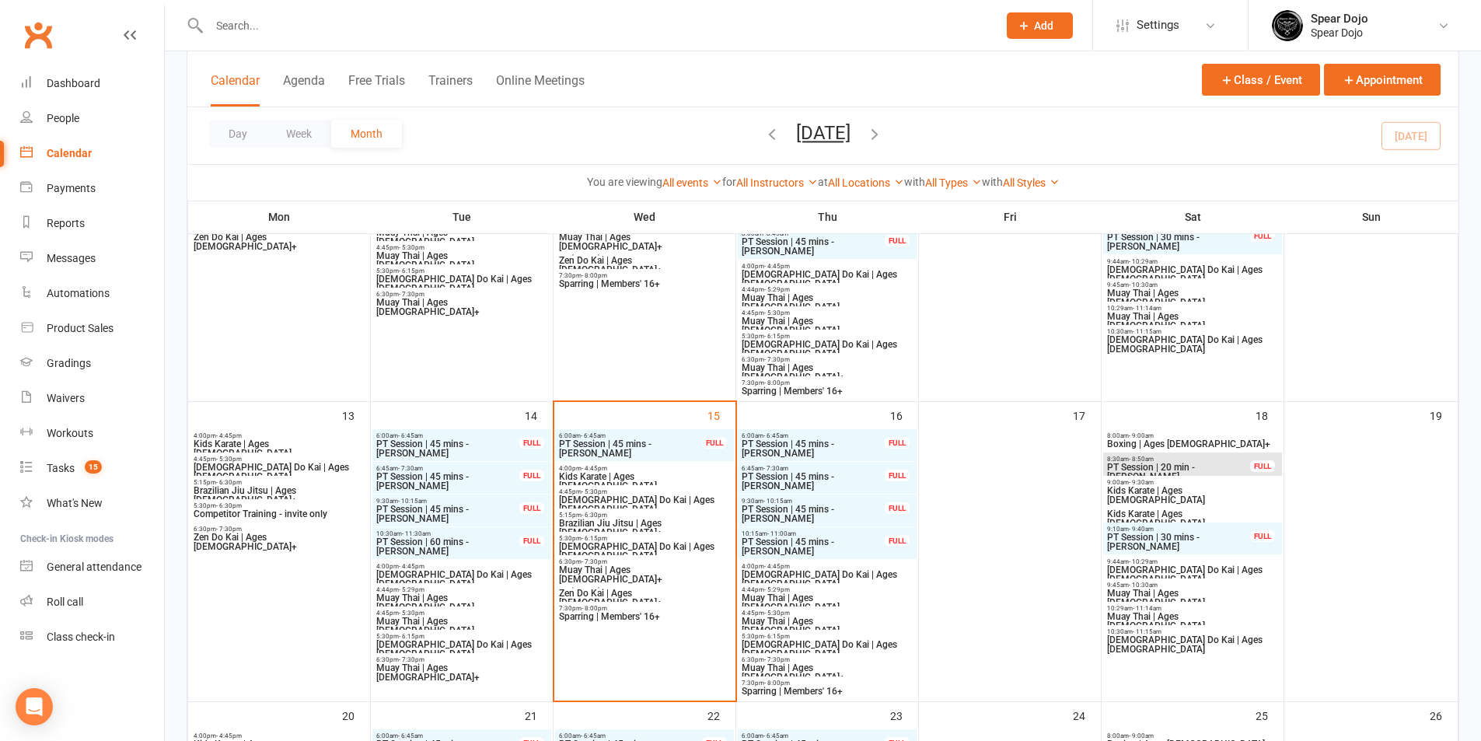
scroll to position [622, 0]
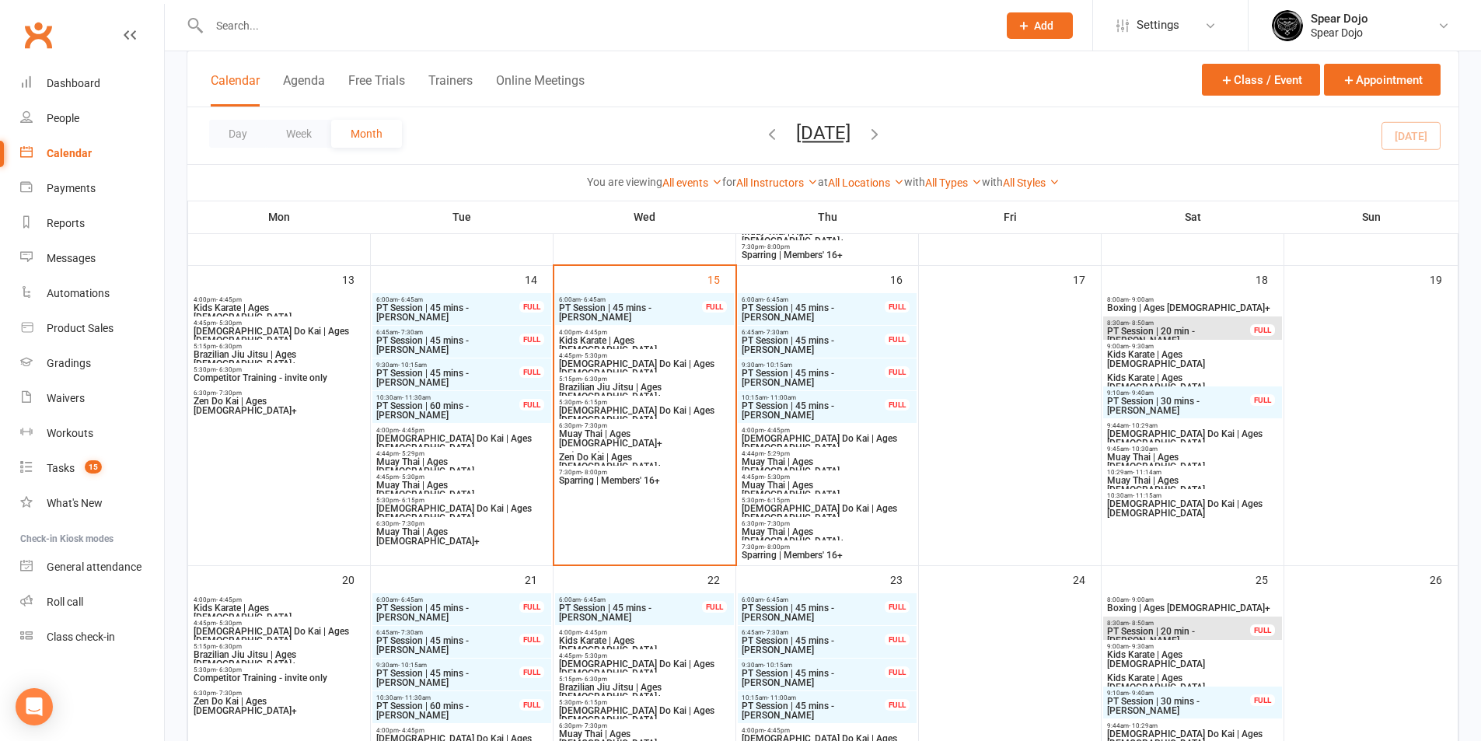
click at [467, 485] on span "Muay Thai | Ages [DEMOGRAPHIC_DATA]" at bounding box center [462, 490] width 173 height 19
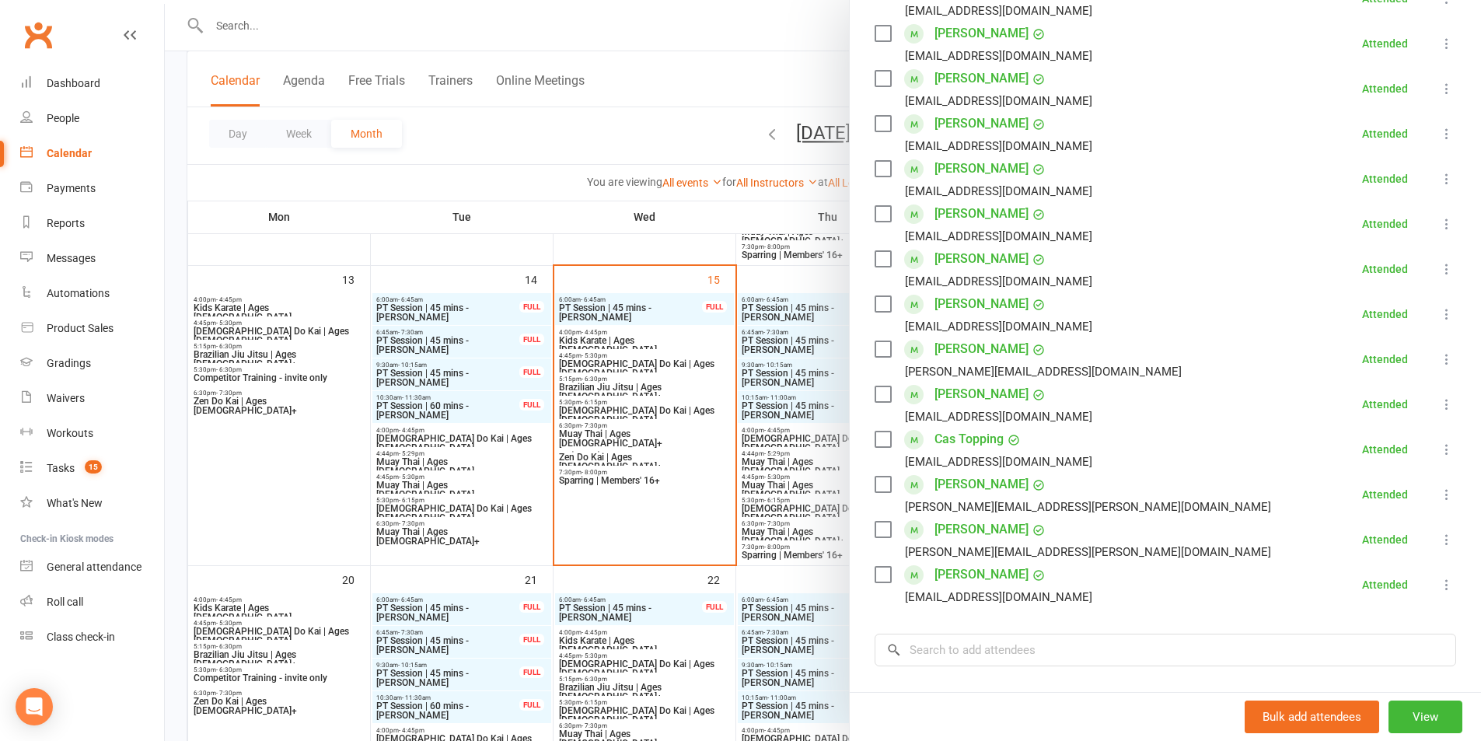
scroll to position [389, 0]
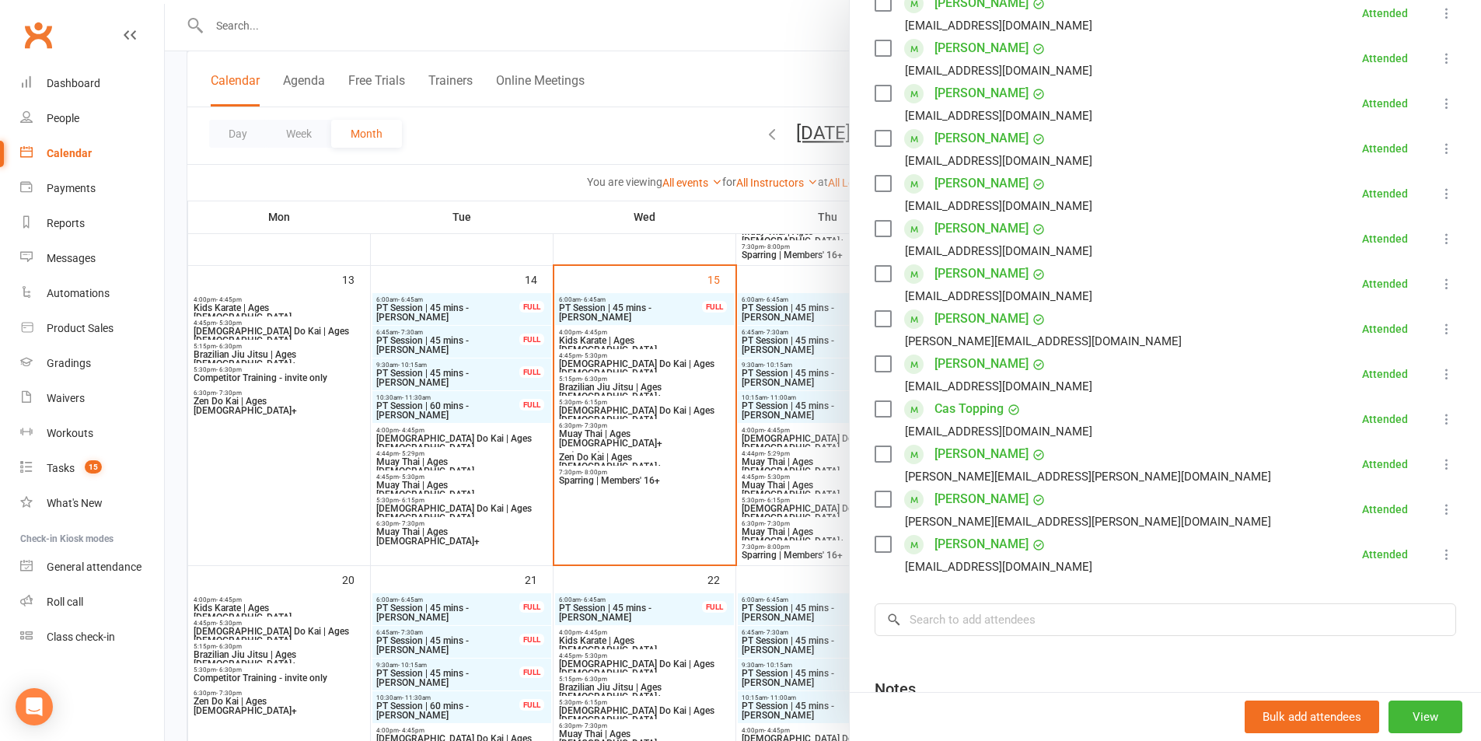
click at [449, 509] on div at bounding box center [823, 370] width 1317 height 741
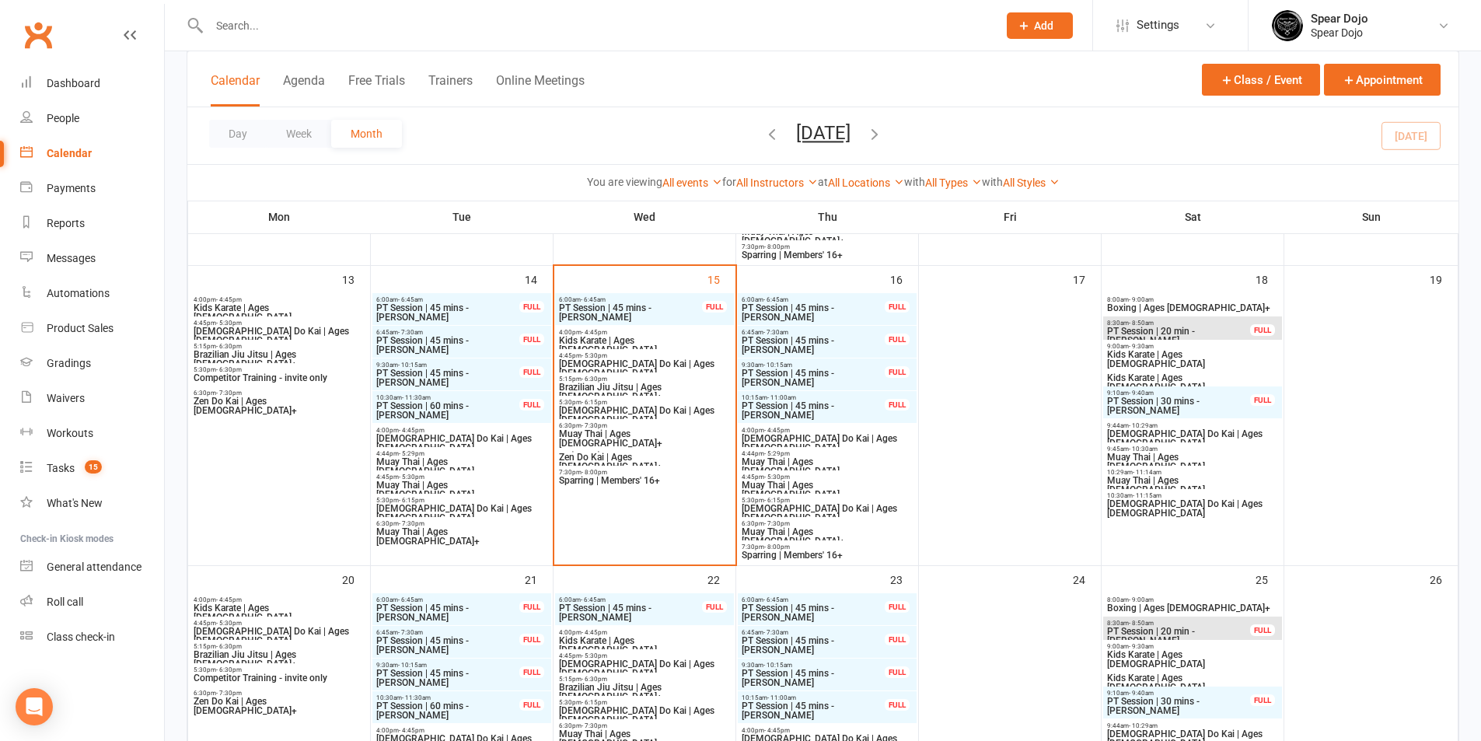
click at [449, 509] on span "[DEMOGRAPHIC_DATA] Do Kai | Ages [DEMOGRAPHIC_DATA]" at bounding box center [462, 513] width 173 height 19
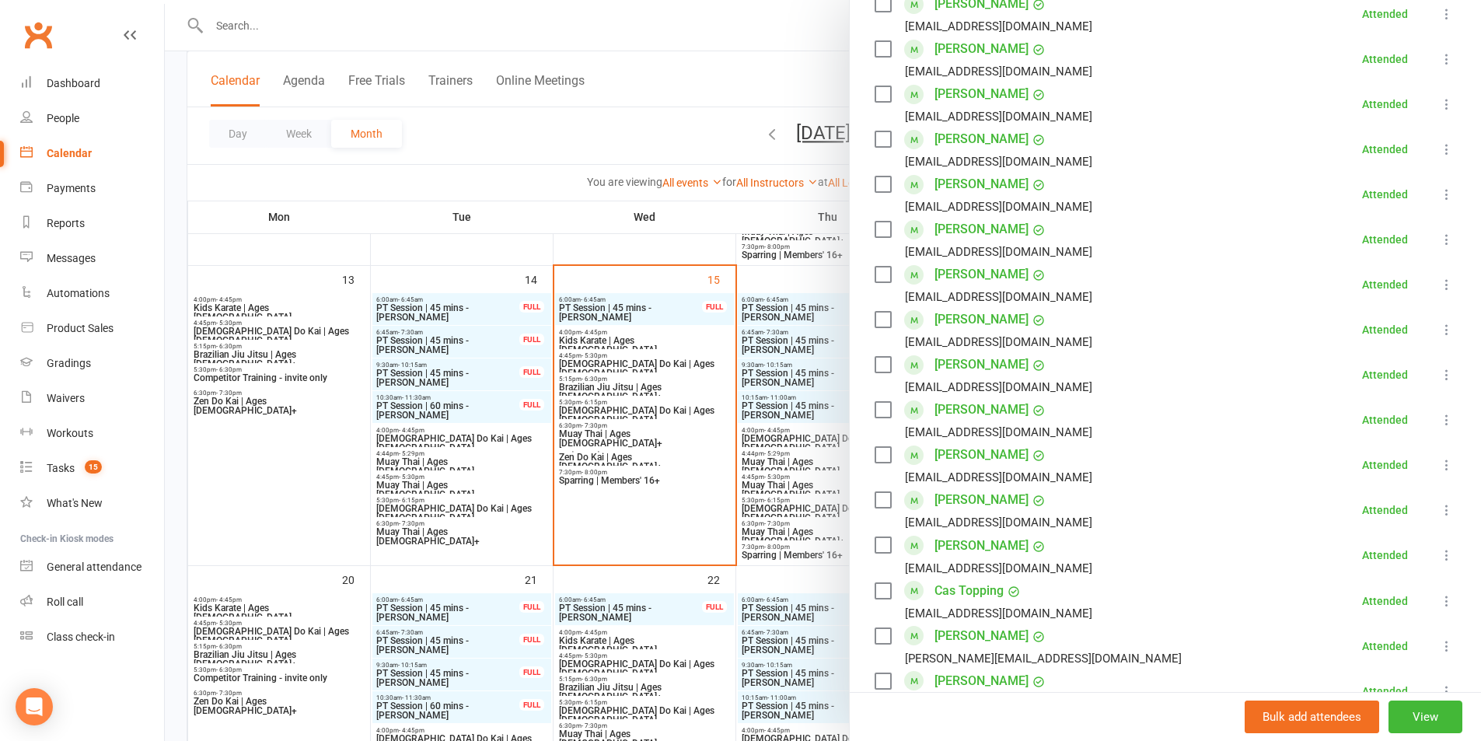
scroll to position [467, 0]
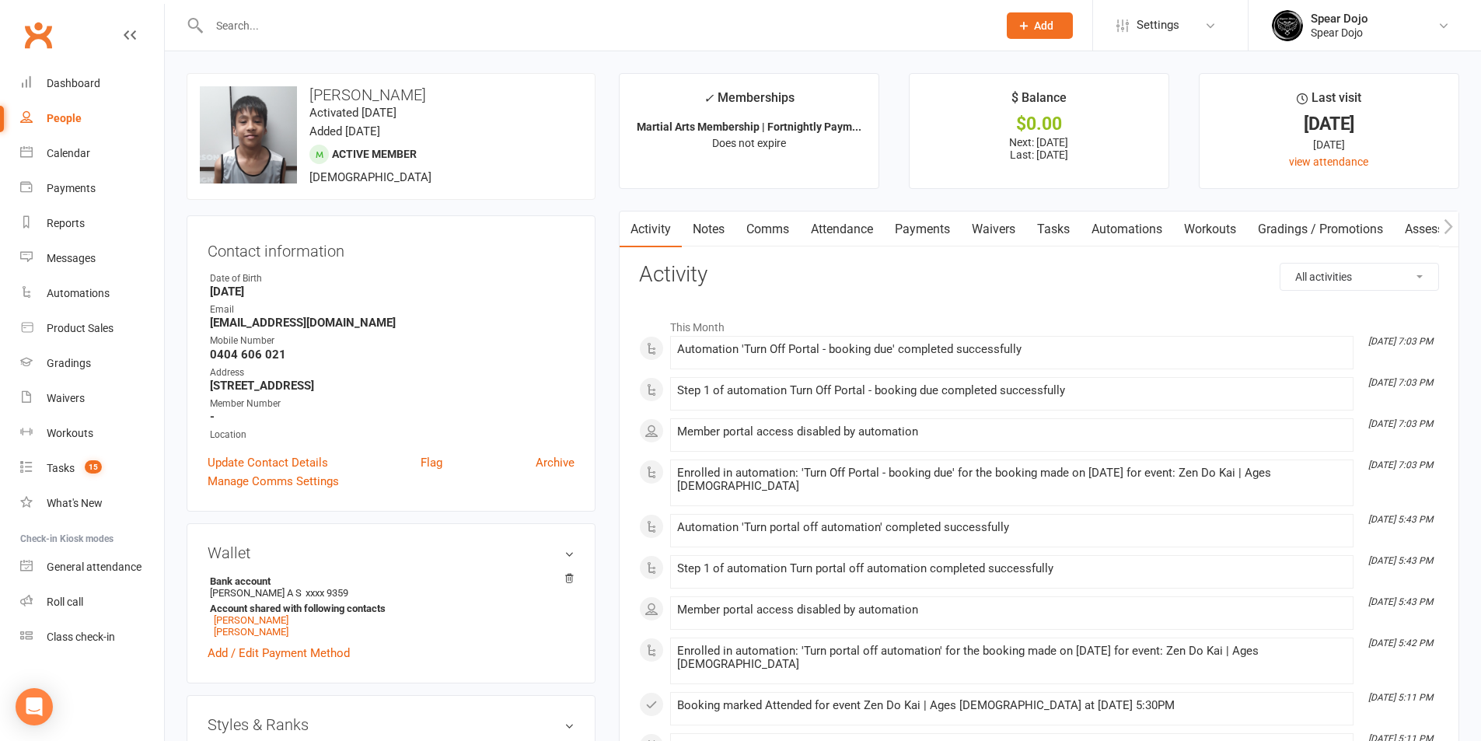
click at [855, 233] on link "Attendance" at bounding box center [842, 230] width 84 height 36
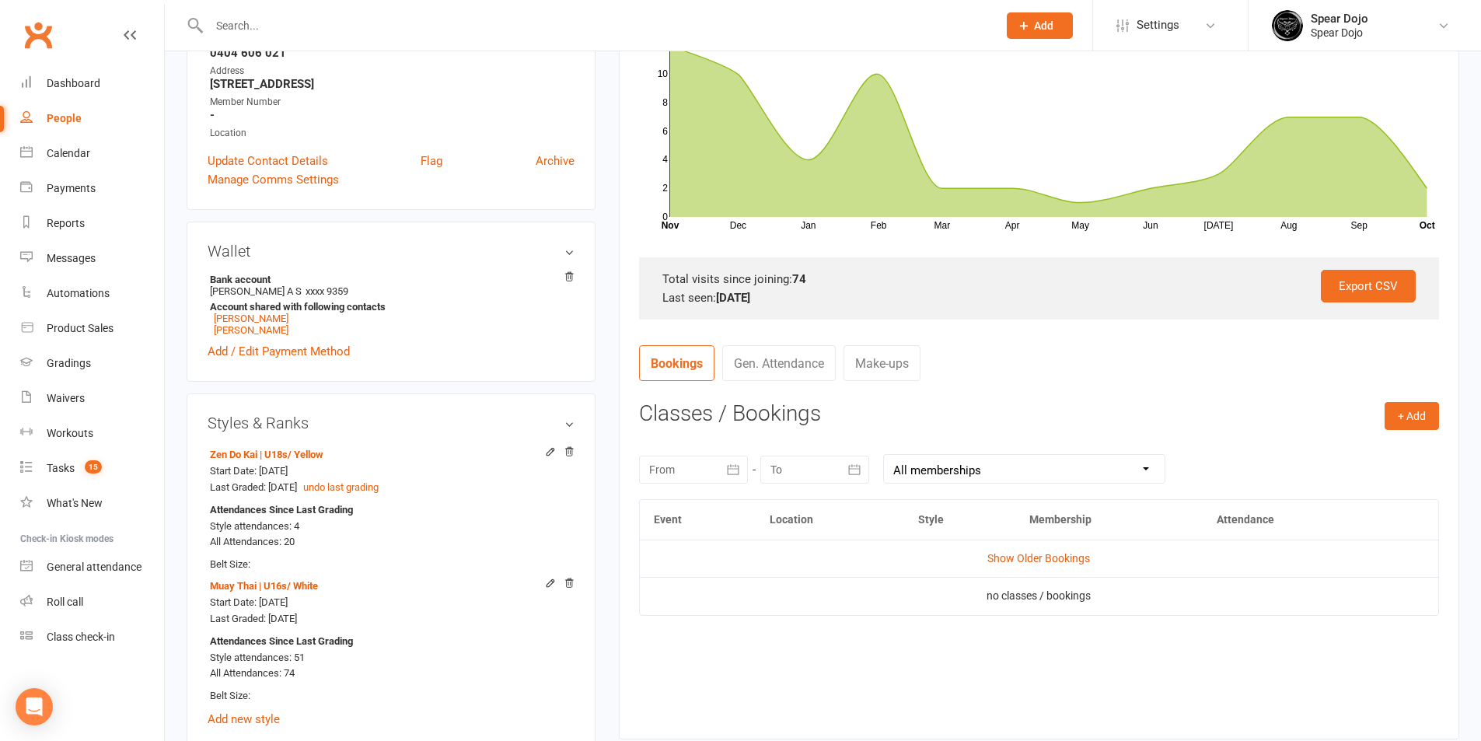
scroll to position [311, 0]
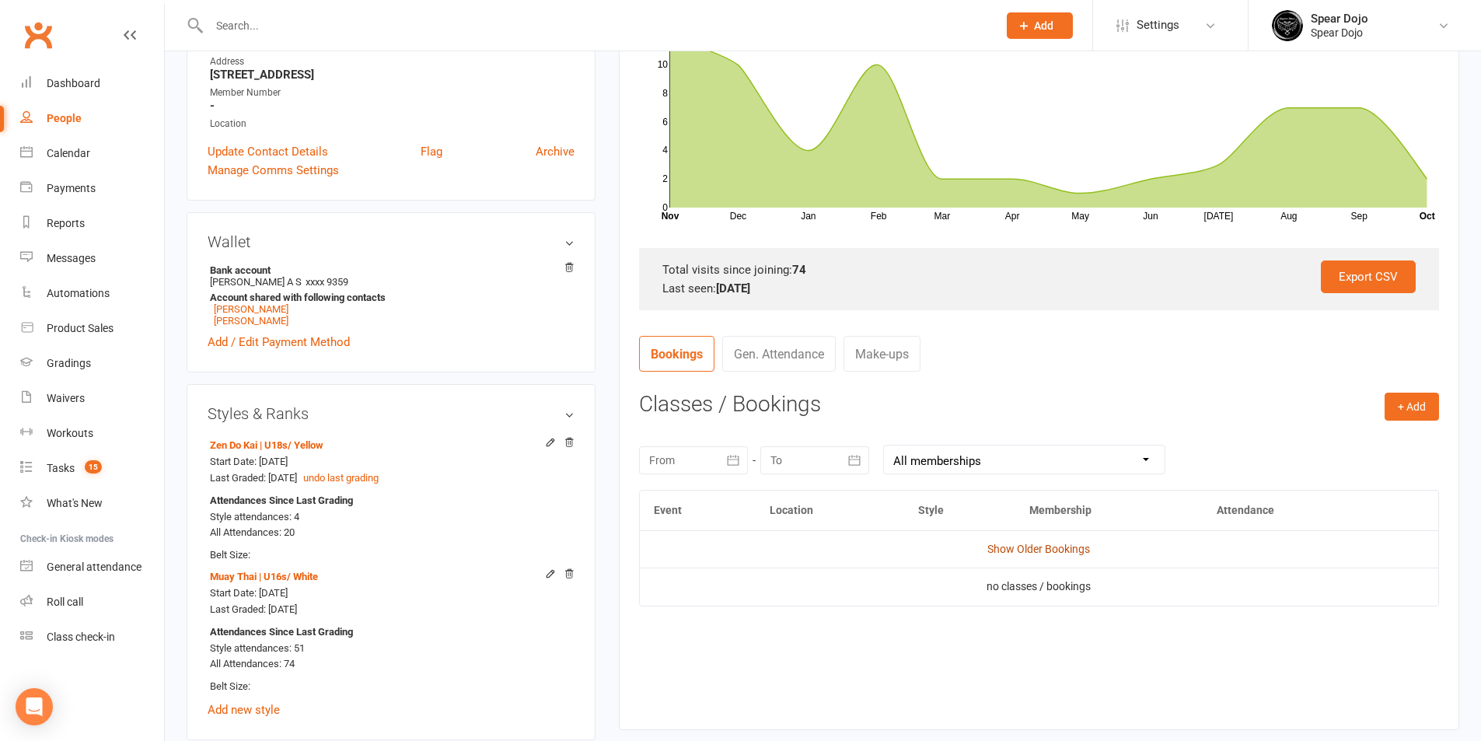
click at [1034, 555] on link "Show Older Bookings" at bounding box center [1039, 549] width 103 height 12
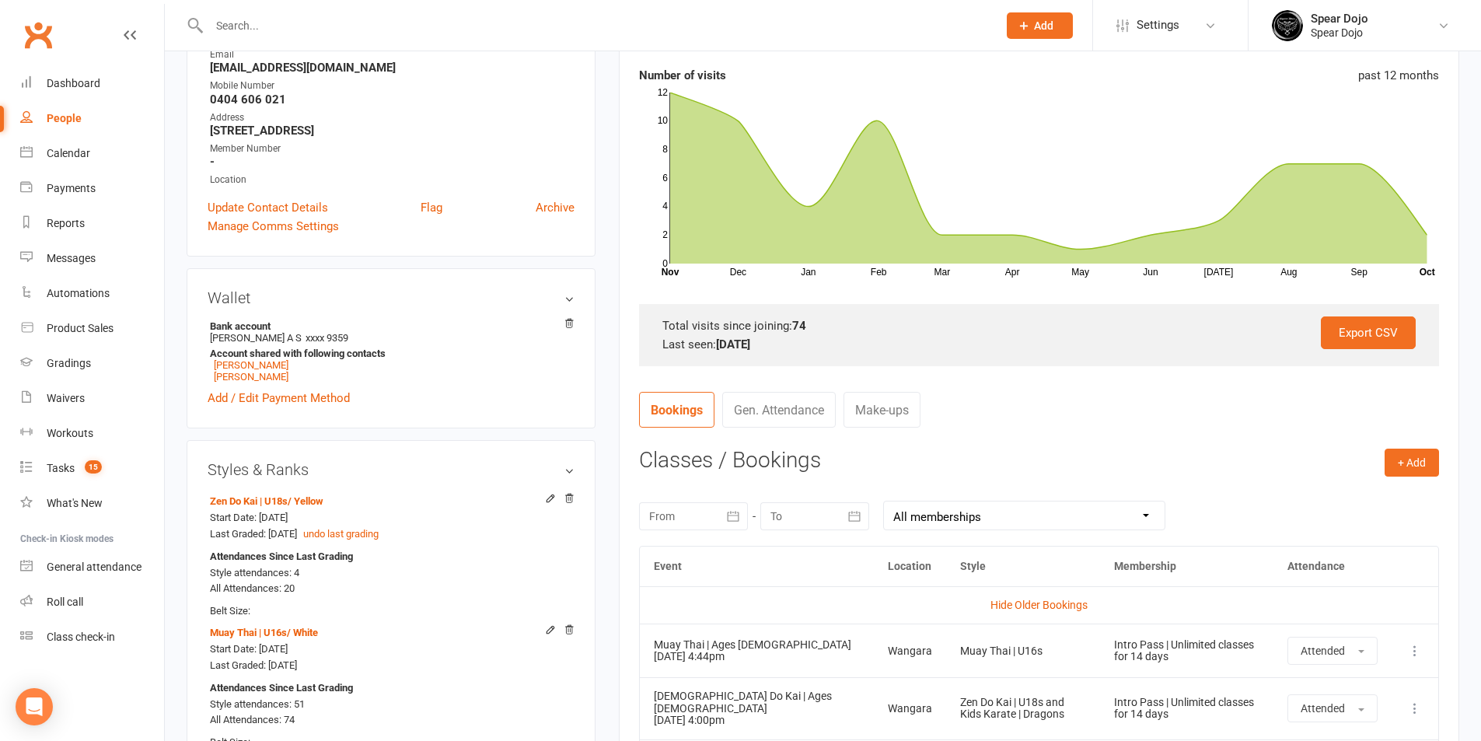
scroll to position [78, 0]
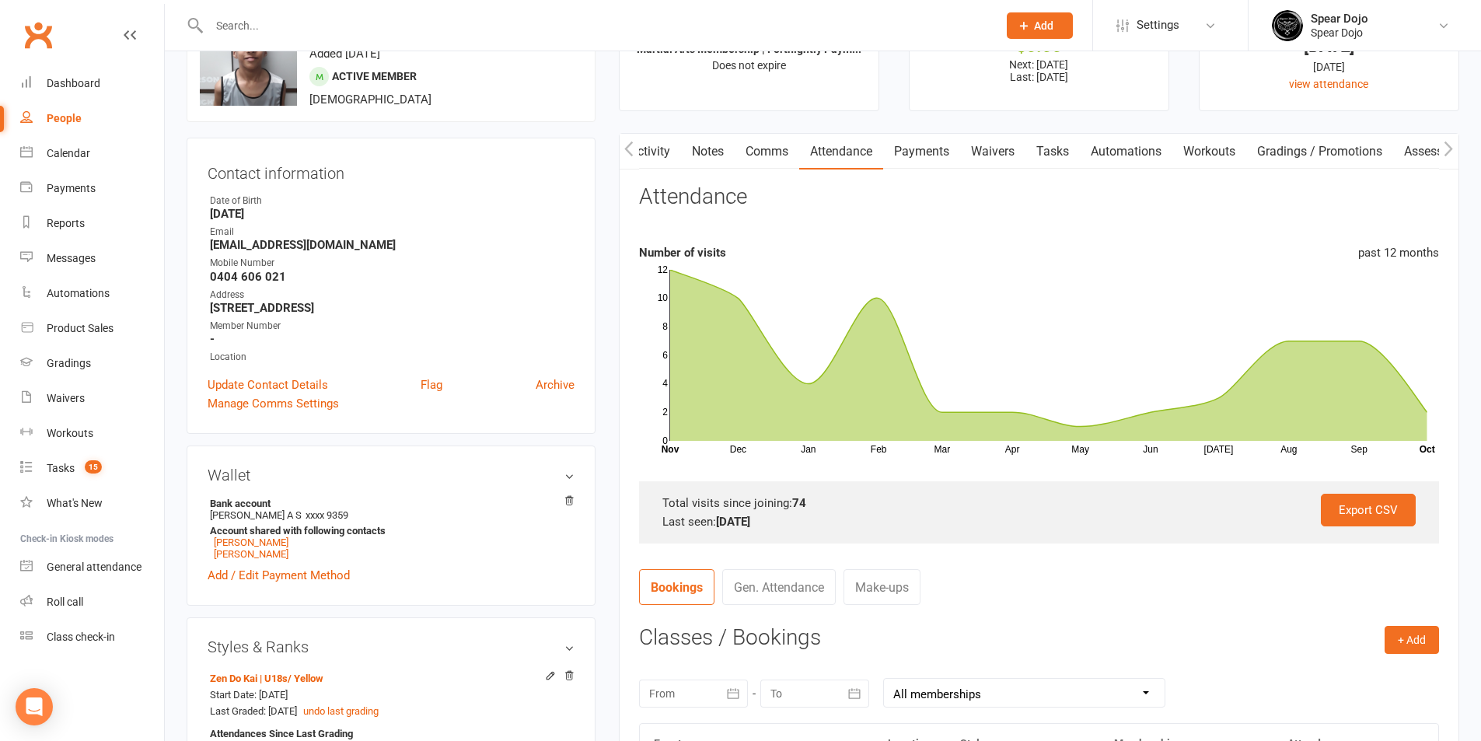
click at [655, 146] on link "Activity" at bounding box center [650, 152] width 62 height 36
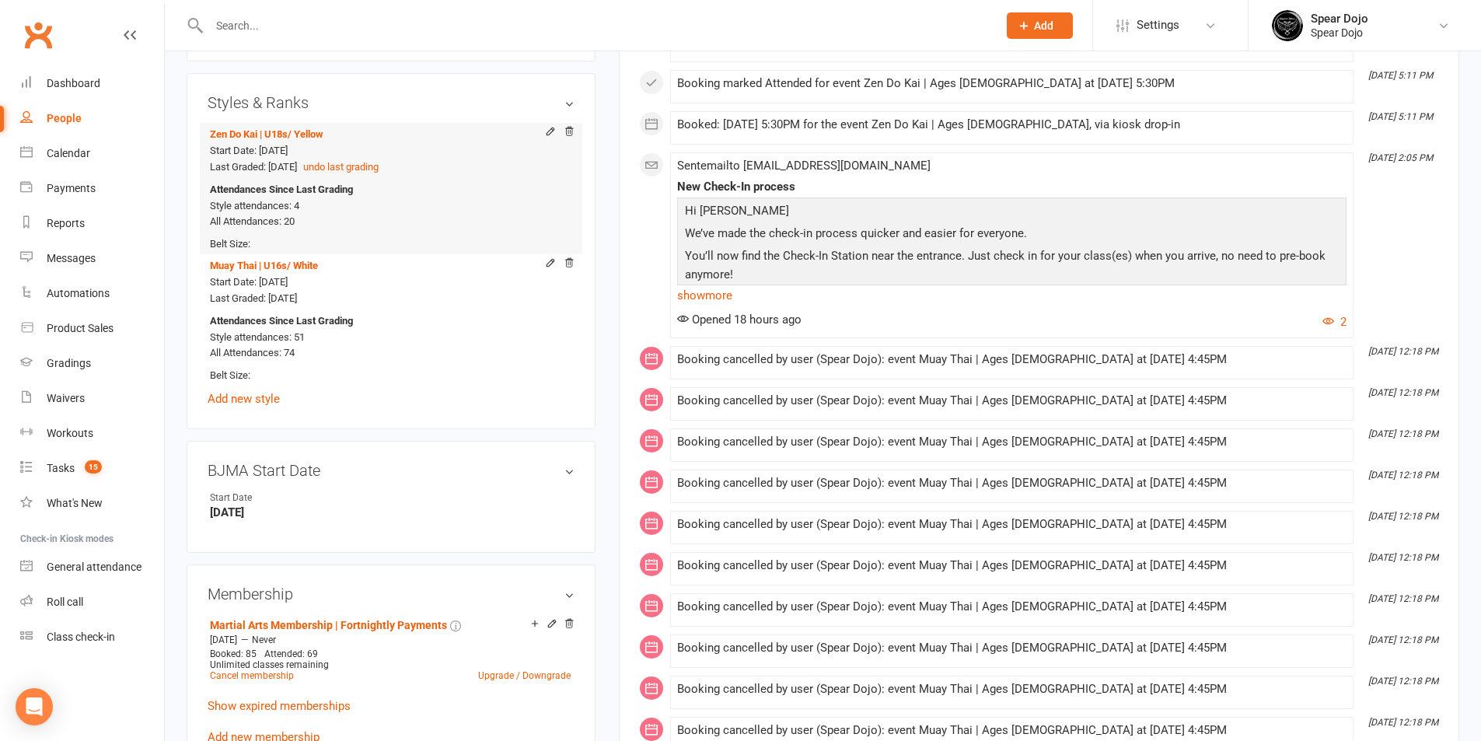
scroll to position [855, 0]
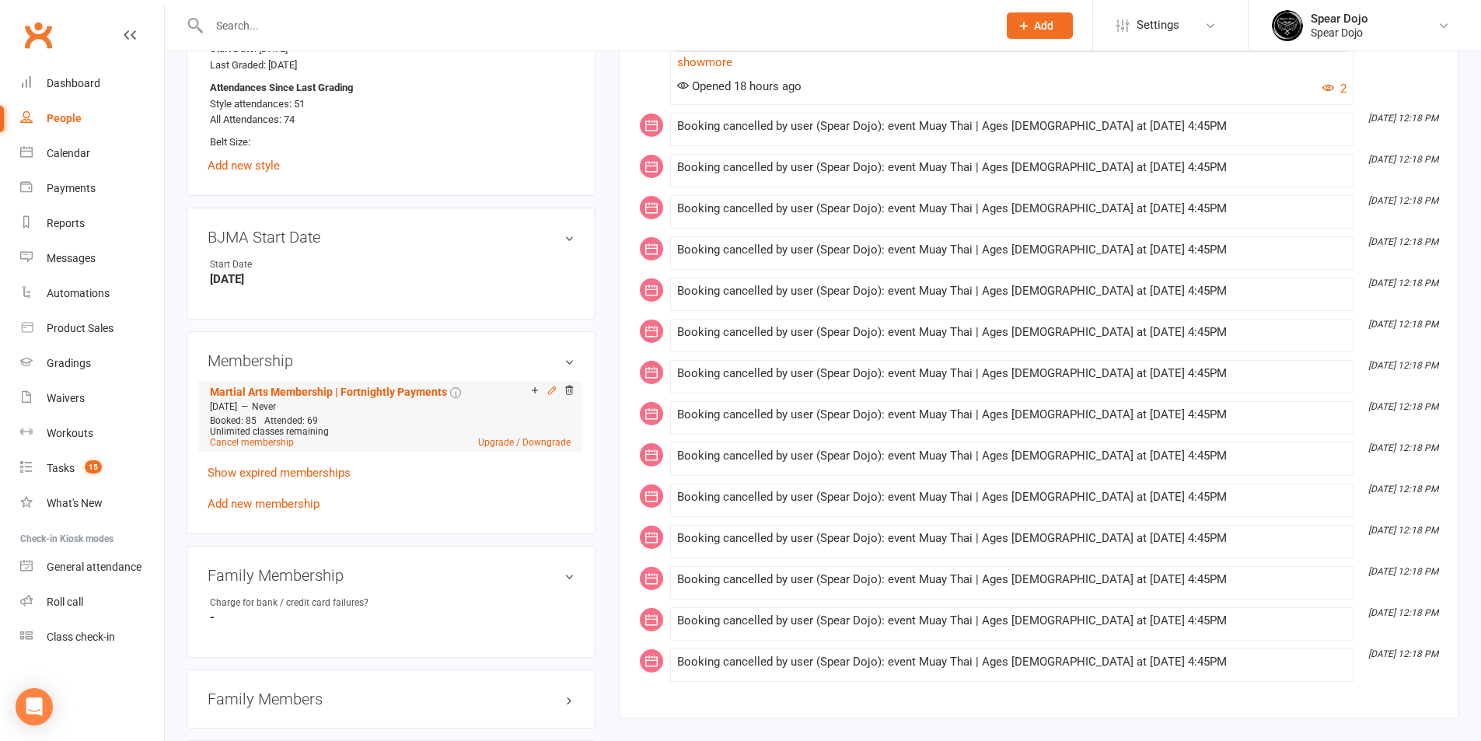
click at [547, 386] on icon at bounding box center [552, 390] width 11 height 11
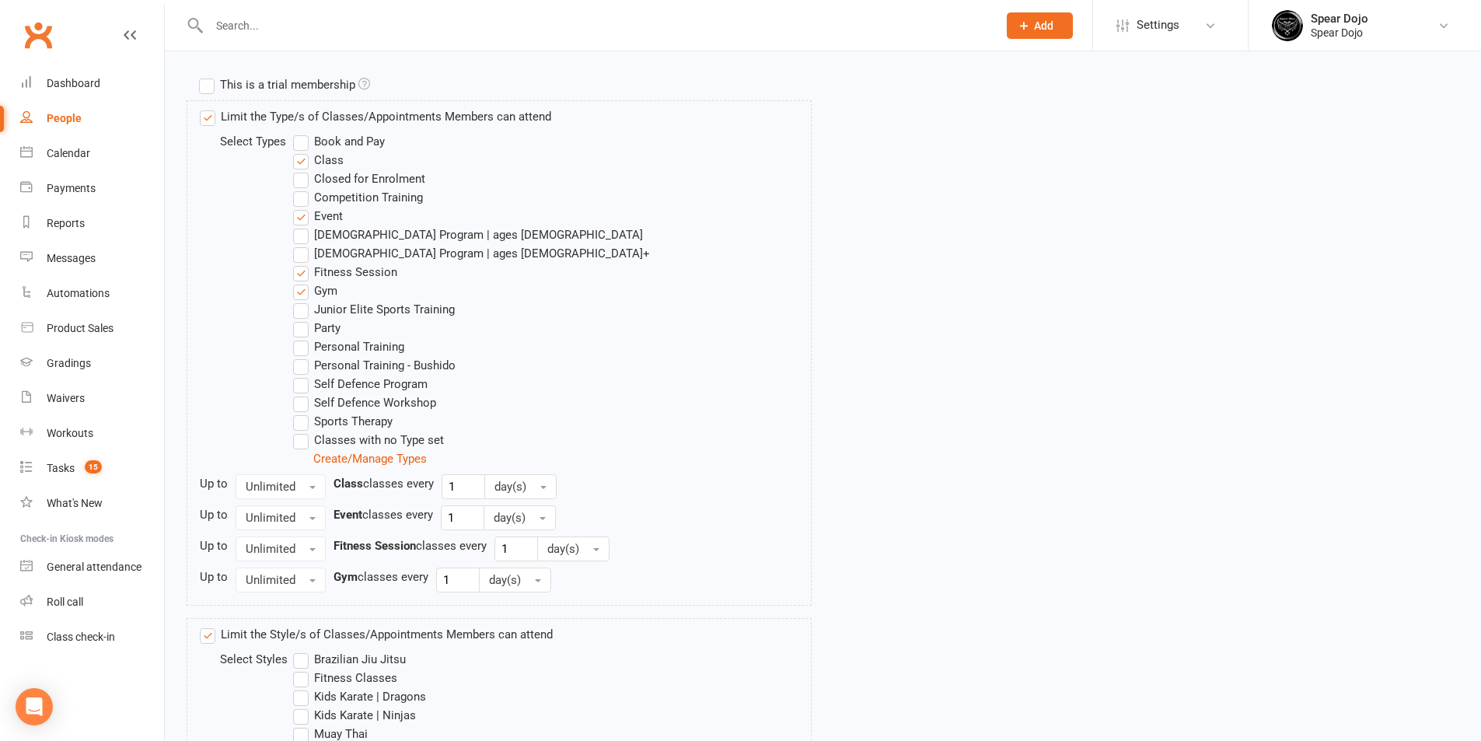
scroll to position [544, 0]
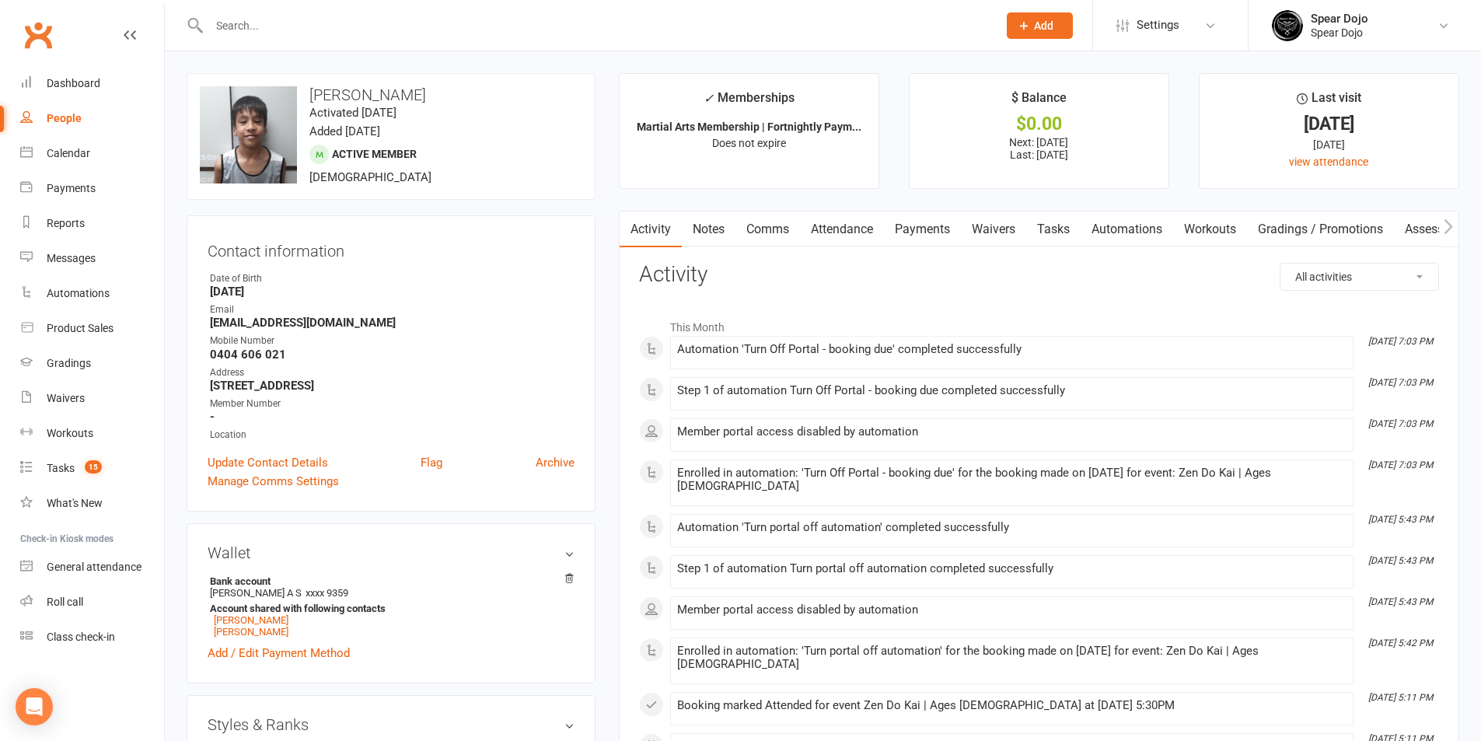
click at [1058, 225] on link "Tasks" at bounding box center [1054, 230] width 54 height 36
select select "incomplete"
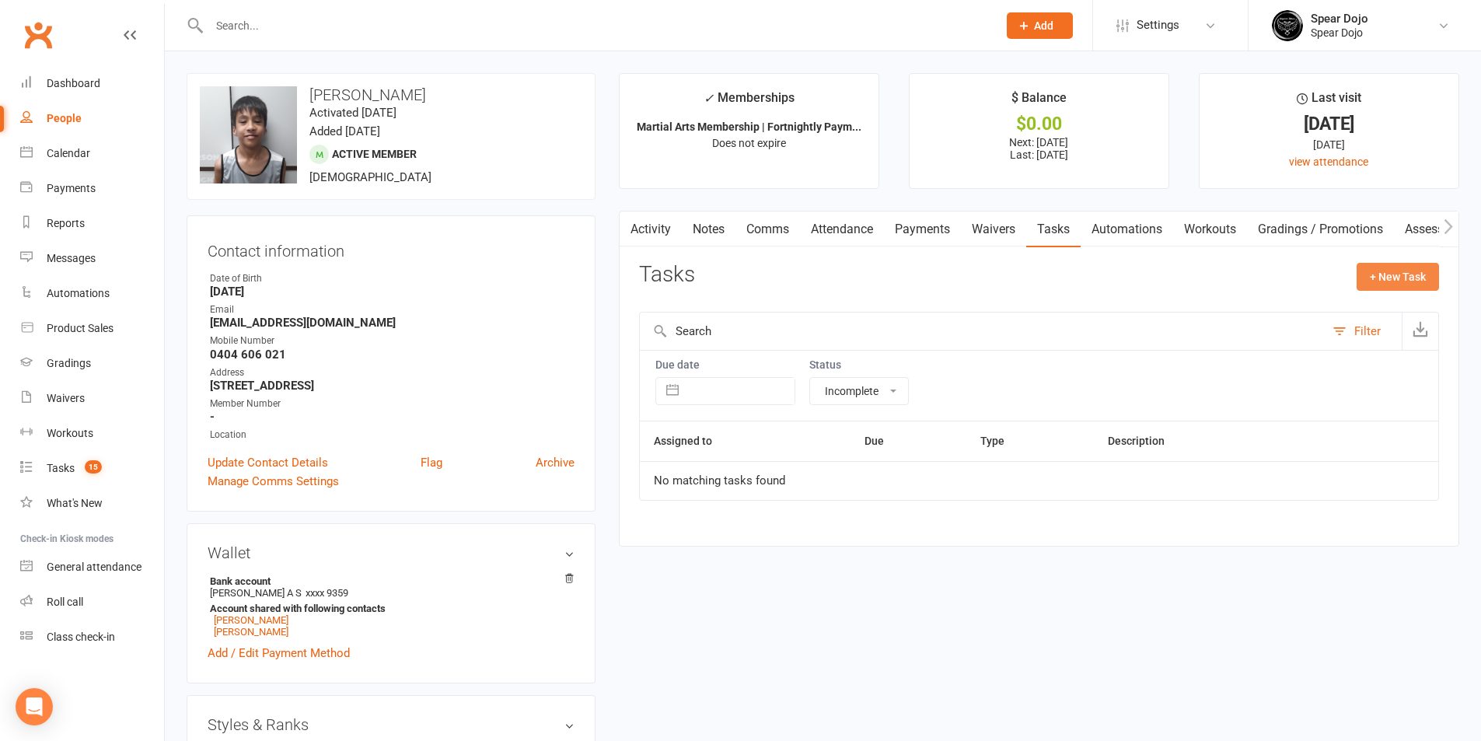
click at [1406, 277] on button "+ New Task" at bounding box center [1398, 277] width 82 height 28
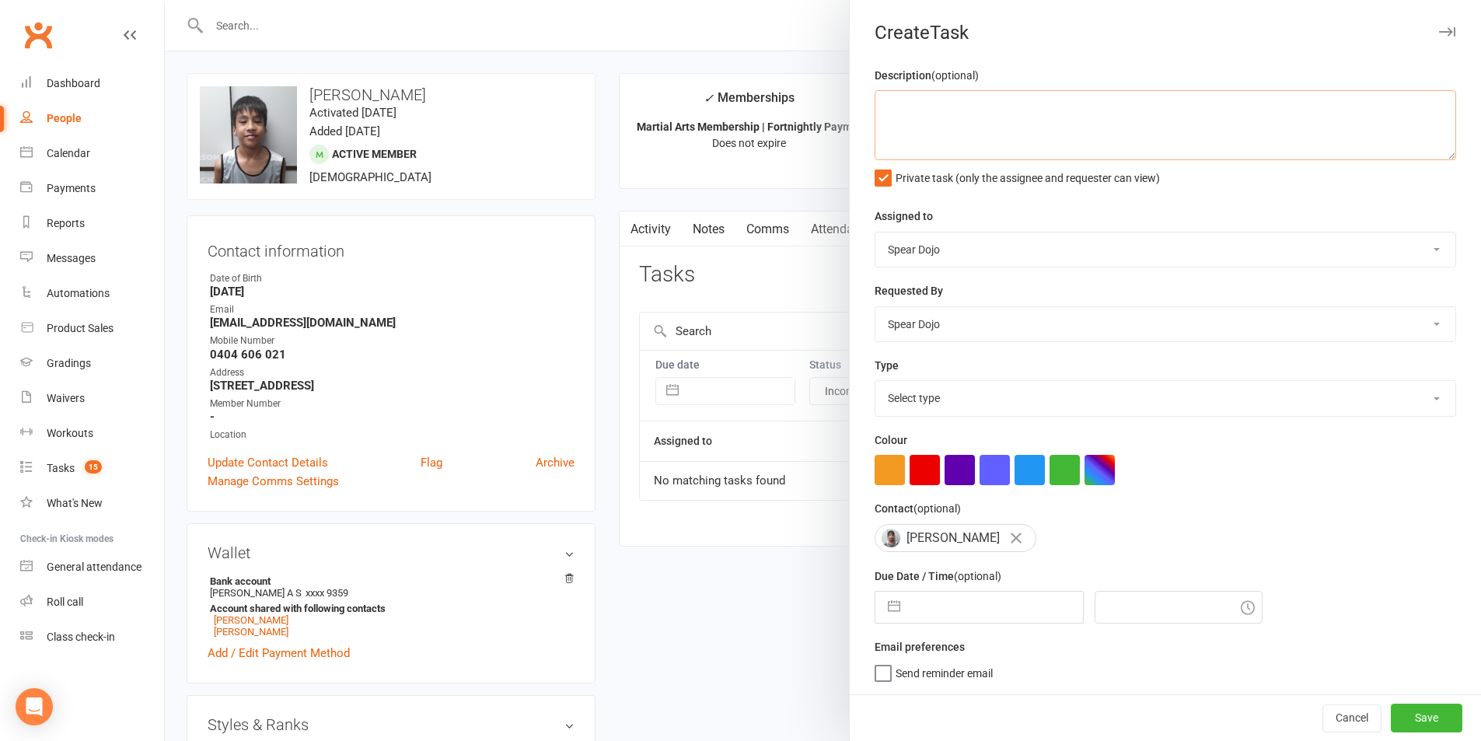
paste textarea "Jr MT + ZDK | Grading and BJMA start date check needed 14//10/25 Muay Thai wasn…"
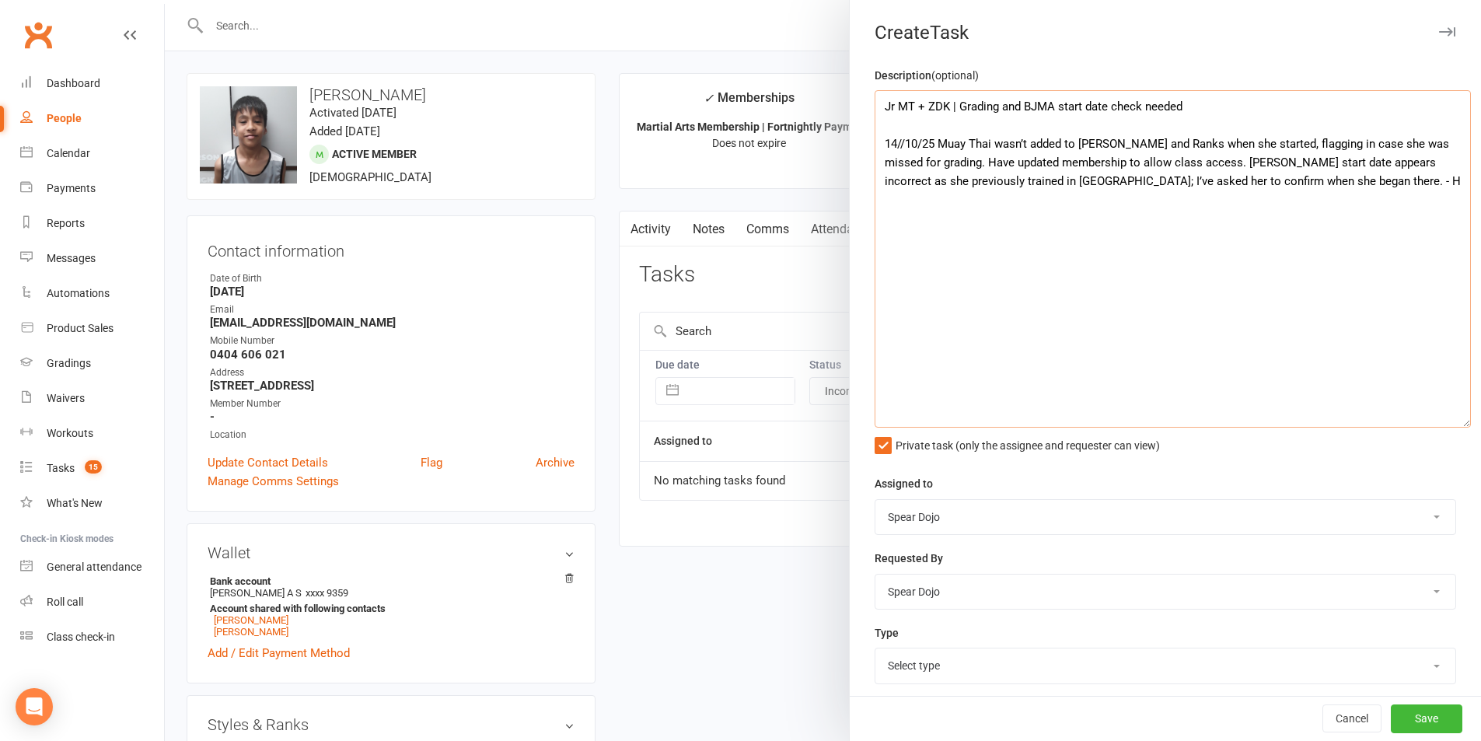
drag, startPoint x: 1423, startPoint y: 149, endPoint x: 1455, endPoint y: 417, distance: 269.4
click at [1455, 417] on textarea "Jr MT + ZDK | Grading and BJMA start date check needed 14//10/25 Muay Thai wasn…" at bounding box center [1173, 259] width 596 height 338
click at [1202, 139] on textarea "Jr MT + ZDK | Grading and BJMA start date check needed 14//10/25 Muay Thai wasn…" at bounding box center [1173, 259] width 596 height 338
click at [1343, 145] on textarea "Jr MT + ZDK | Grading and BJMA start date check needed 14//10/25 Muay Thai wasn…" at bounding box center [1173, 259] width 596 height 338
drag, startPoint x: 1184, startPoint y: 163, endPoint x: 1195, endPoint y: 182, distance: 21.6
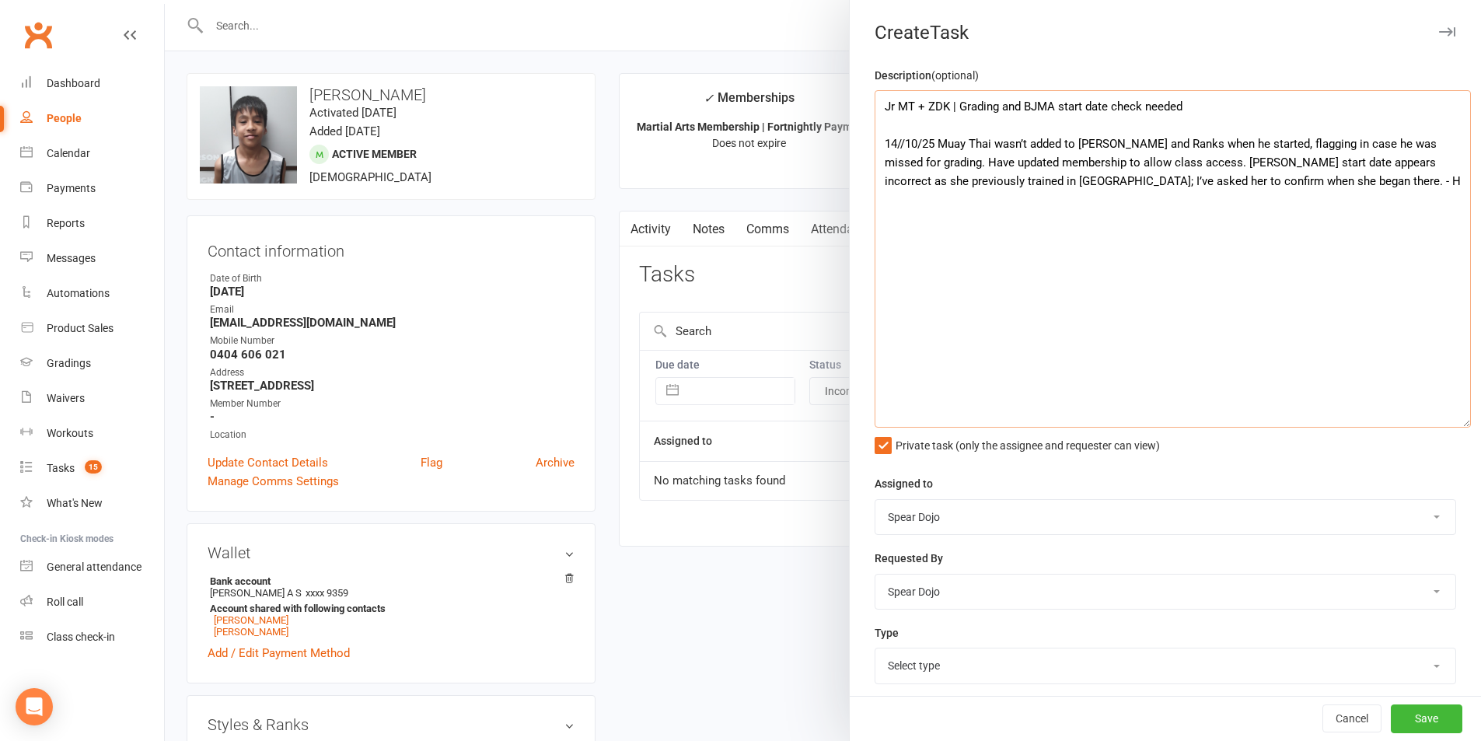
click at [1195, 182] on textarea "Jr MT + ZDK | Grading and BJMA start date check needed 14//10/25 Muay Thai wasn…" at bounding box center [1173, 259] width 596 height 338
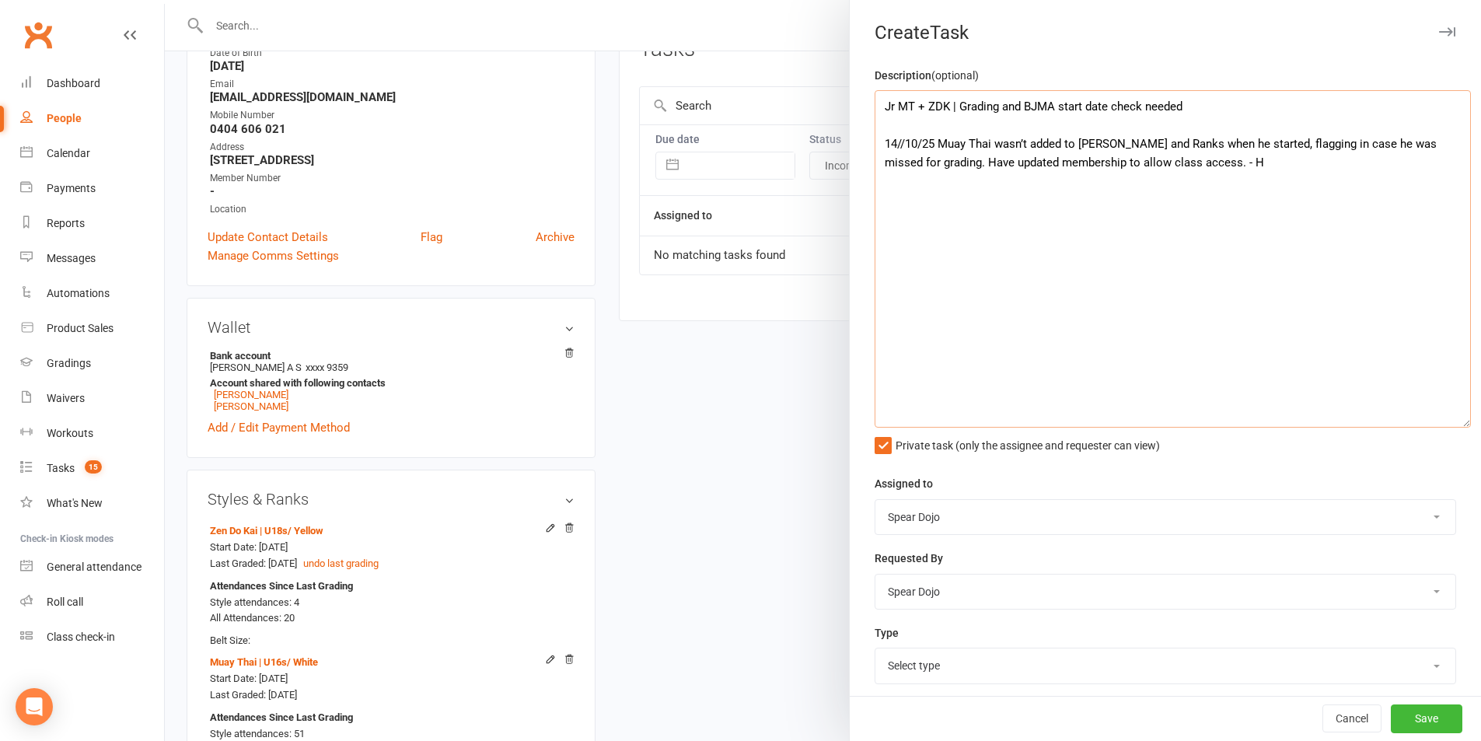
scroll to position [233, 0]
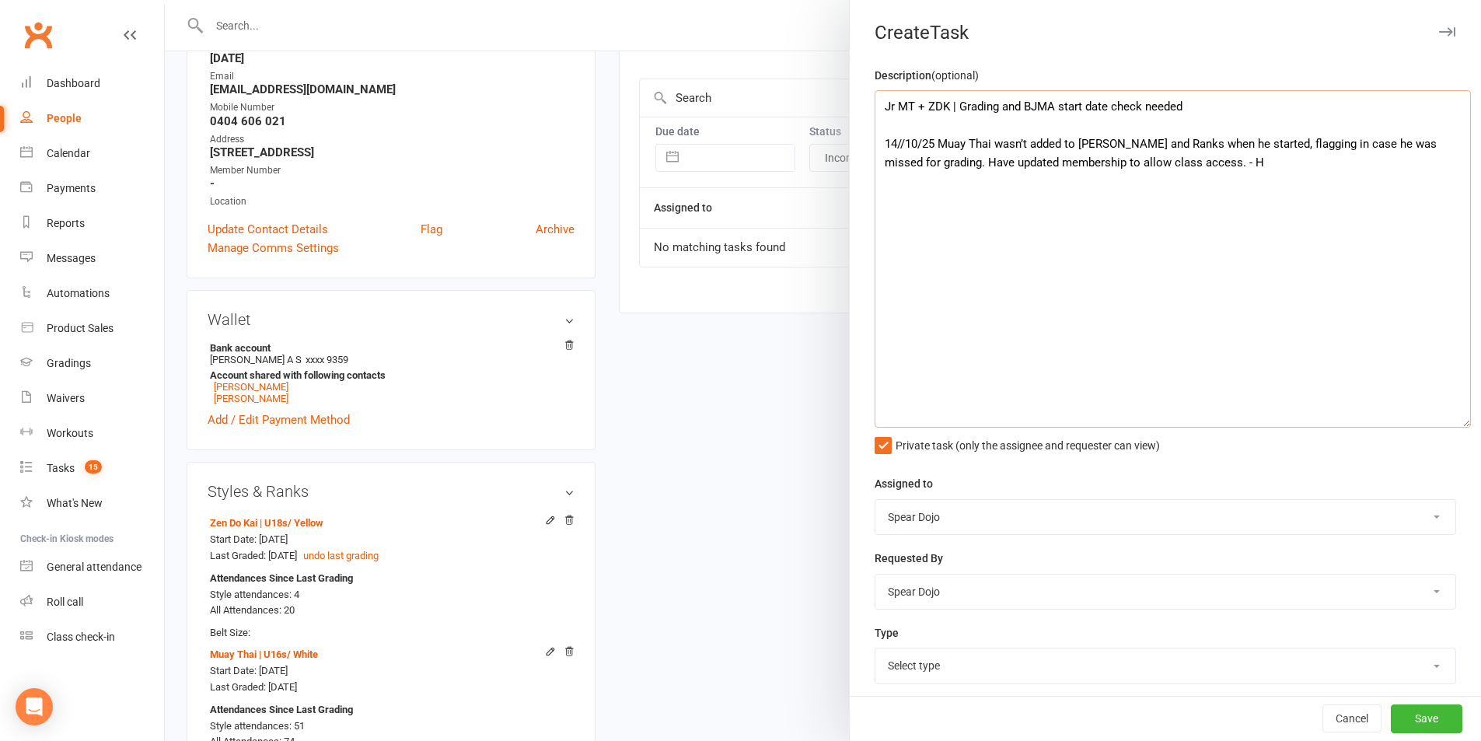
click at [1248, 145] on textarea "Jr MT + ZDK | Grading and BJMA start date check needed 14//10/25 Muay Thai wasn…" at bounding box center [1173, 259] width 596 height 338
drag, startPoint x: 997, startPoint y: 107, endPoint x: 1135, endPoint y: 107, distance: 137.6
click at [1135, 107] on textarea "Jr MT + ZDK | Grading and BJMA start date check needed 14//10/25 Muay Thai wasn…" at bounding box center [1173, 259] width 596 height 338
drag, startPoint x: 1100, startPoint y: 103, endPoint x: 996, endPoint y: 110, distance: 104.4
click at [996, 110] on textarea "Jr MT + ZDK | Grading and BJMA start date check needed 14//10/25 Muay Thai wasn…" at bounding box center [1173, 259] width 596 height 338
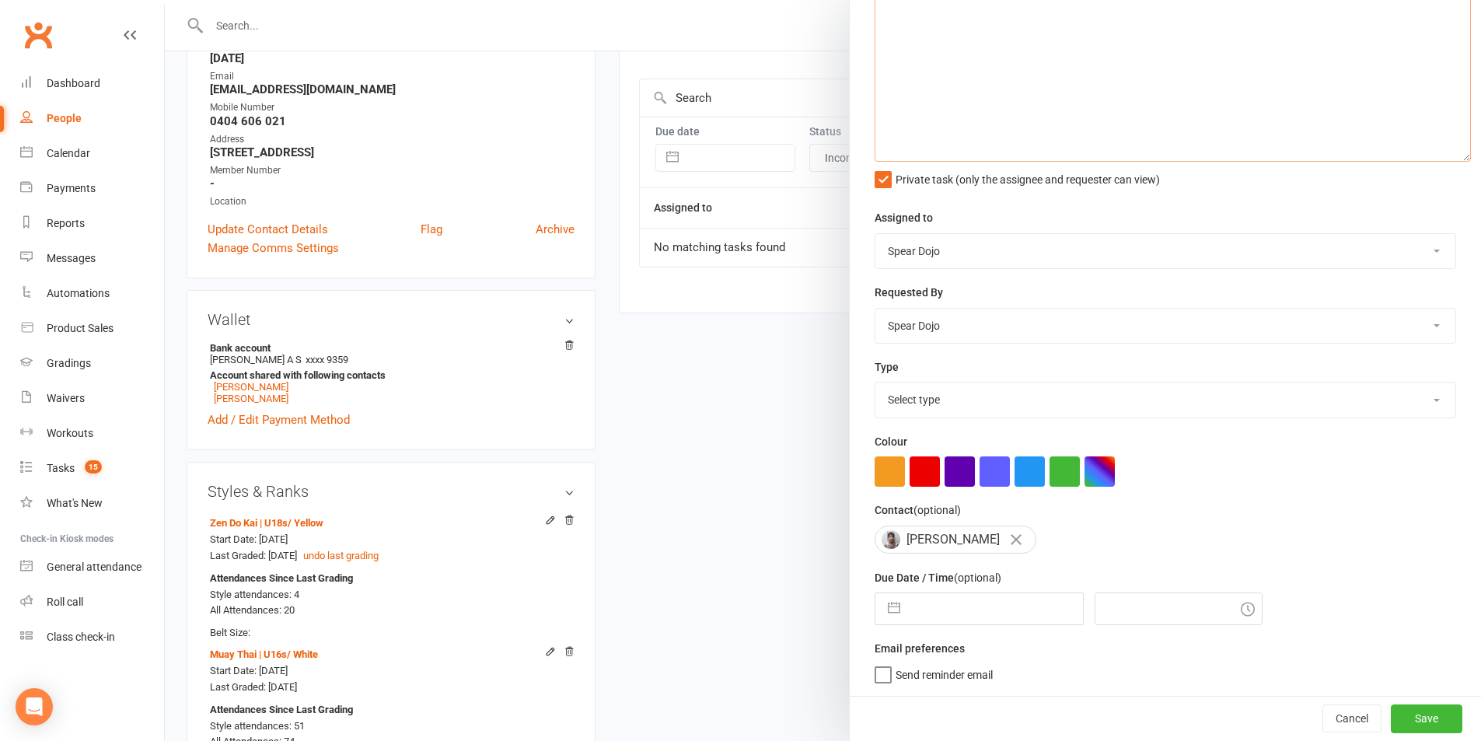
scroll to position [284, 0]
type textarea "Jr MT + ZDK | Grading check needed 14//10/25 Muay Thai wasn’t added to Styles a…"
click at [982, 392] on select "Select type 1-month voucher 7-day vip pass Admin Admin - [PERSON_NAME] Admin - …" at bounding box center [1166, 400] width 580 height 34
select select "19839"
click at [876, 383] on select "Select type 1-month voucher 7-day vip pass Admin Admin - [PERSON_NAME] Admin - …" at bounding box center [1166, 400] width 580 height 34
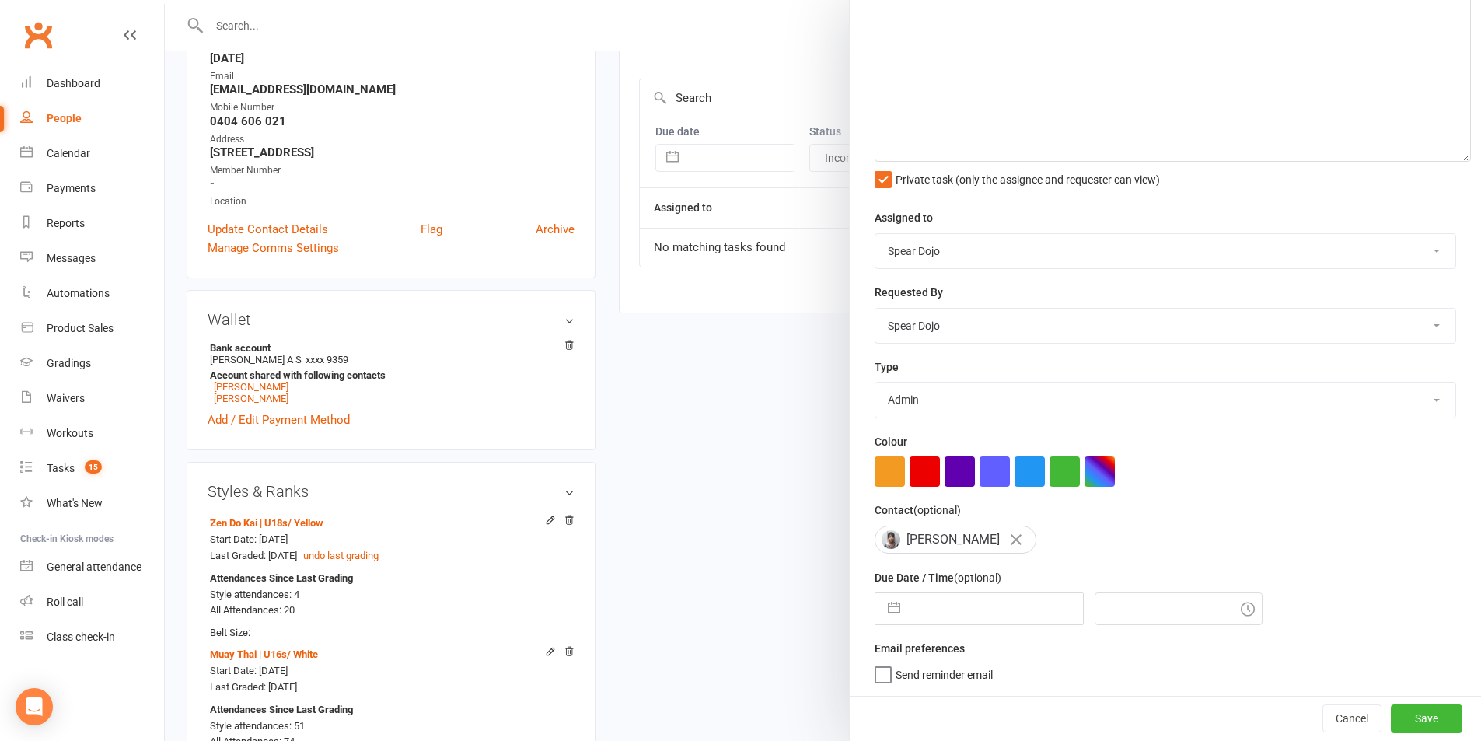
click at [884, 596] on button "button" at bounding box center [894, 608] width 28 height 31
select select "8"
select select "2025"
select select "9"
select select "2025"
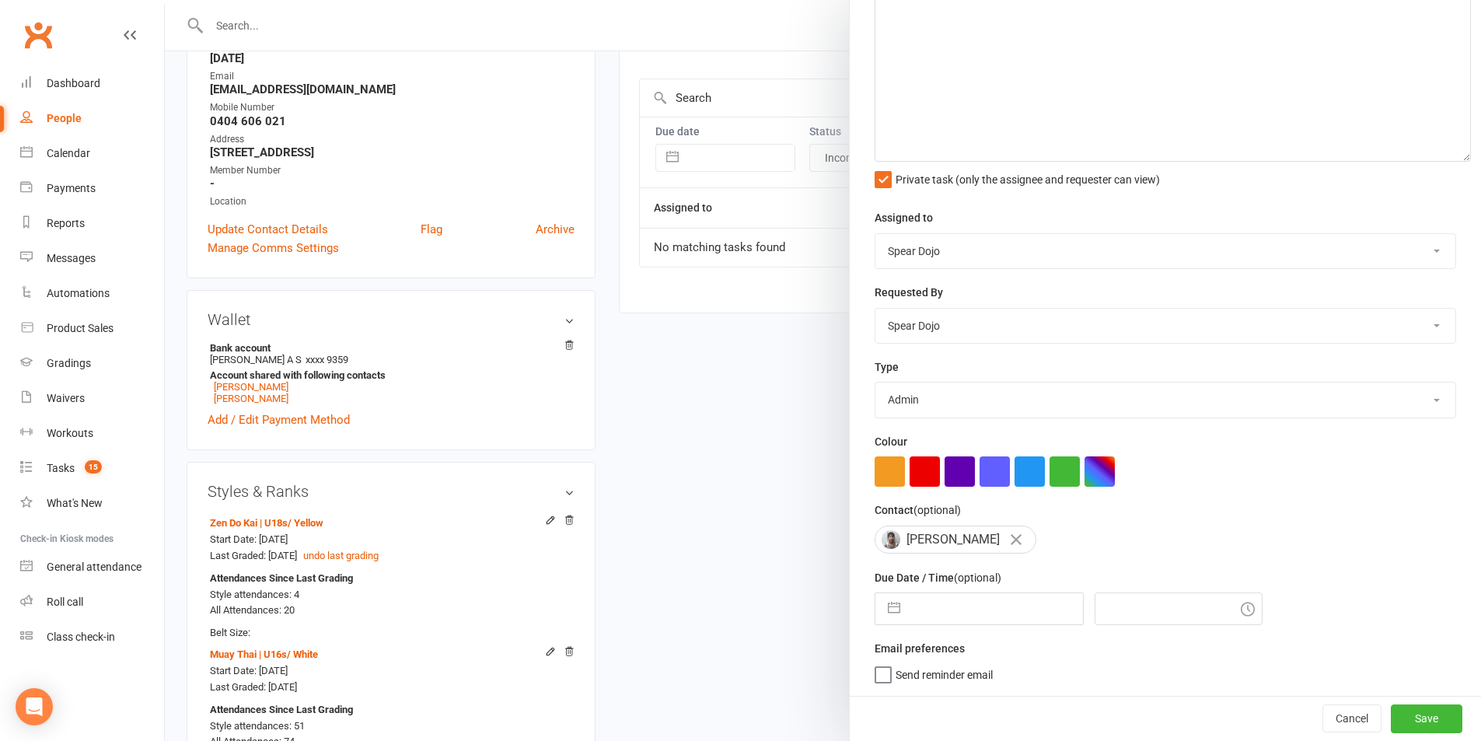
select select "10"
select select "2025"
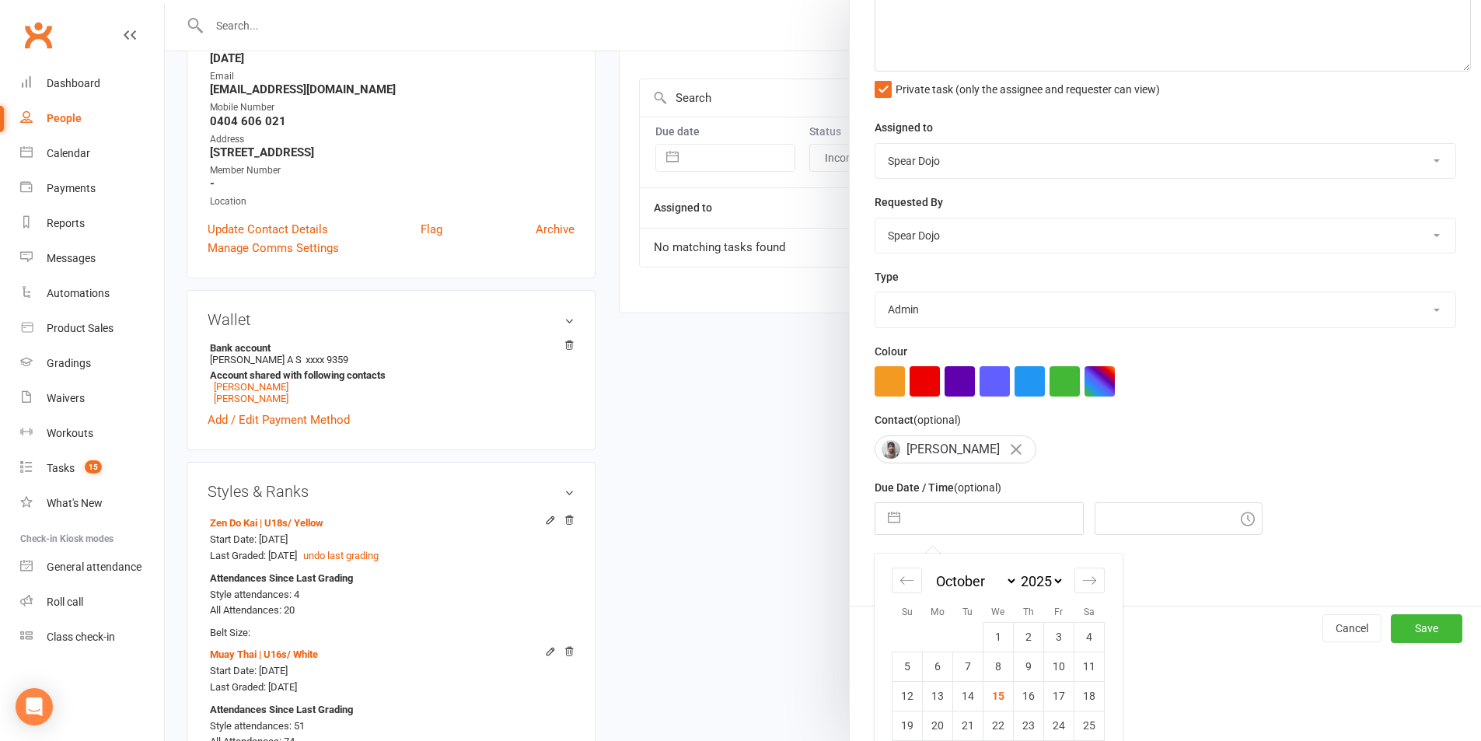
scroll to position [421, 0]
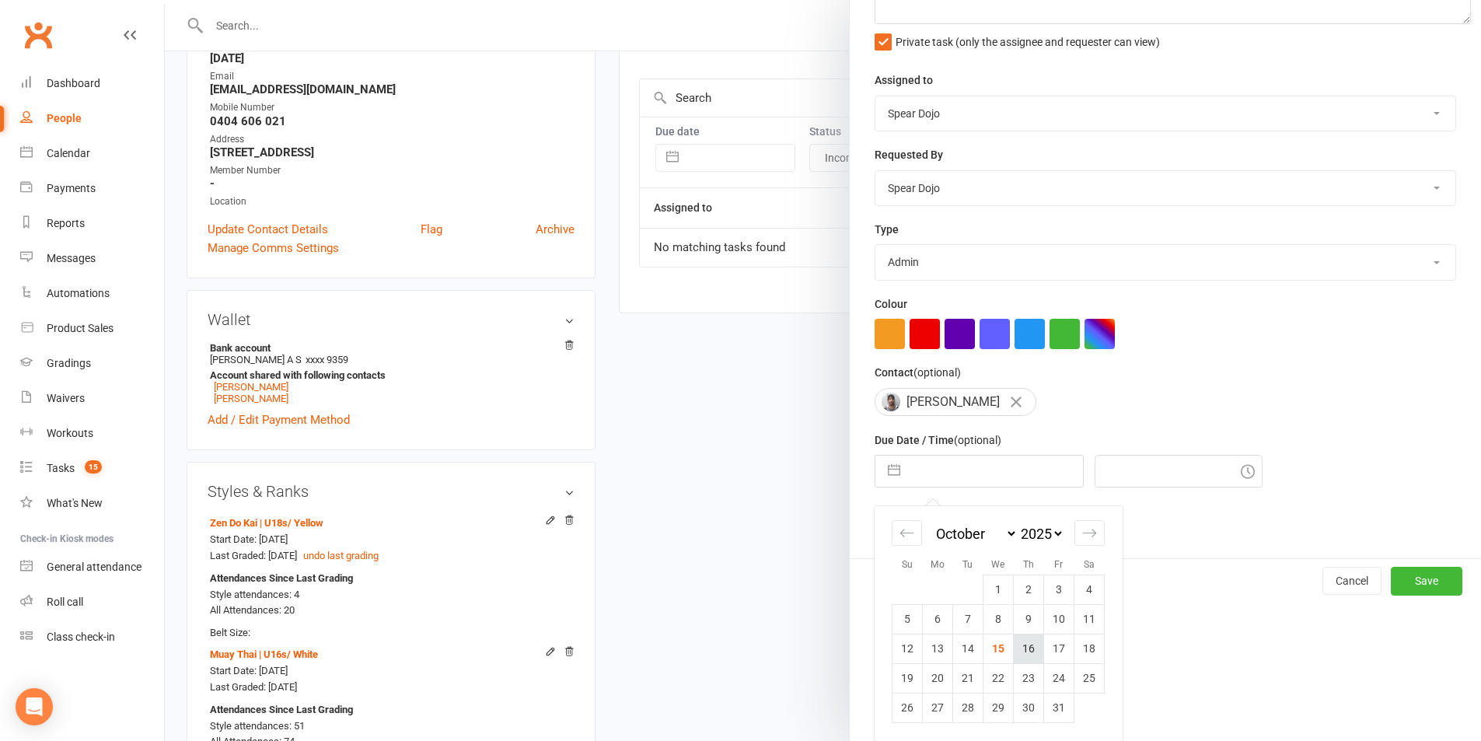
click at [1021, 637] on td "16" at bounding box center [1029, 649] width 30 height 30
type input "[DATE]"
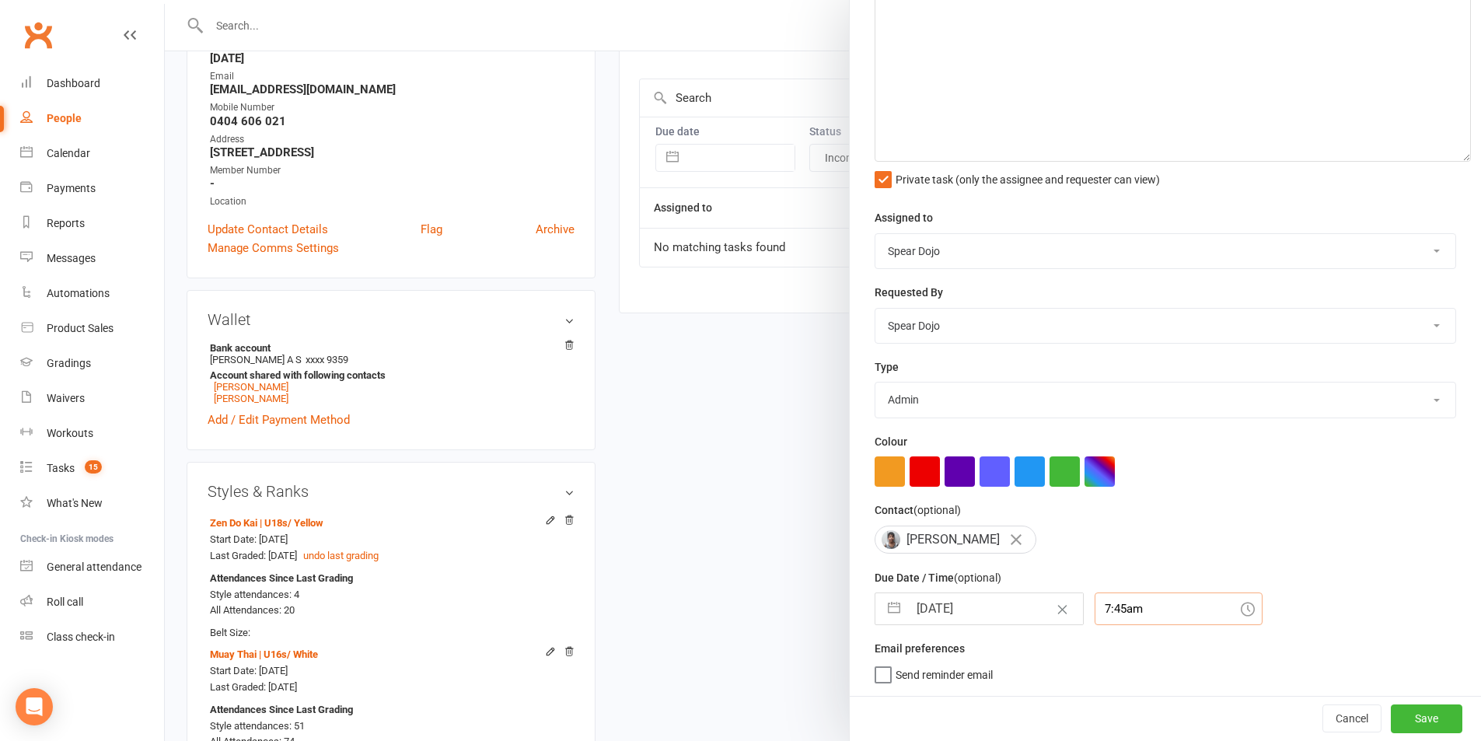
click at [1096, 596] on div "7:45am" at bounding box center [1179, 609] width 168 height 33
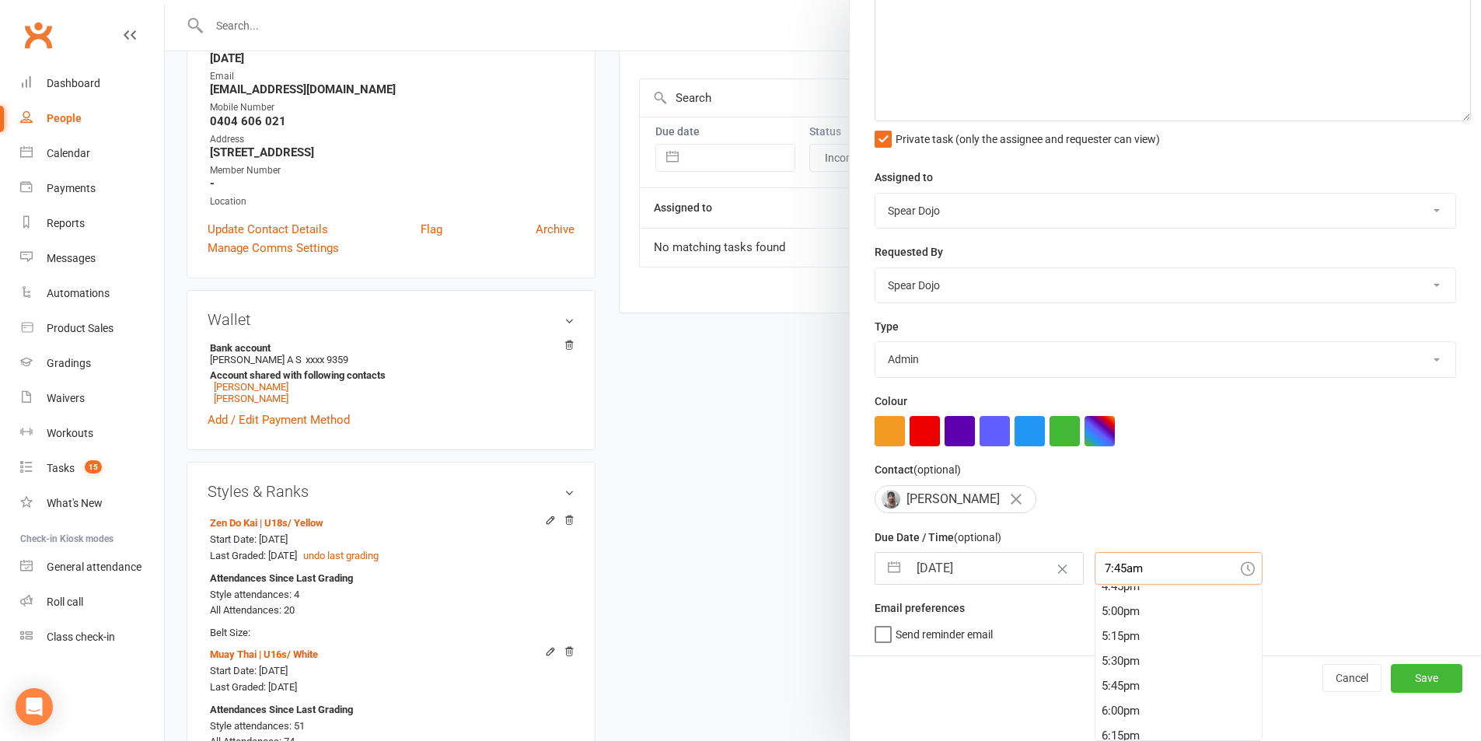
scroll to position [1602, 0]
click at [1140, 652] on div "4:45pm" at bounding box center [1179, 664] width 166 height 25
type input "4:45pm"
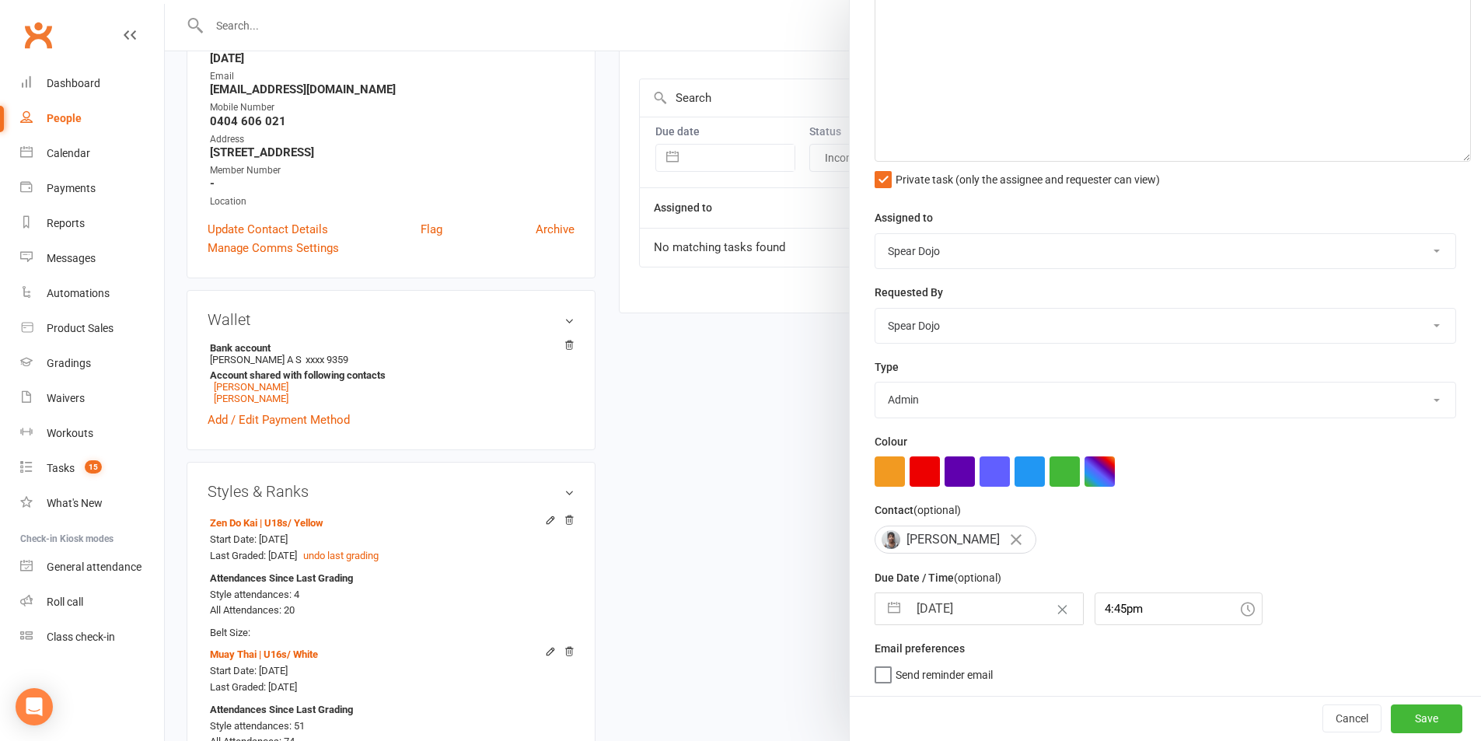
click at [996, 393] on select "1-month voucher 7-day vip pass Admin Admin - leah Admin - sandy Birthday party …" at bounding box center [1166, 400] width 580 height 34
select select "21602"
click at [876, 383] on select "1-month voucher 7-day vip pass Admin Admin - leah Admin - sandy Birthday party …" at bounding box center [1166, 400] width 580 height 34
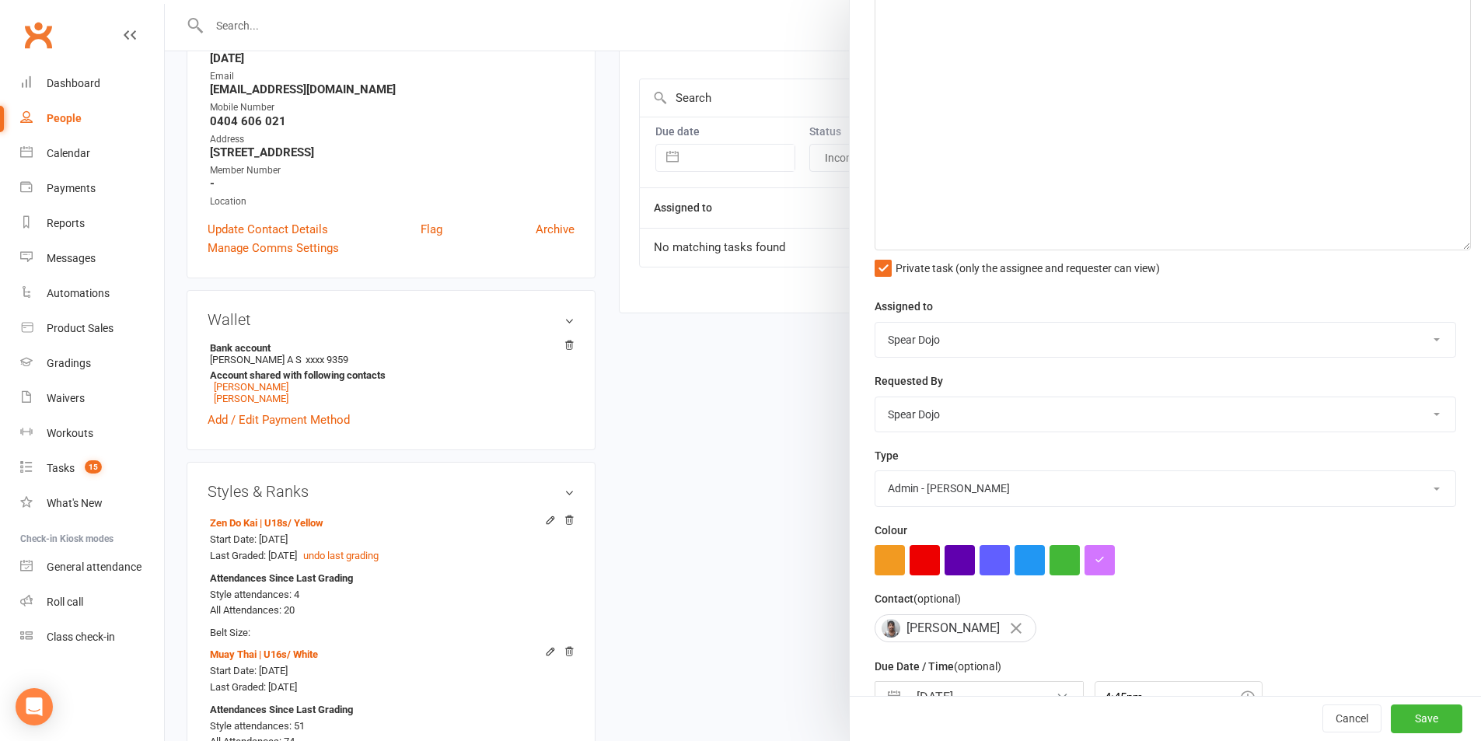
scroll to position [51, 0]
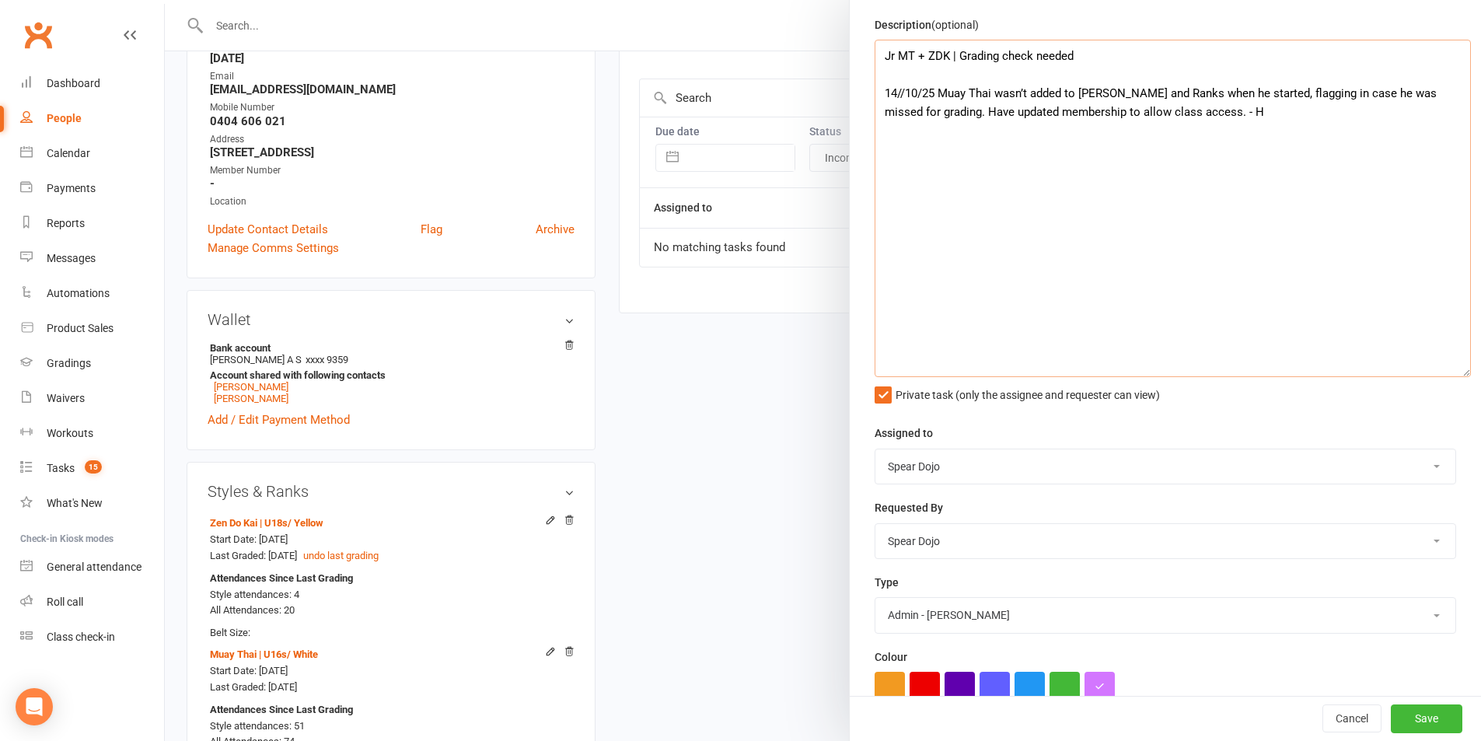
click at [1176, 108] on textarea "Jr MT + ZDK | Grading check needed 14//10/25 Muay Thai wasn’t added to Styles a…" at bounding box center [1173, 209] width 596 height 338
click at [1238, 114] on textarea "Jr MT + ZDK | Grading check needed 14//10/25 Muay Thai wasn’t added to Styles a…" at bounding box center [1173, 209] width 596 height 338
drag, startPoint x: 1380, startPoint y: 110, endPoint x: 1176, endPoint y: 112, distance: 203.8
click at [1176, 112] on textarea "Jr MT + ZDK | Grading check needed 14//10/25 Muay Thai wasn’t added to Styles a…" at bounding box center [1173, 209] width 596 height 338
type textarea "Jr MT + ZDK | Grading check needed 14//10/25 Muay Thai wasn’t added to Styles a…"
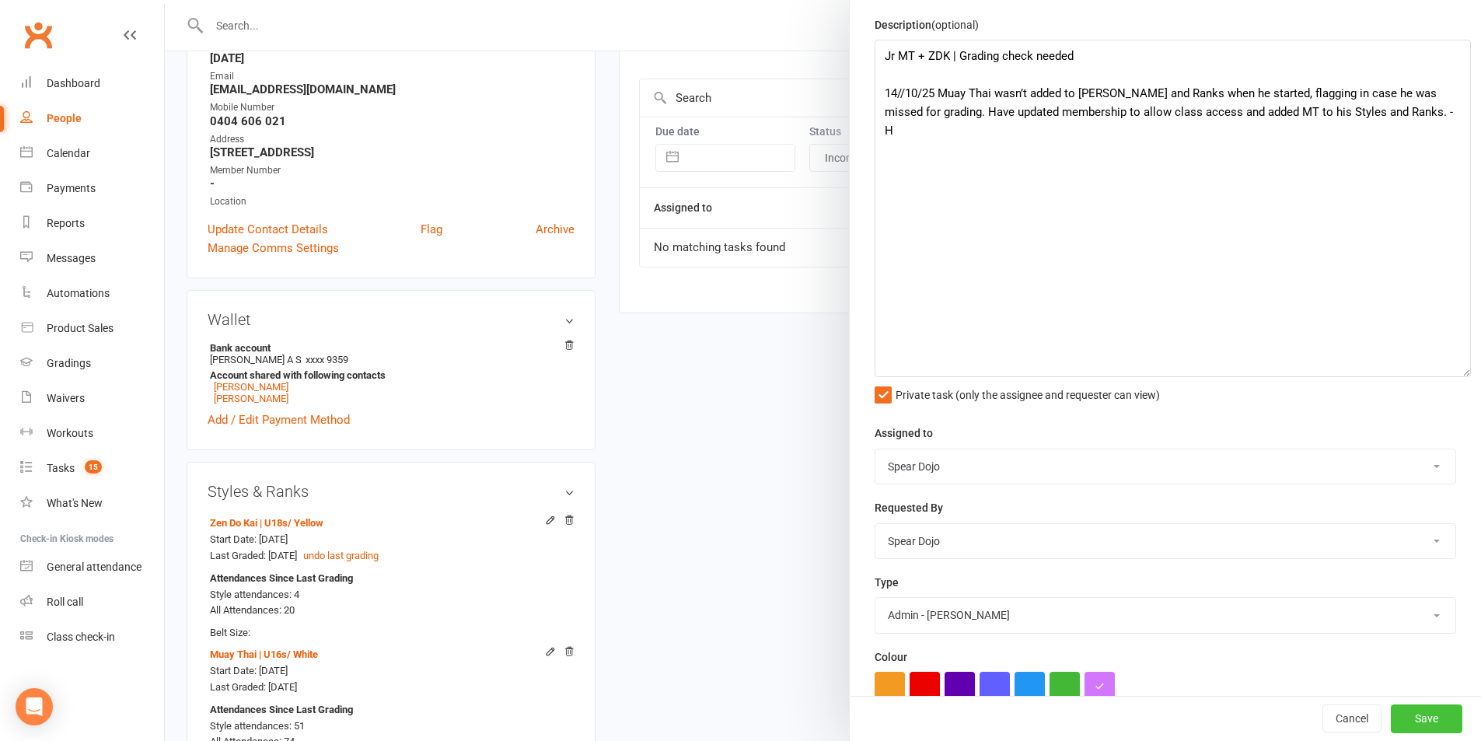
click at [1397, 706] on button "Save" at bounding box center [1427, 719] width 72 height 28
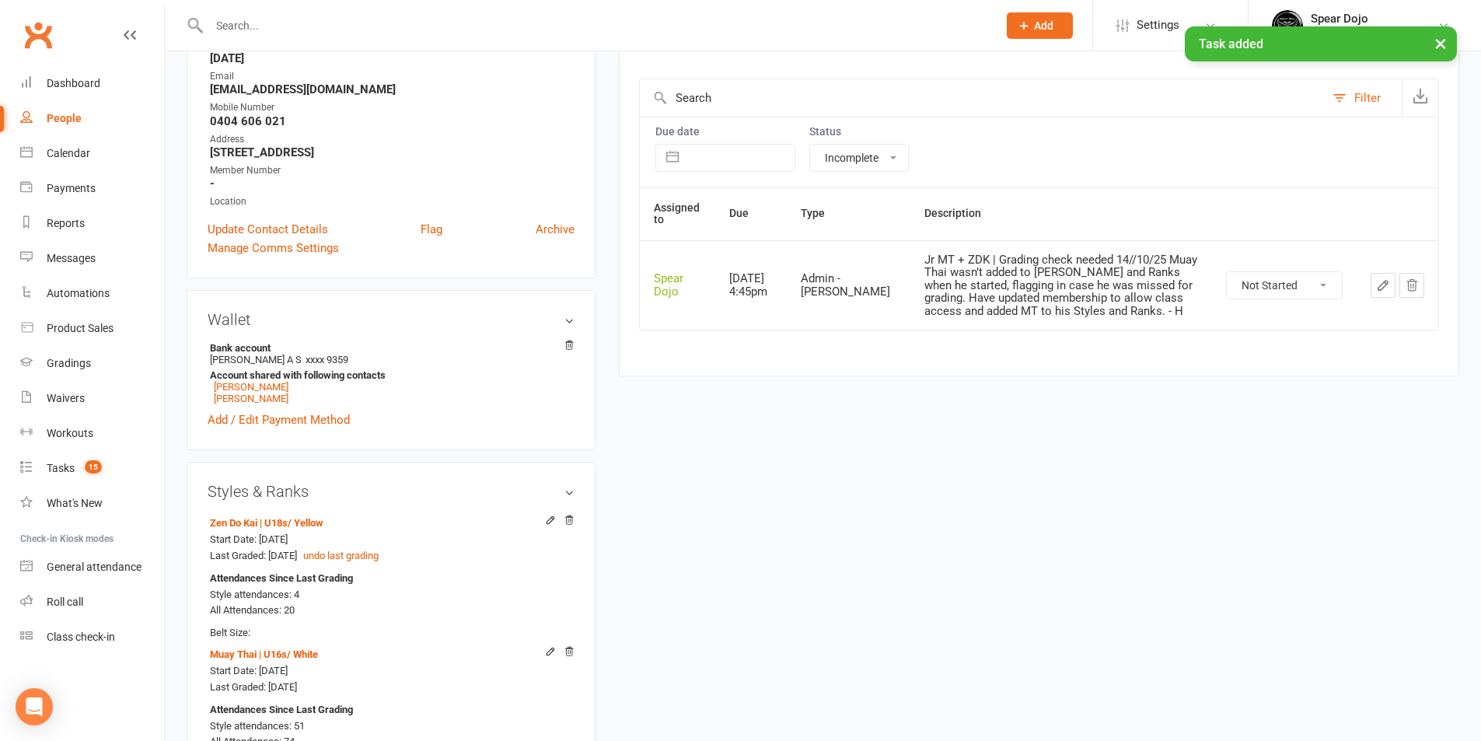
click at [355, 23] on input "text" at bounding box center [596, 26] width 782 height 22
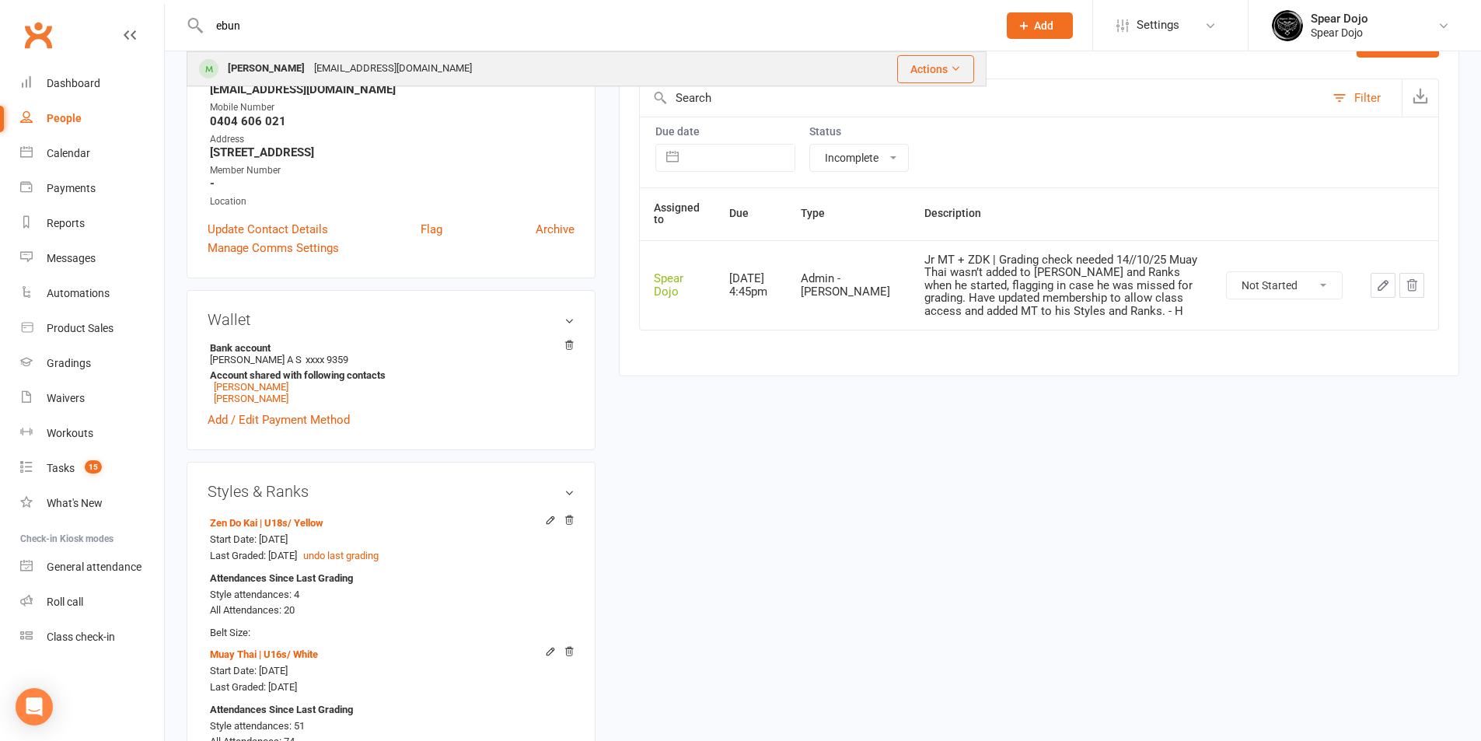
type input "ebun"
click at [324, 63] on div "[EMAIL_ADDRESS][DOMAIN_NAME]" at bounding box center [393, 69] width 167 height 23
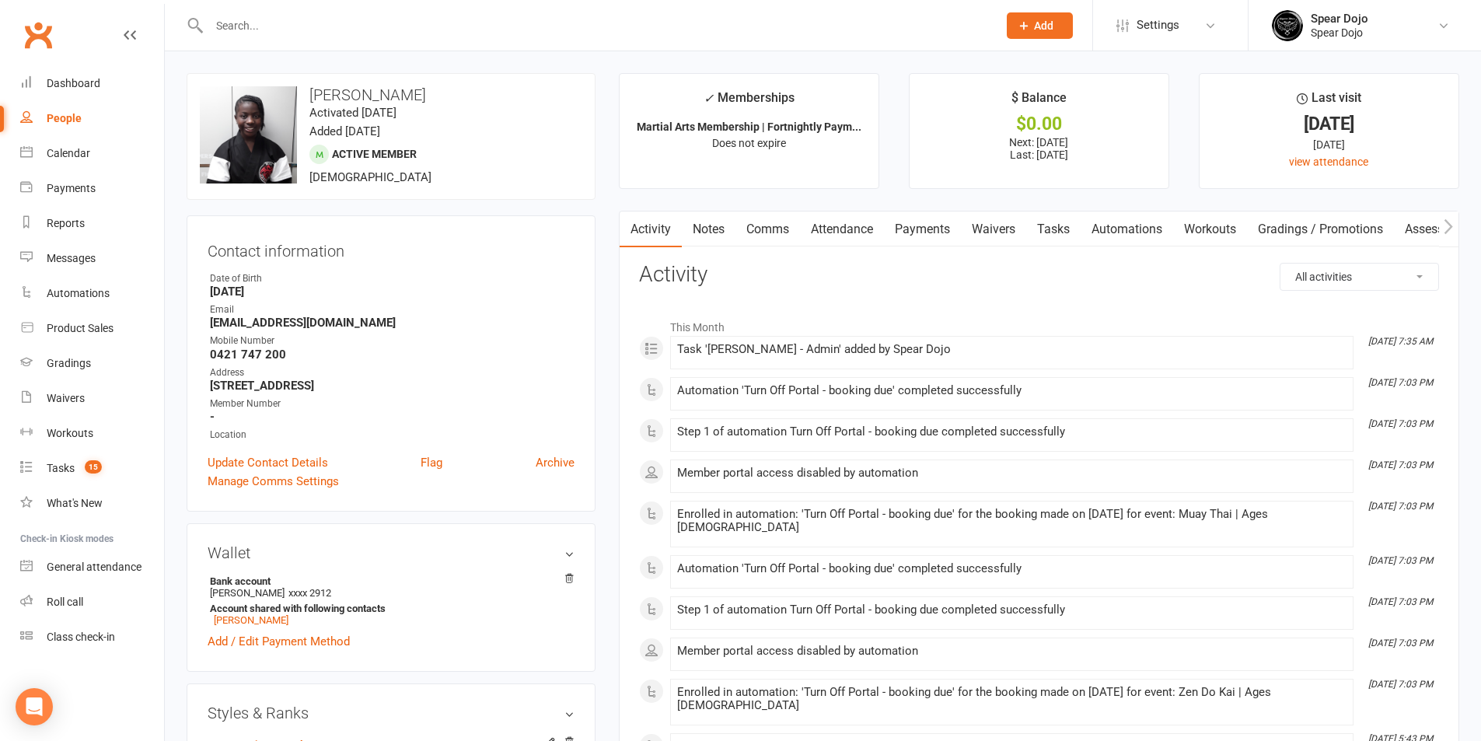
click at [1054, 228] on link "Tasks" at bounding box center [1054, 230] width 54 height 36
select select "incomplete"
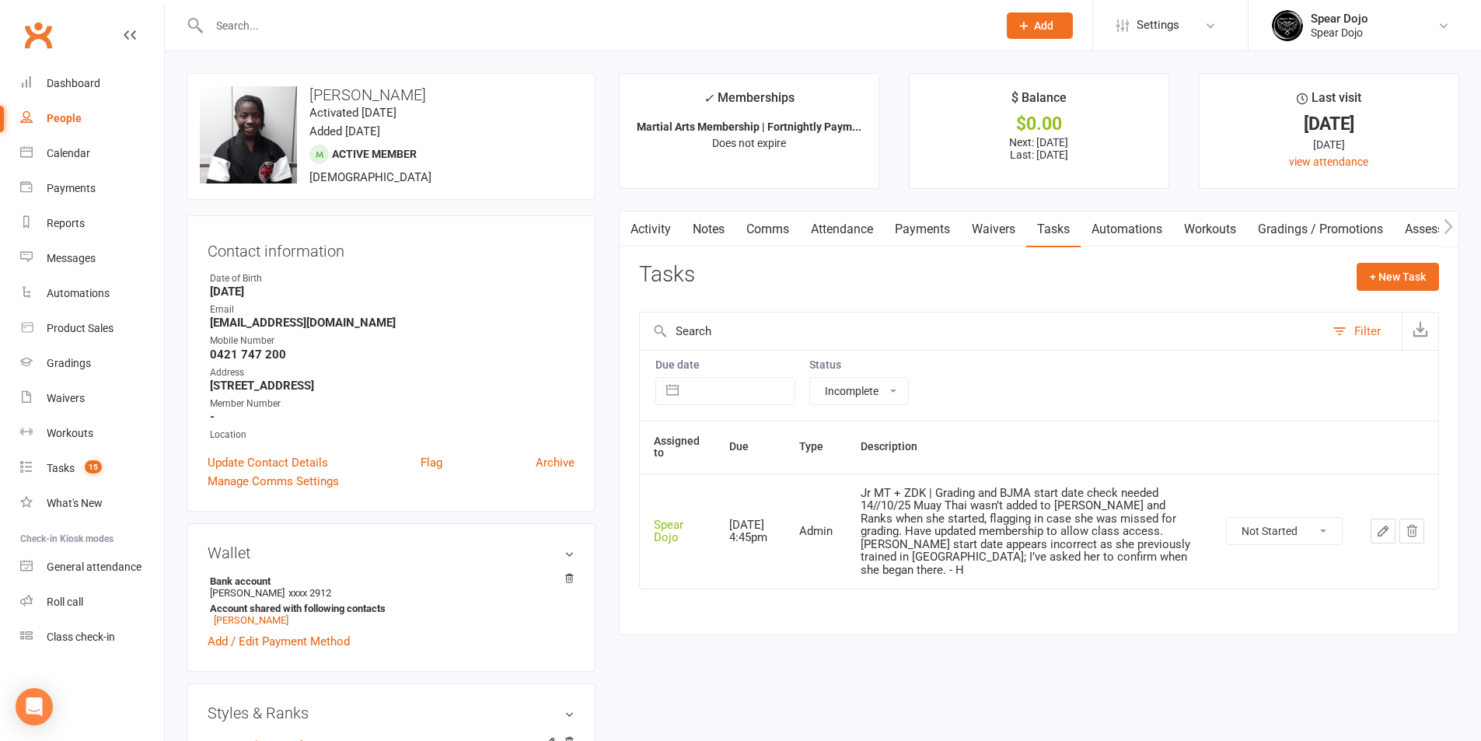
click at [1385, 526] on icon "button" at bounding box center [1383, 531] width 14 height 14
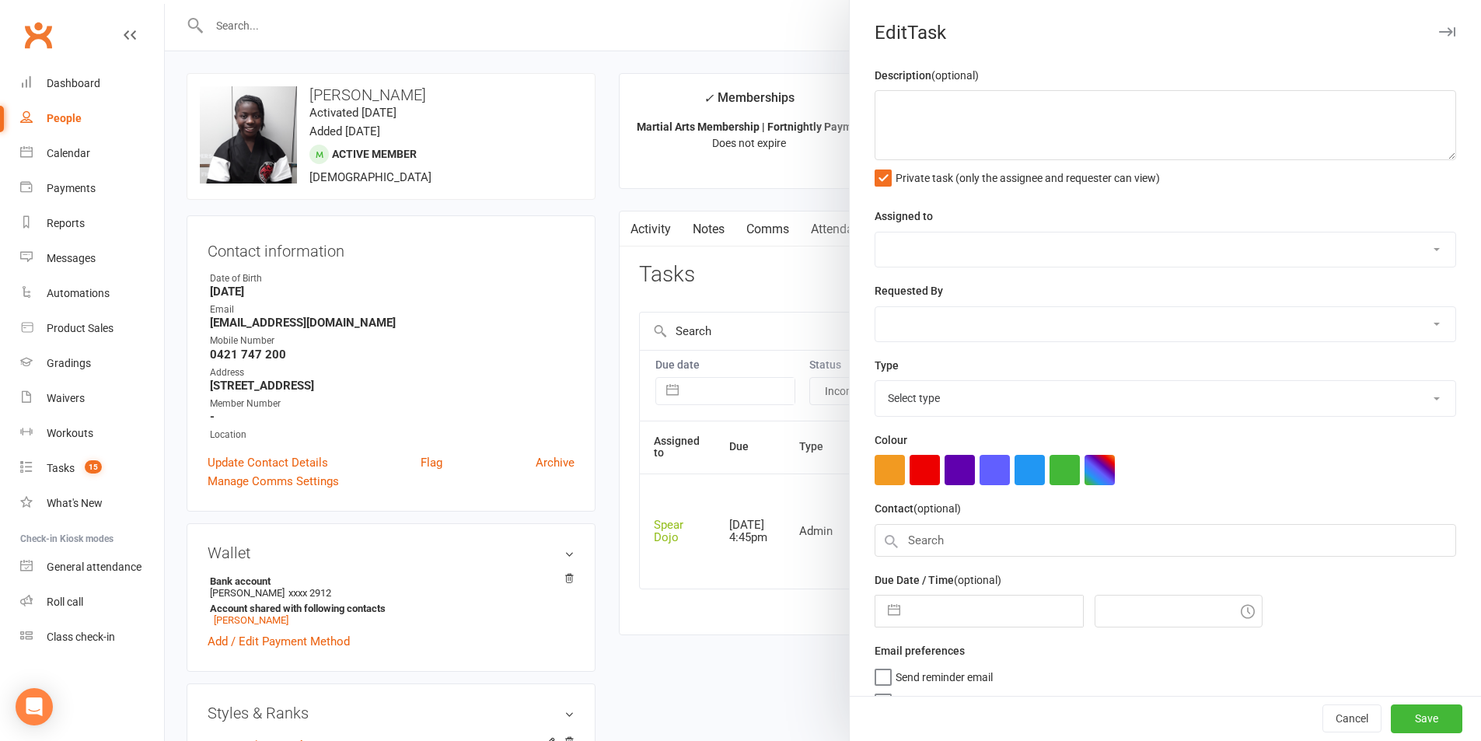
type textarea "Jr MT + ZDK | Grading and BJMA start date check needed 14//10/25 Muay Thai wasn…"
select select "43986"
type input "[DATE]"
type input "4:45pm"
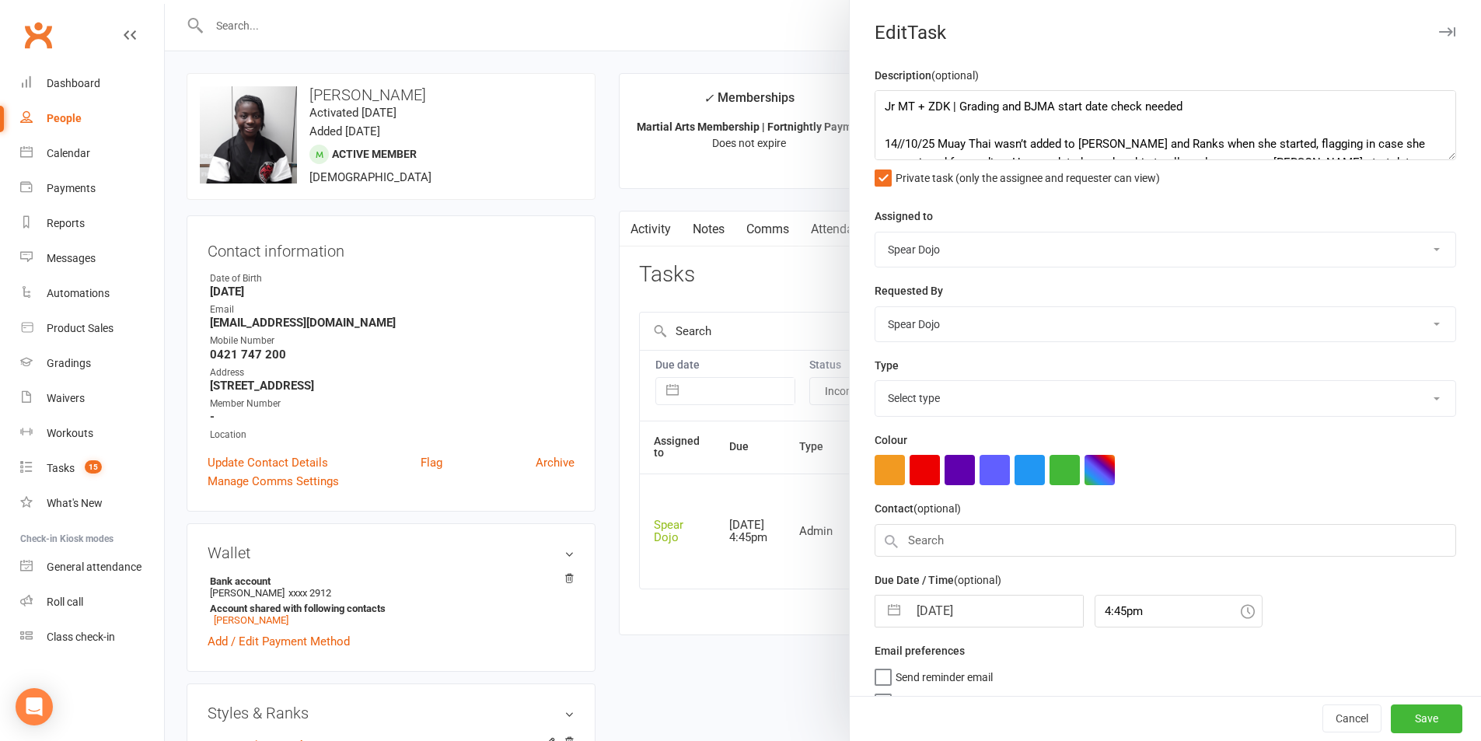
select select "19839"
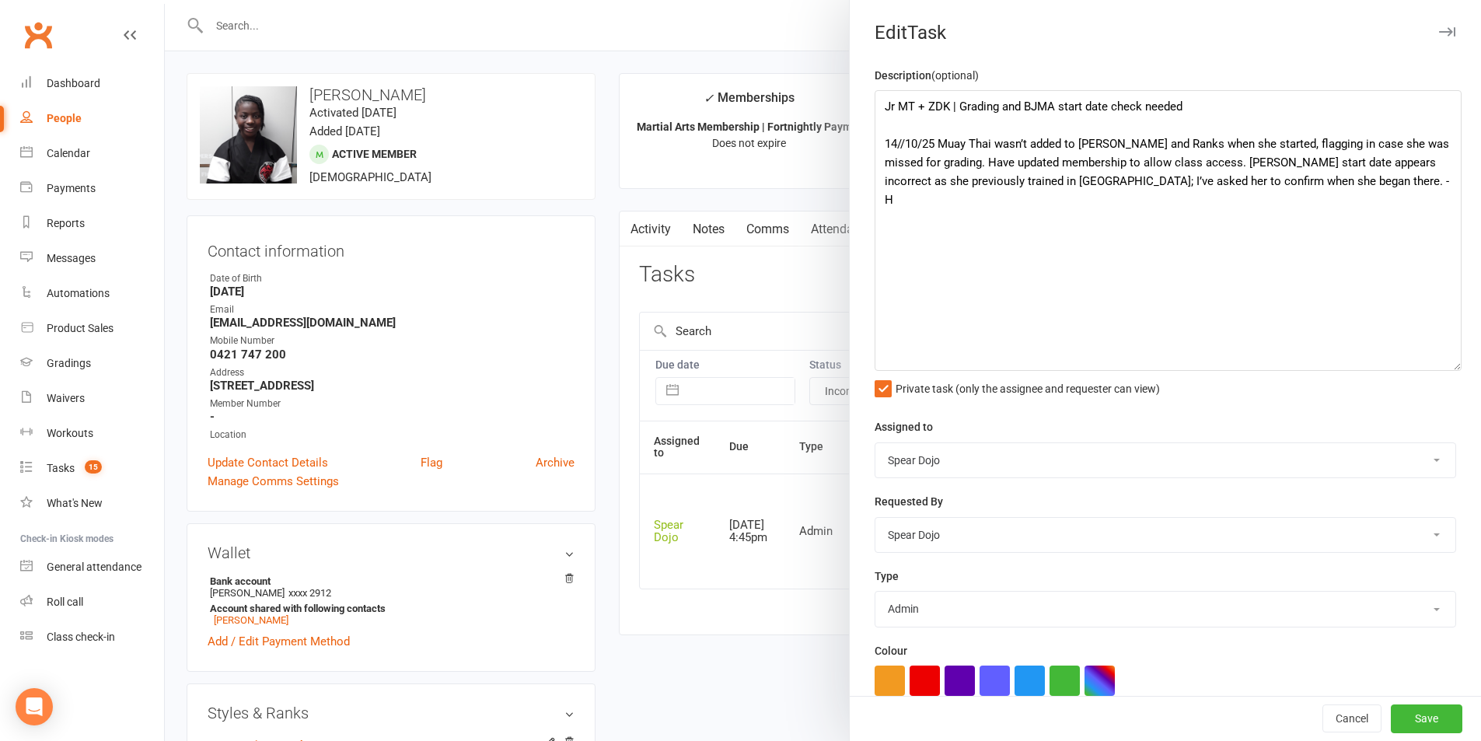
drag, startPoint x: 1425, startPoint y: 159, endPoint x: 1448, endPoint y: 370, distance: 211.9
click at [1448, 370] on textarea "Jr MT + ZDK | Grading and BJMA start date check needed 14//10/25 Muay Thai wasn…" at bounding box center [1168, 230] width 587 height 281
click at [1193, 164] on textarea "Jr MT + ZDK | Grading and BJMA start date check needed 14//10/25 Muay Thai wasn…" at bounding box center [1168, 230] width 587 height 281
paste textarea "and added MT to his Styles and Ranks."
click at [1301, 164] on textarea "Jr MT + ZDK | Grading and BJMA start date check needed 14//10/25 Muay Thai wasn…" at bounding box center [1168, 230] width 587 height 281
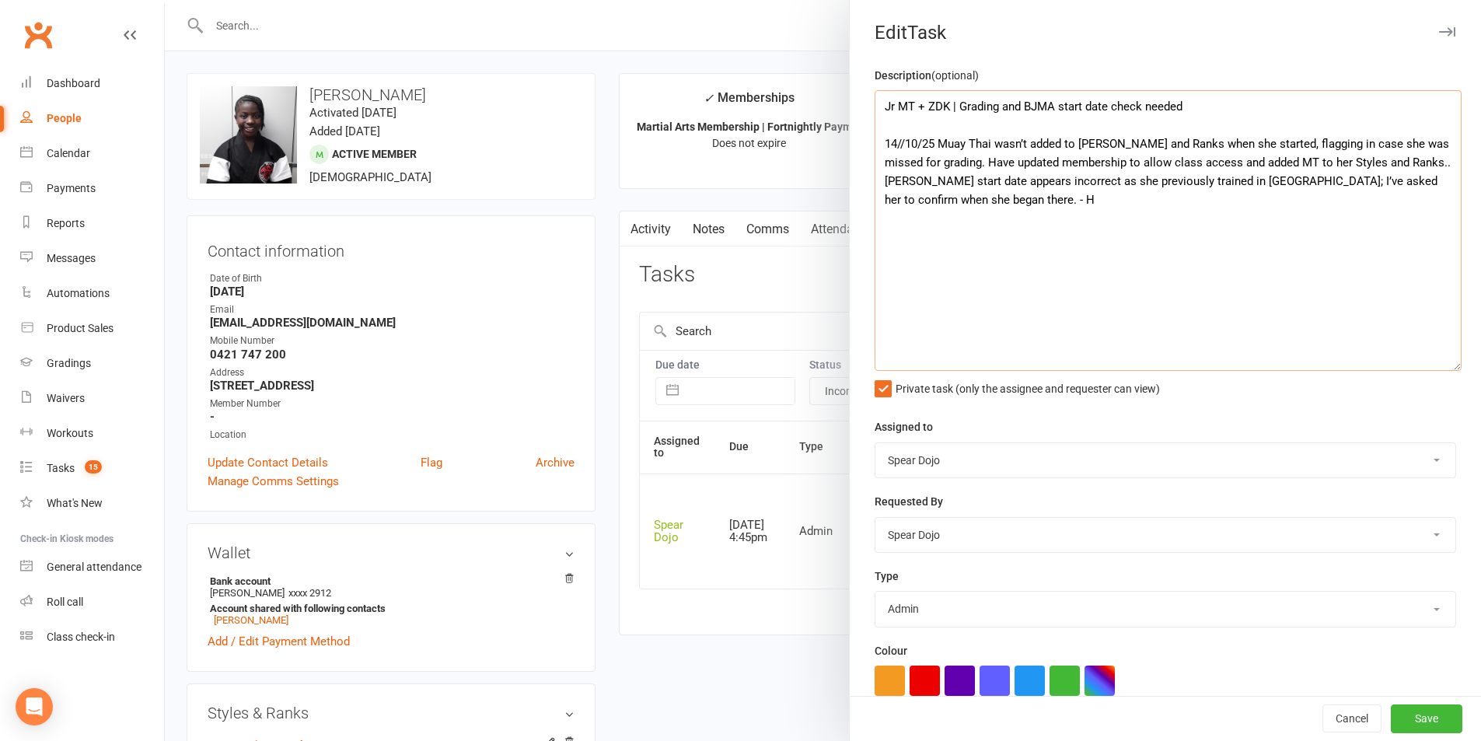
click at [1397, 169] on textarea "Jr MT + ZDK | Grading and BJMA start date check needed 14//10/25 Muay Thai wasn…" at bounding box center [1168, 230] width 587 height 281
type textarea "Jr MT + ZDK | Grading and BJMA start date check needed 14//10/25 Muay Thai wasn…"
click at [1410, 724] on button "Save" at bounding box center [1427, 719] width 72 height 28
